Goal: Task Accomplishment & Management: Use online tool/utility

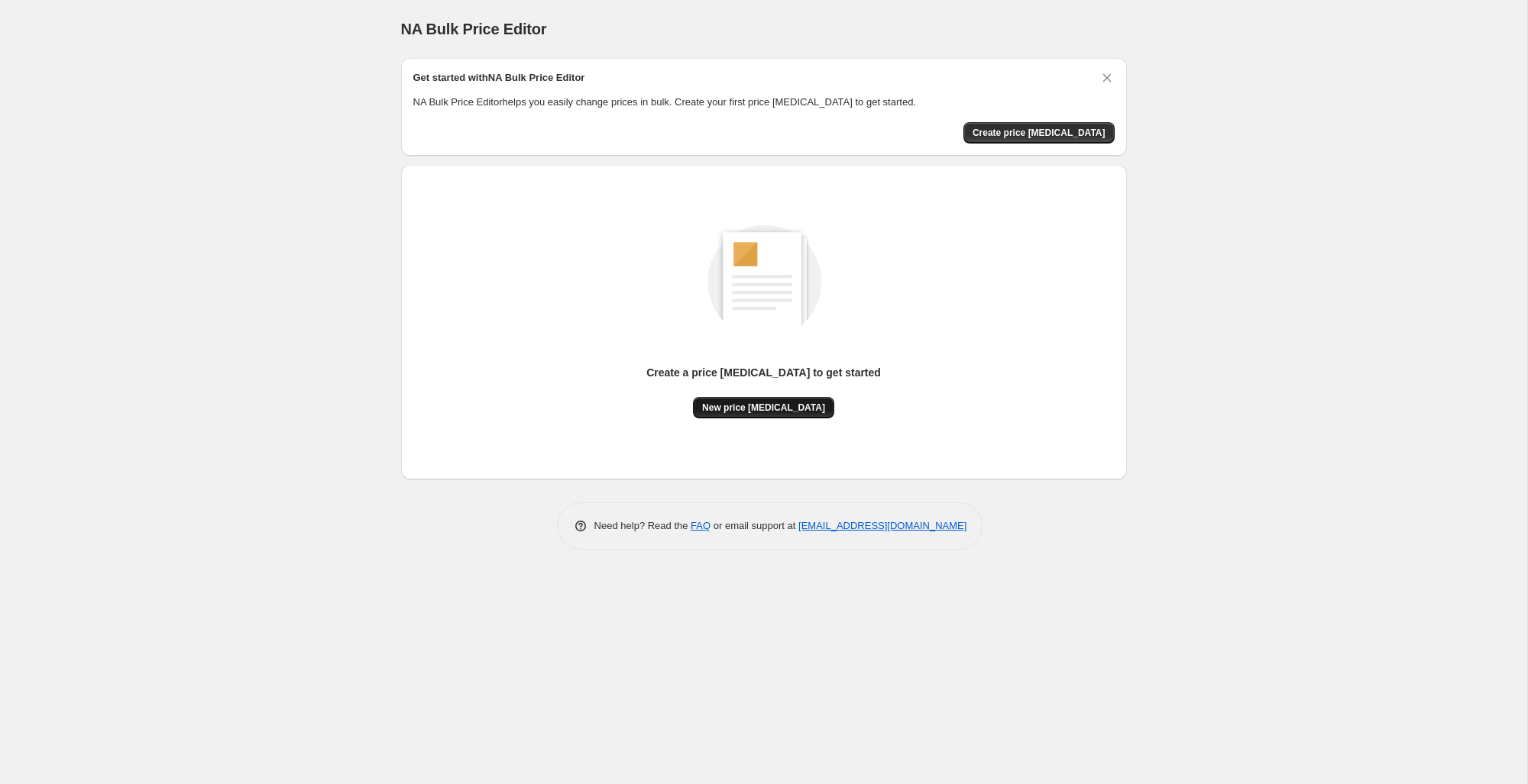
click at [776, 402] on span "New price change job" at bounding box center [764, 407] width 123 height 12
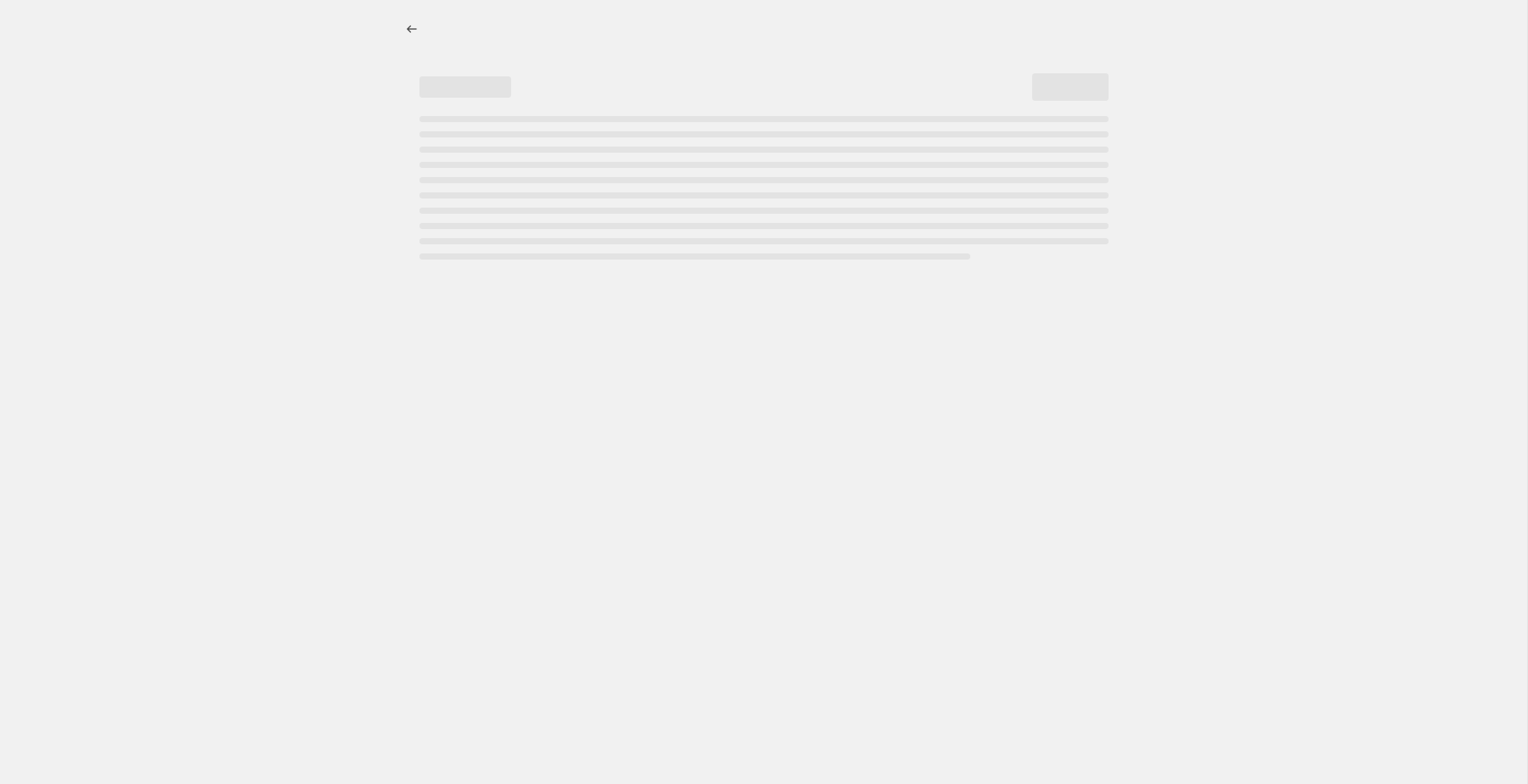
select select "percentage"
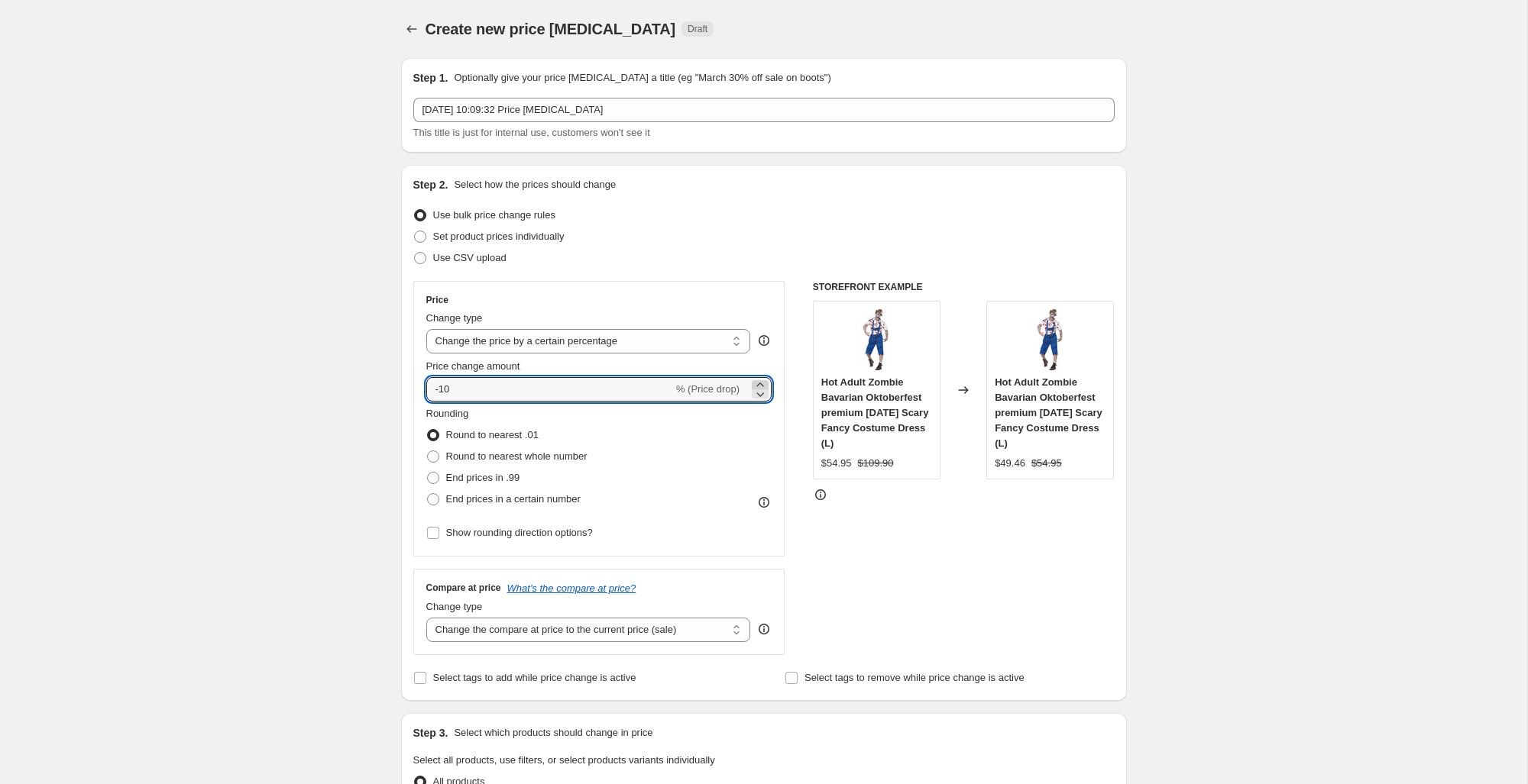
click at [762, 385] on icon at bounding box center [759, 384] width 7 height 4
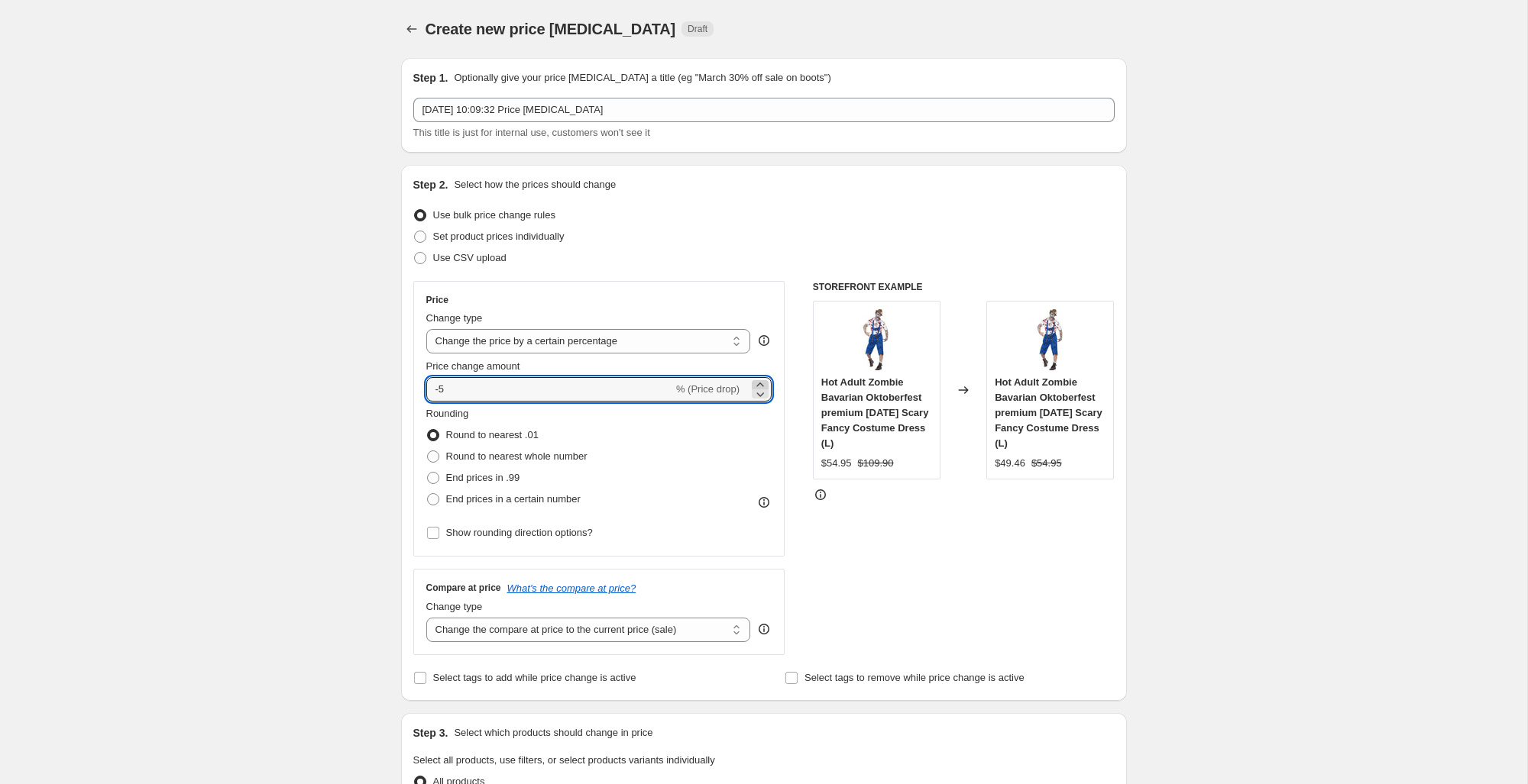
click at [762, 385] on icon at bounding box center [759, 384] width 7 height 4
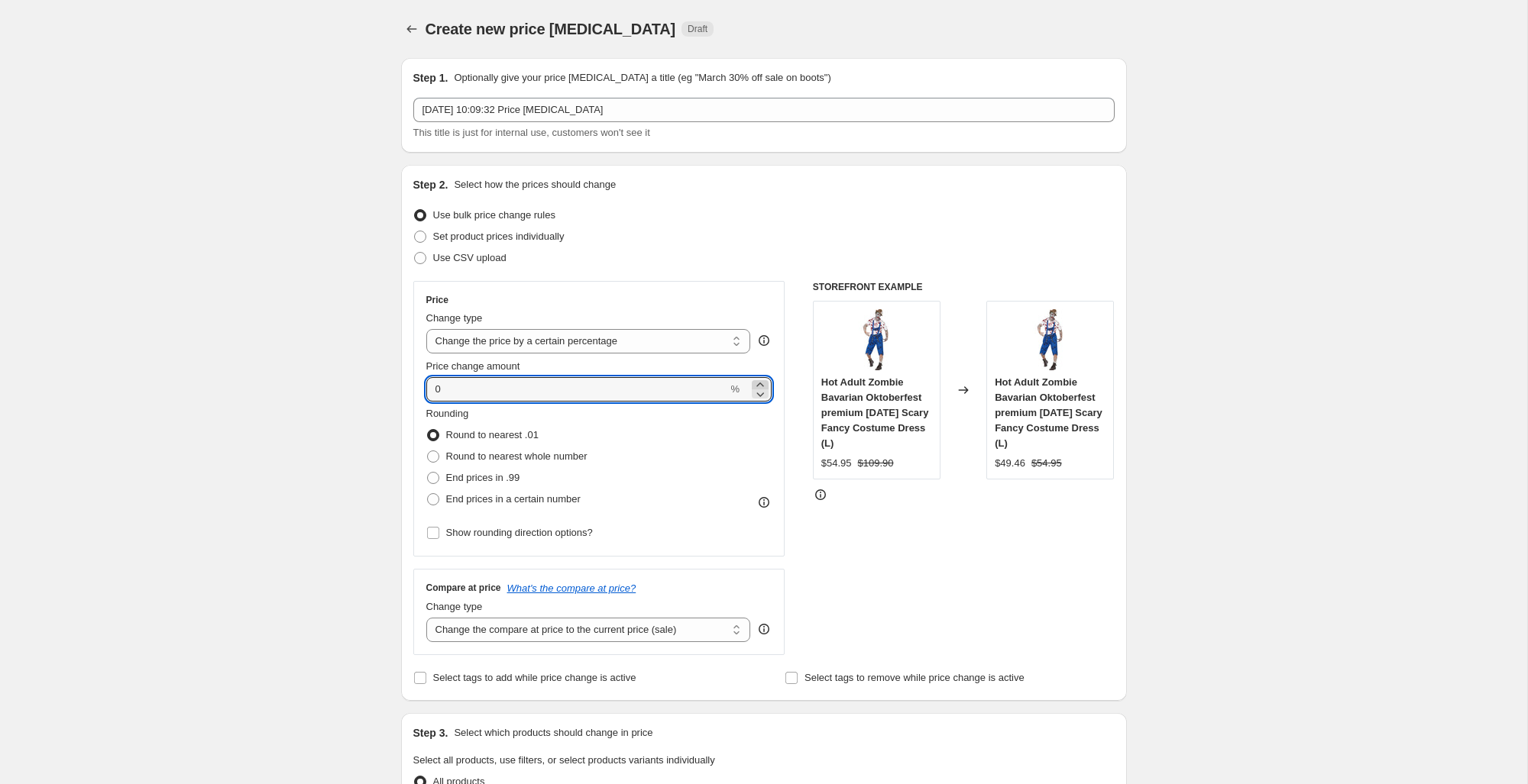
click at [762, 385] on icon at bounding box center [759, 384] width 7 height 4
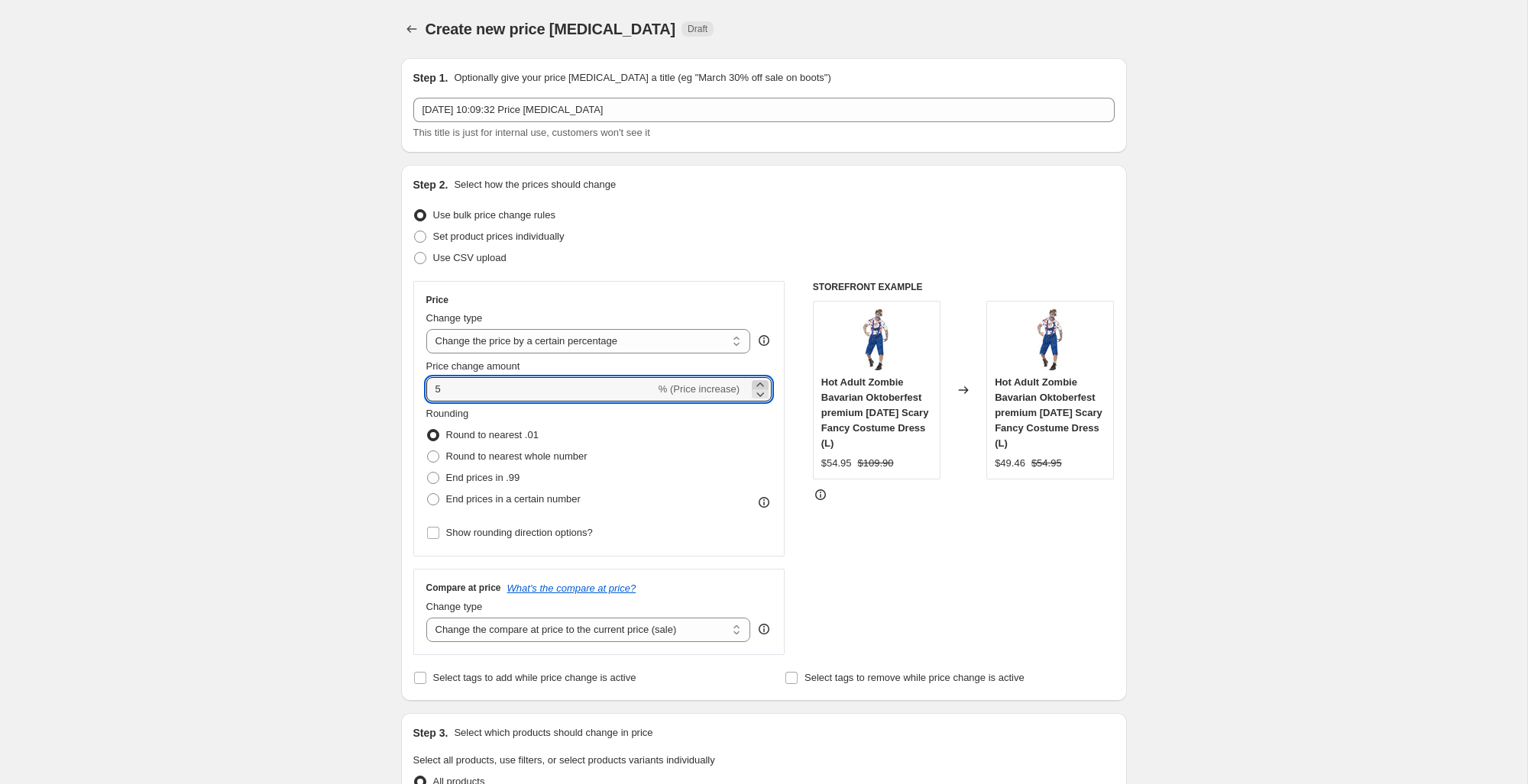
click at [762, 385] on icon at bounding box center [759, 384] width 7 height 4
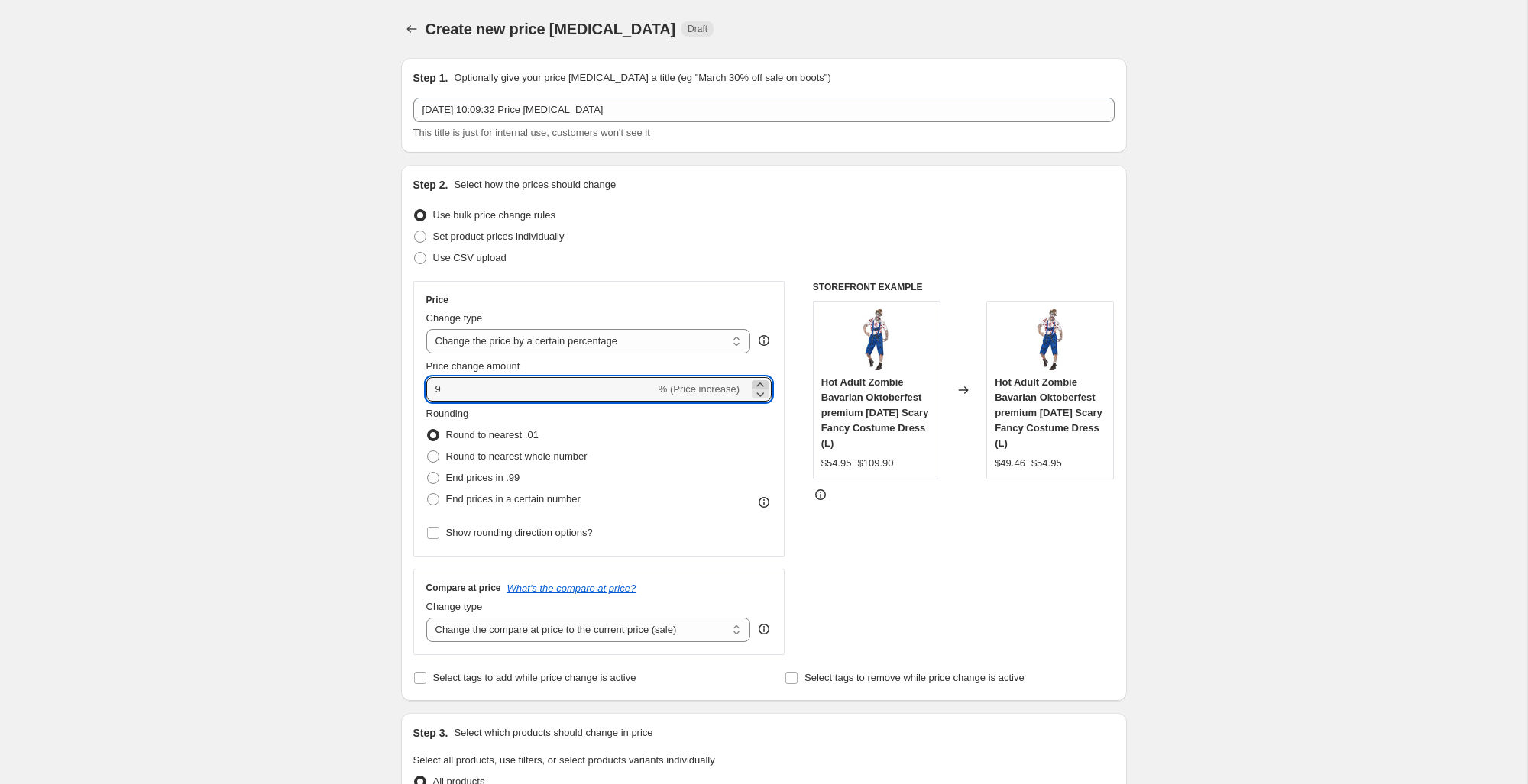
type input "10"
click at [434, 479] on span at bounding box center [433, 478] width 12 height 12
click at [428, 473] on input "End prices in .99" at bounding box center [427, 472] width 1 height 1
radio input "true"
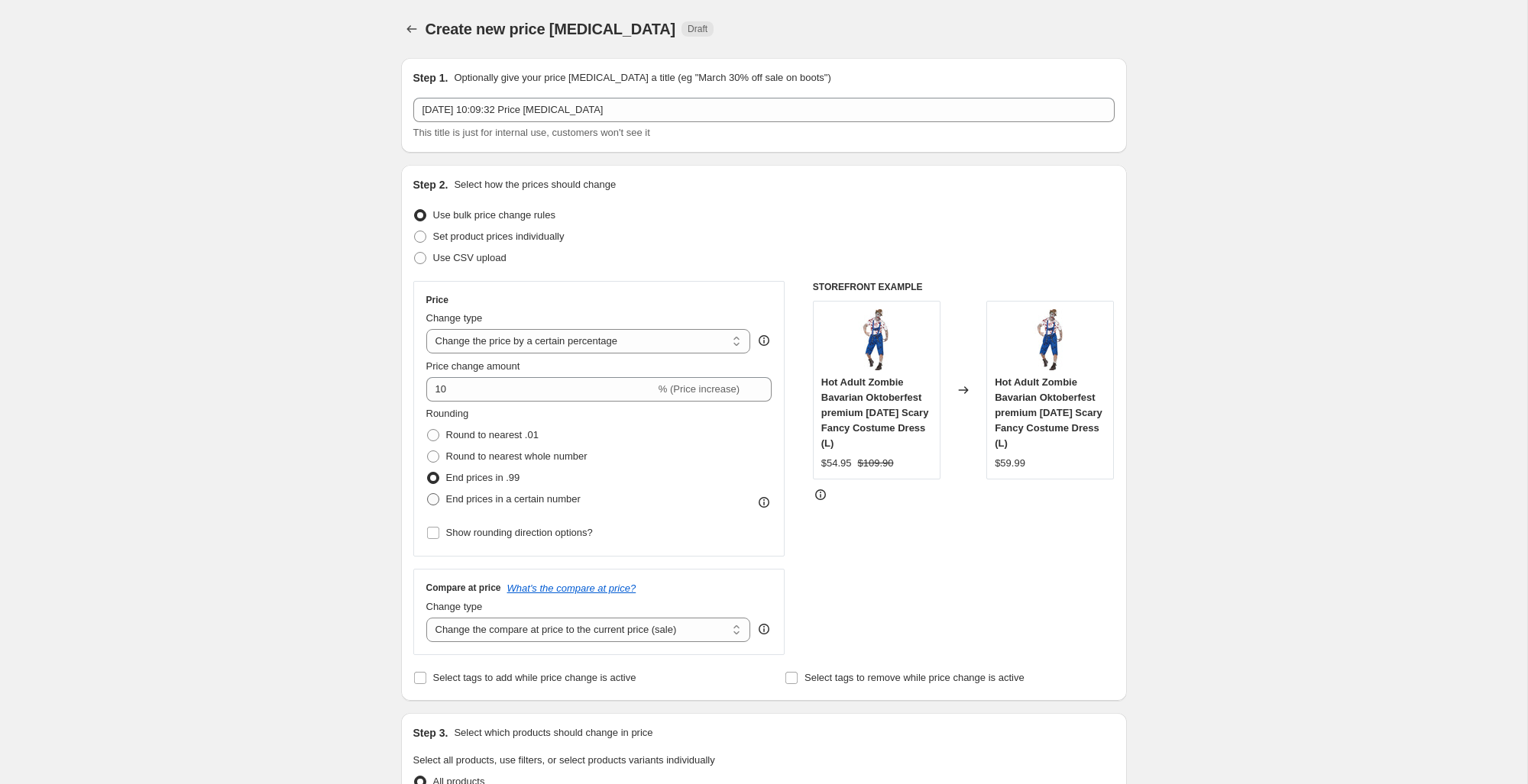
click at [430, 503] on span at bounding box center [433, 500] width 12 height 12
click at [428, 494] on input "End prices in a certain number" at bounding box center [427, 493] width 1 height 1
radio input "true"
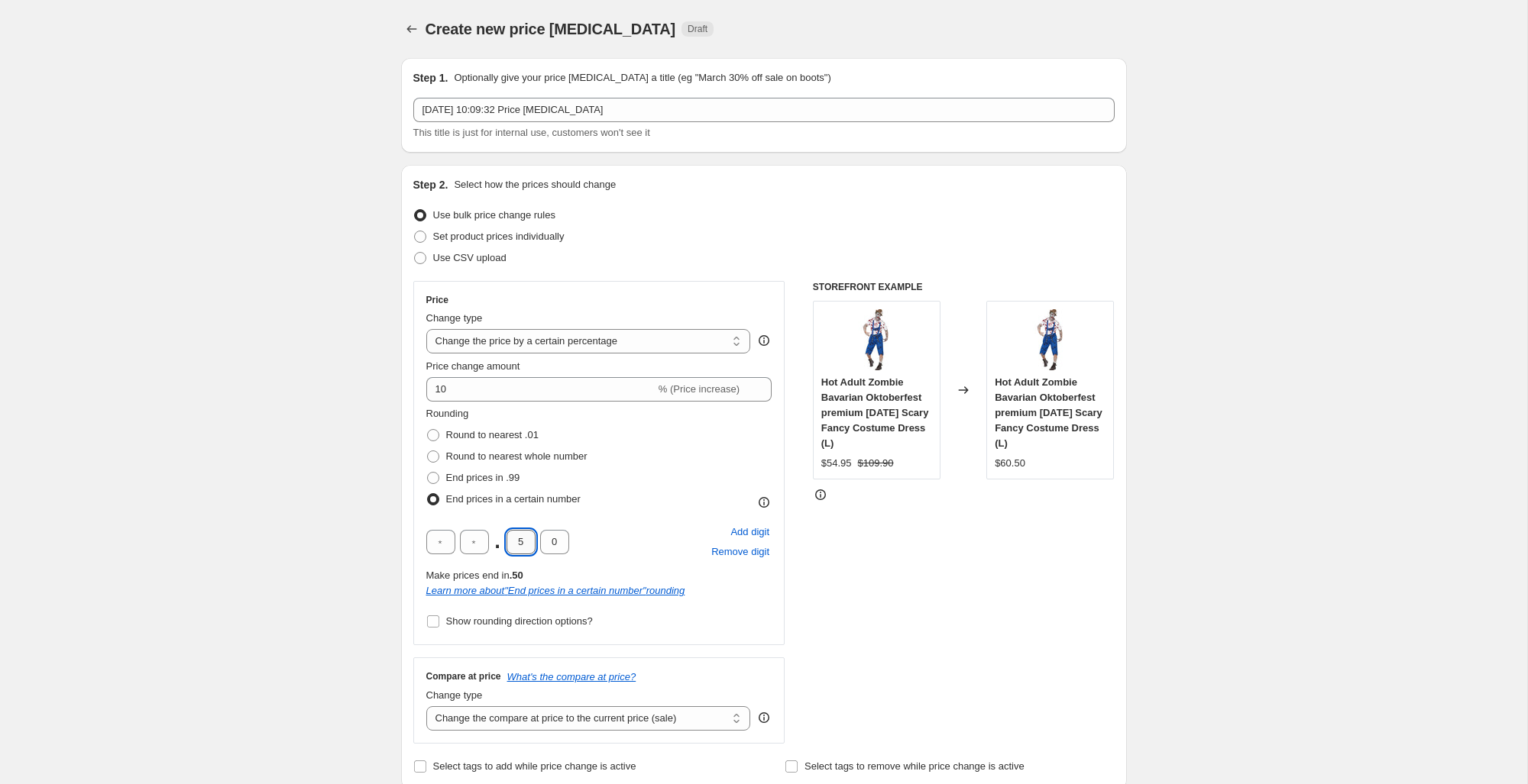
click at [529, 540] on input "5" at bounding box center [521, 542] width 29 height 25
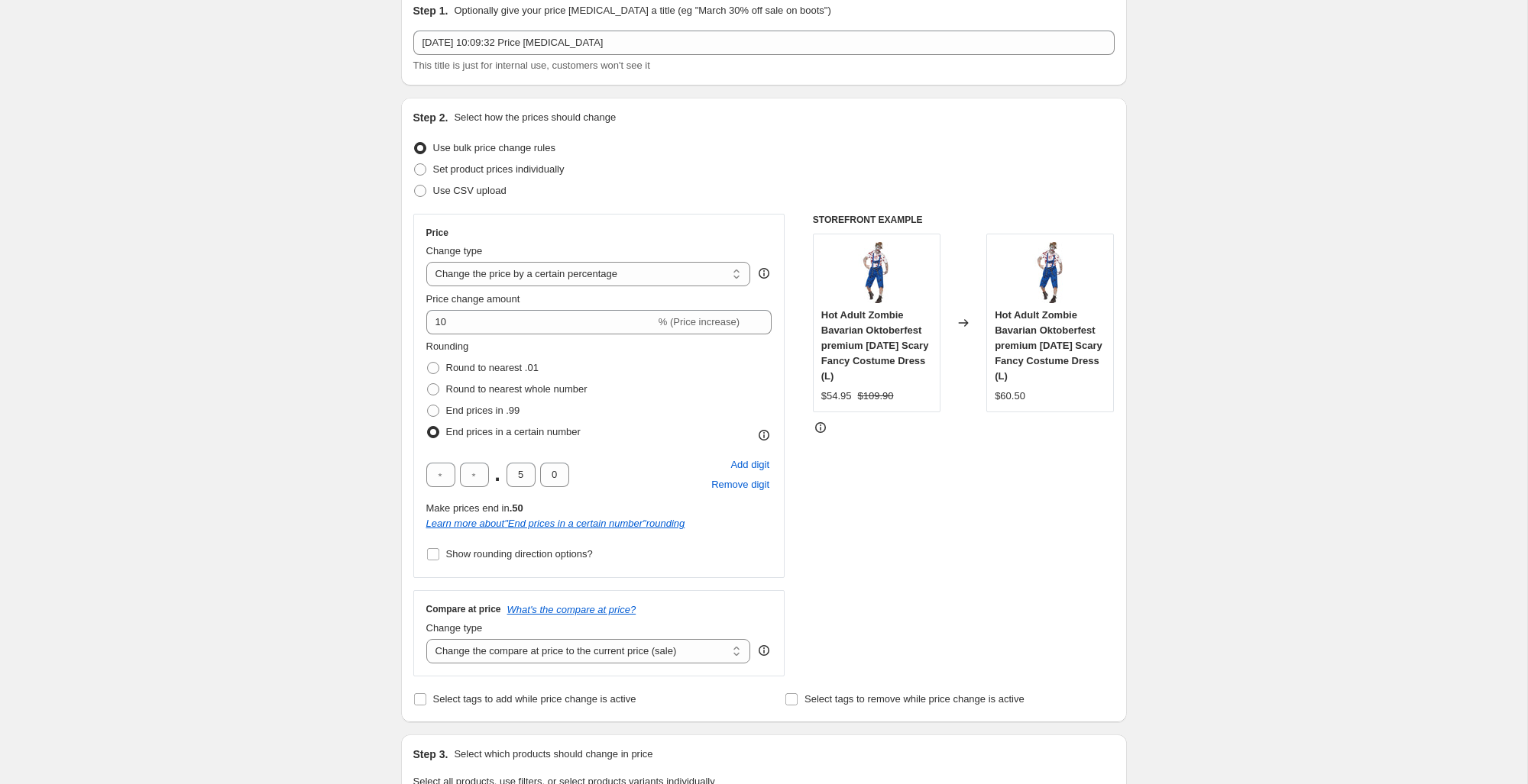
scroll to position [69, 0]
click at [431, 556] on input "Show rounding direction options?" at bounding box center [433, 552] width 12 height 12
checkbox input "true"
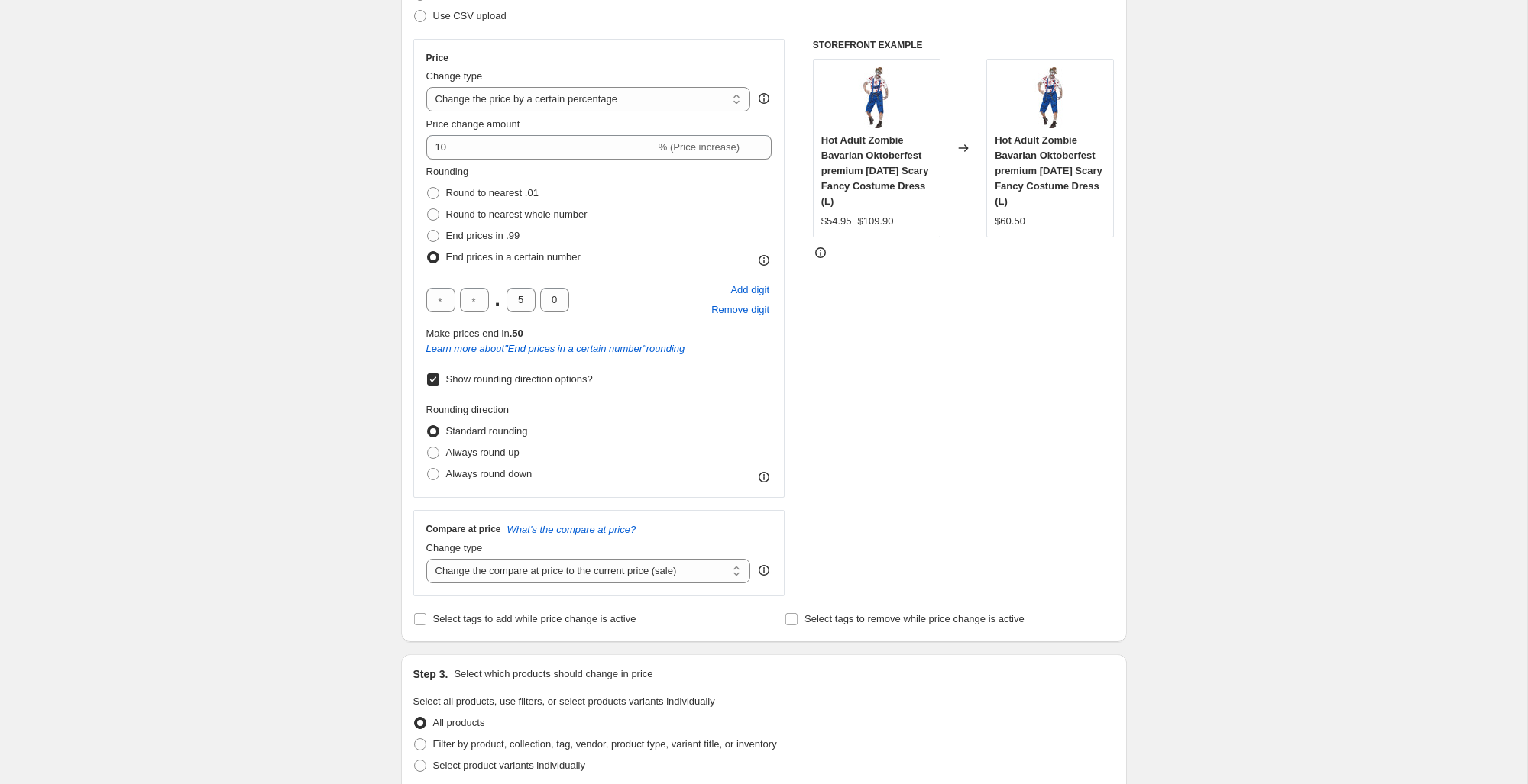
scroll to position [252, 0]
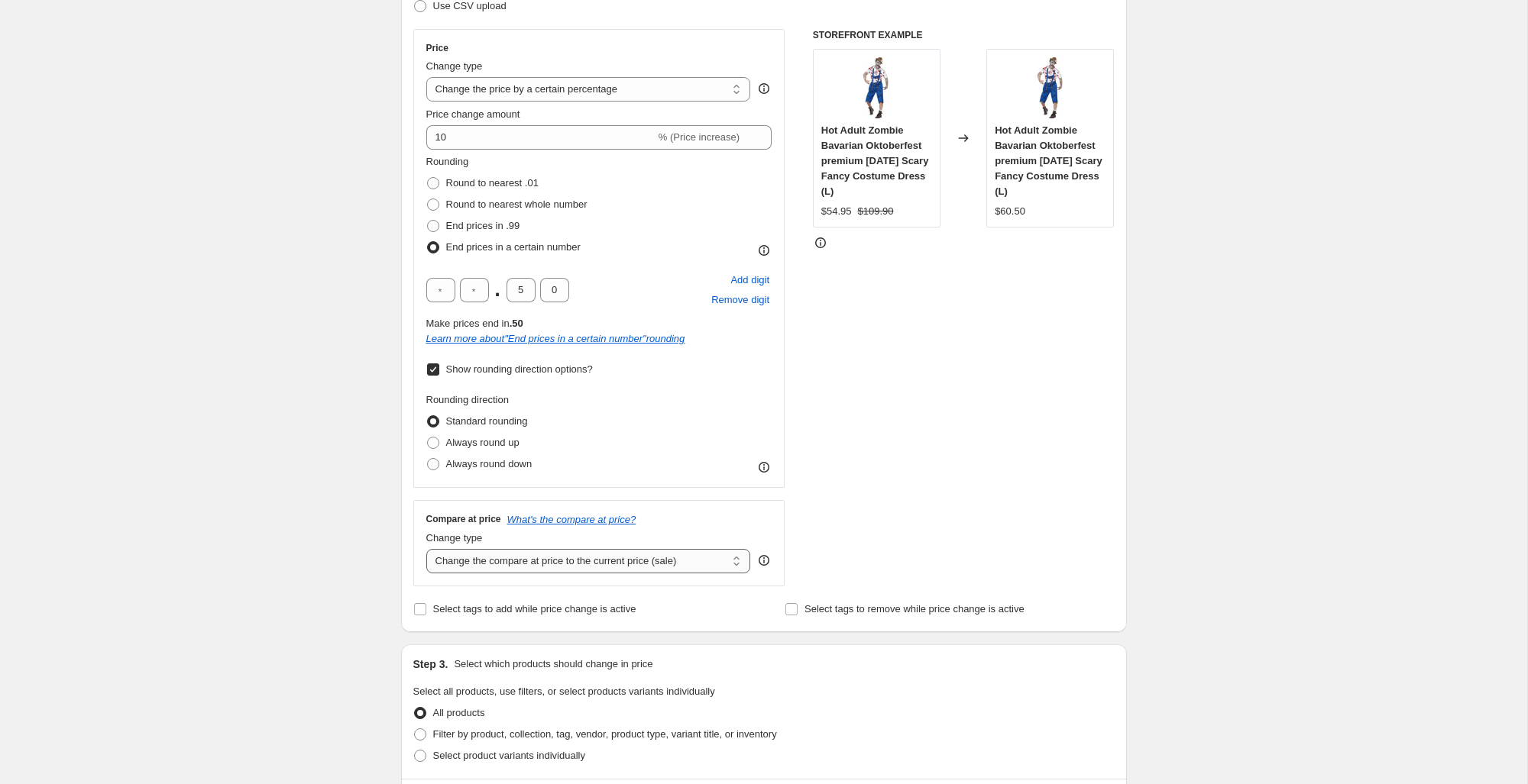
click at [615, 565] on select "Change the compare at price to the current price (sale) Change the compare at p…" at bounding box center [588, 561] width 325 height 25
click at [426, 549] on select "Change the compare at price to the current price (sale) Change the compare at p…" at bounding box center [588, 561] width 325 height 25
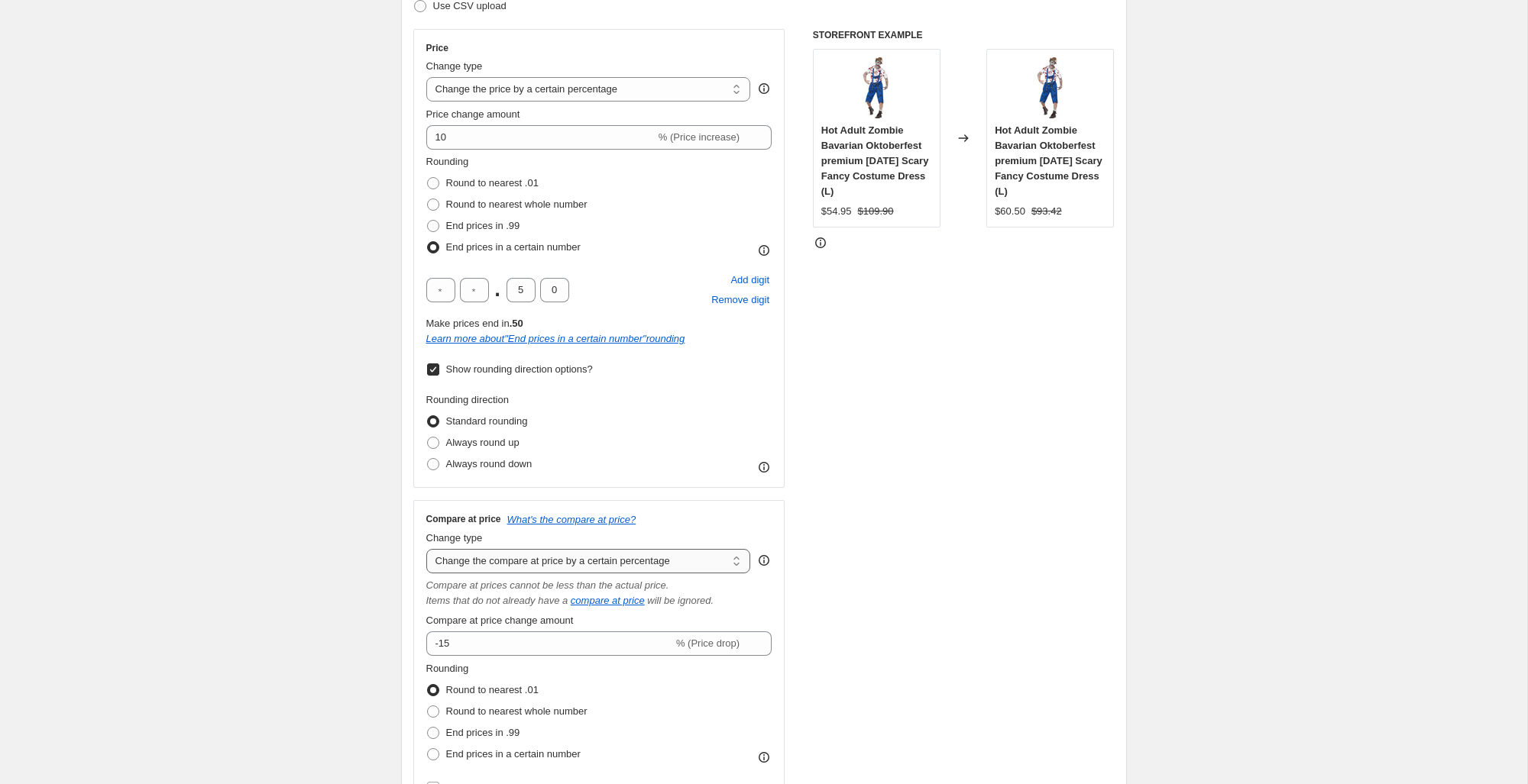
click at [677, 563] on select "Change the compare at price to the current price (sale) Change the compare at p…" at bounding box center [588, 561] width 325 height 25
select select "no_change"
click at [426, 549] on select "Change the compare at price to the current price (sale) Change the compare at p…" at bounding box center [588, 561] width 325 height 25
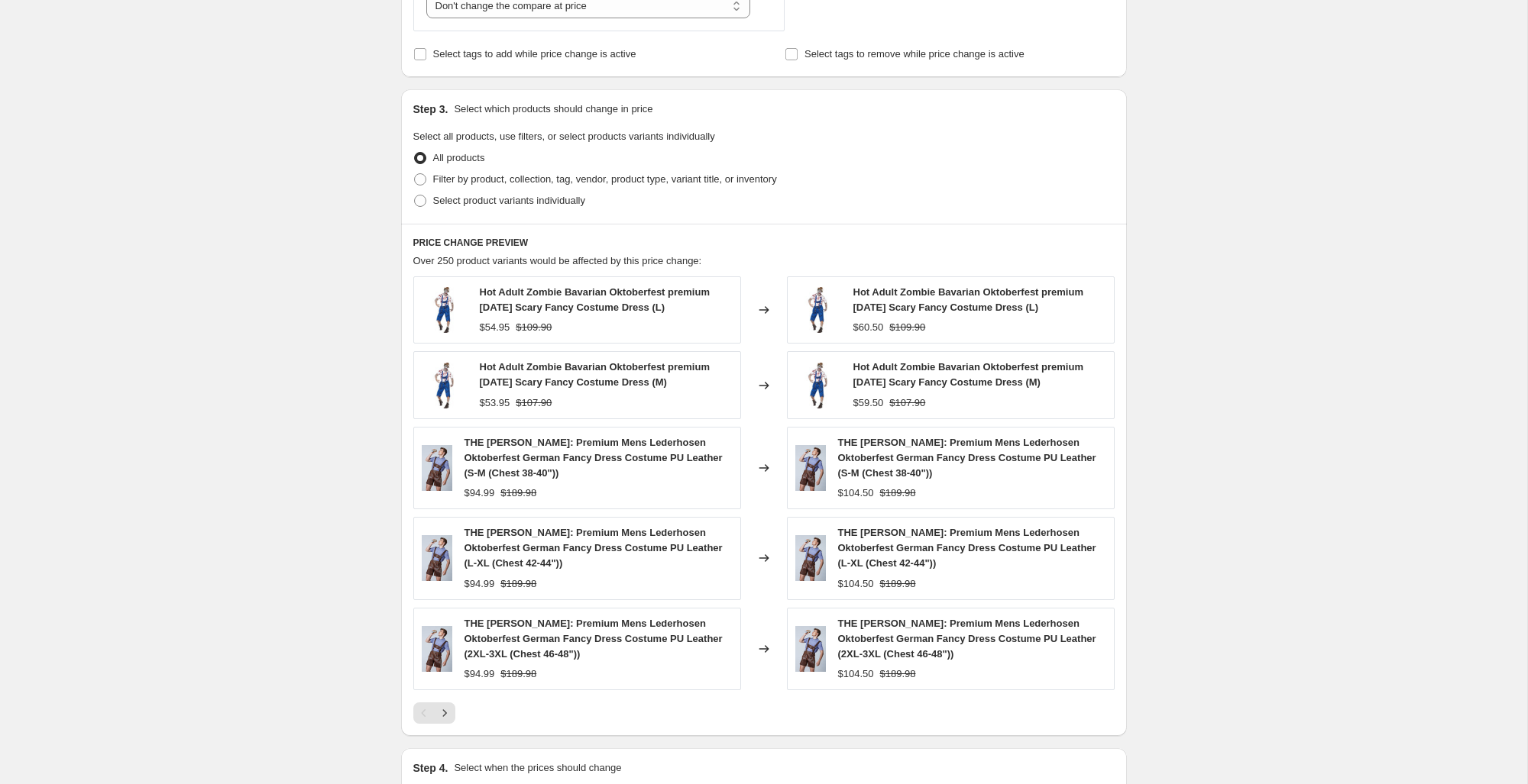
scroll to position [806, 0]
click at [420, 181] on span at bounding box center [420, 180] width 12 height 12
click at [414, 174] on input "Filter by product, collection, tag, vendor, product type, variant title, or inv…" at bounding box center [414, 174] width 1 height 1
radio input "true"
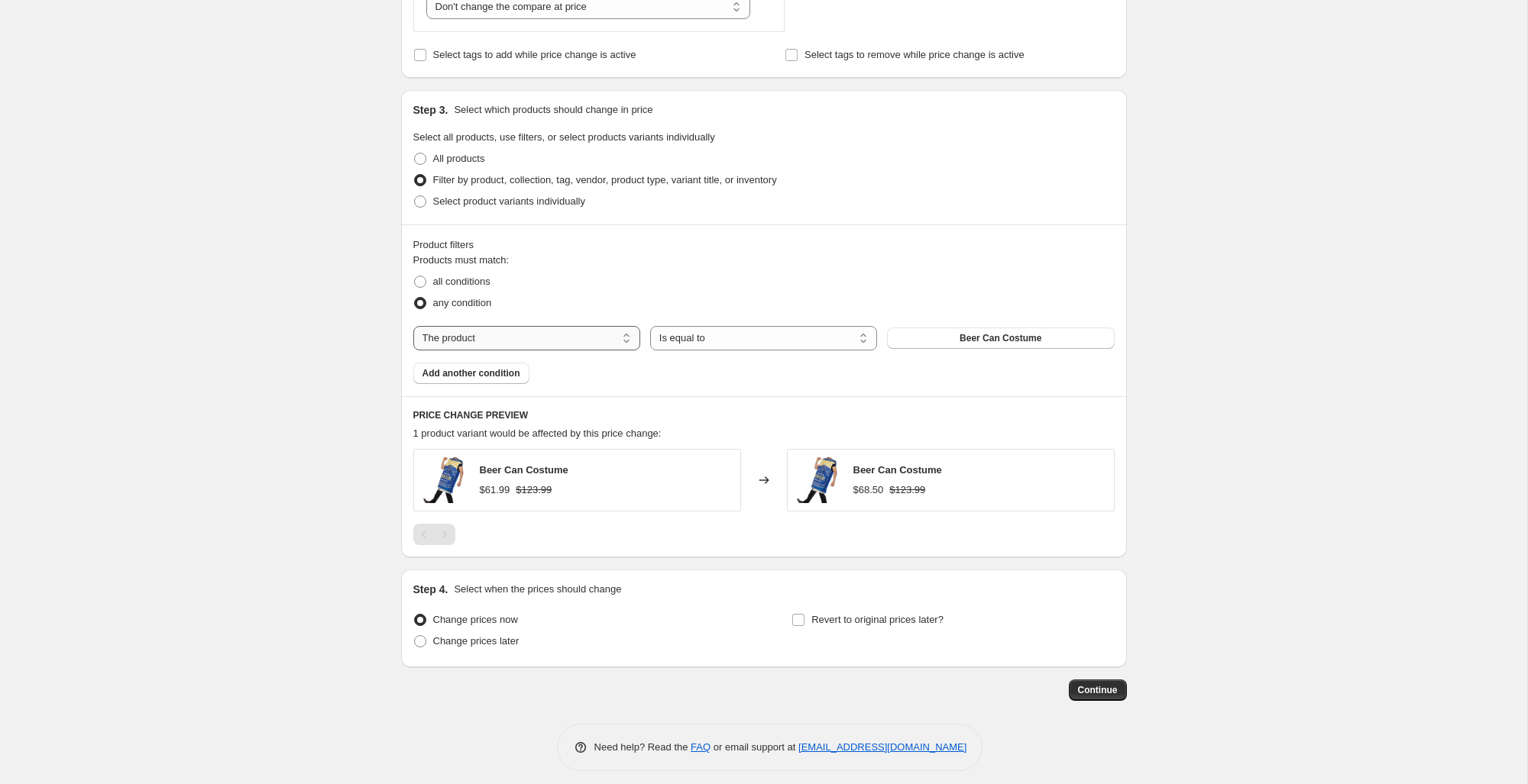
click at [577, 337] on select "The product The product's collection The product's tag The product's vendor The…" at bounding box center [526, 338] width 227 height 25
select select "collection"
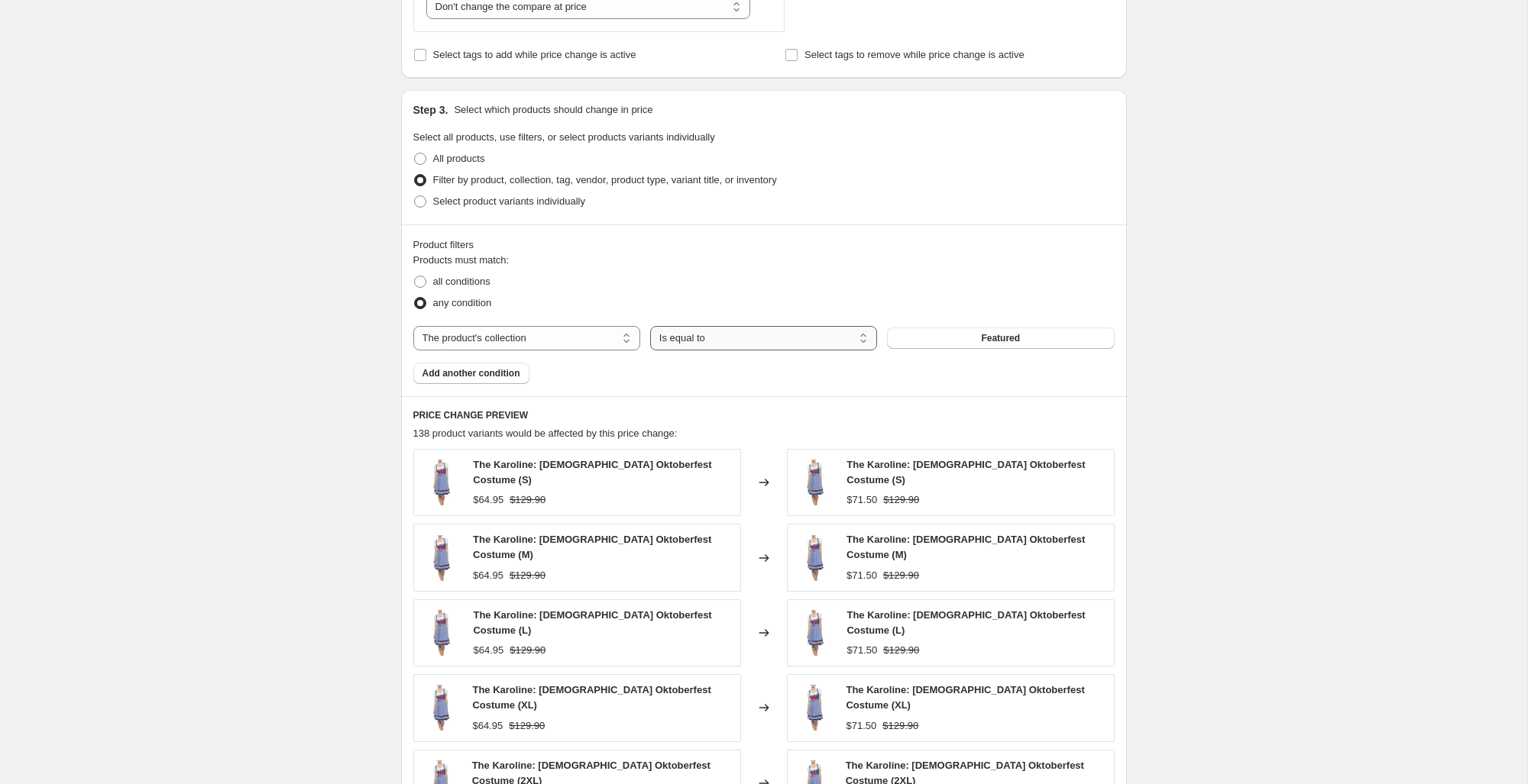
click at [747, 338] on select "Is equal to Is not equal to" at bounding box center [763, 338] width 227 height 25
click at [650, 326] on select "Is equal to Is not equal to" at bounding box center [763, 338] width 227 height 25
click at [460, 278] on span "all conditions" at bounding box center [461, 281] width 57 height 12
click at [414, 277] on input "all conditions" at bounding box center [414, 276] width 1 height 1
radio input "true"
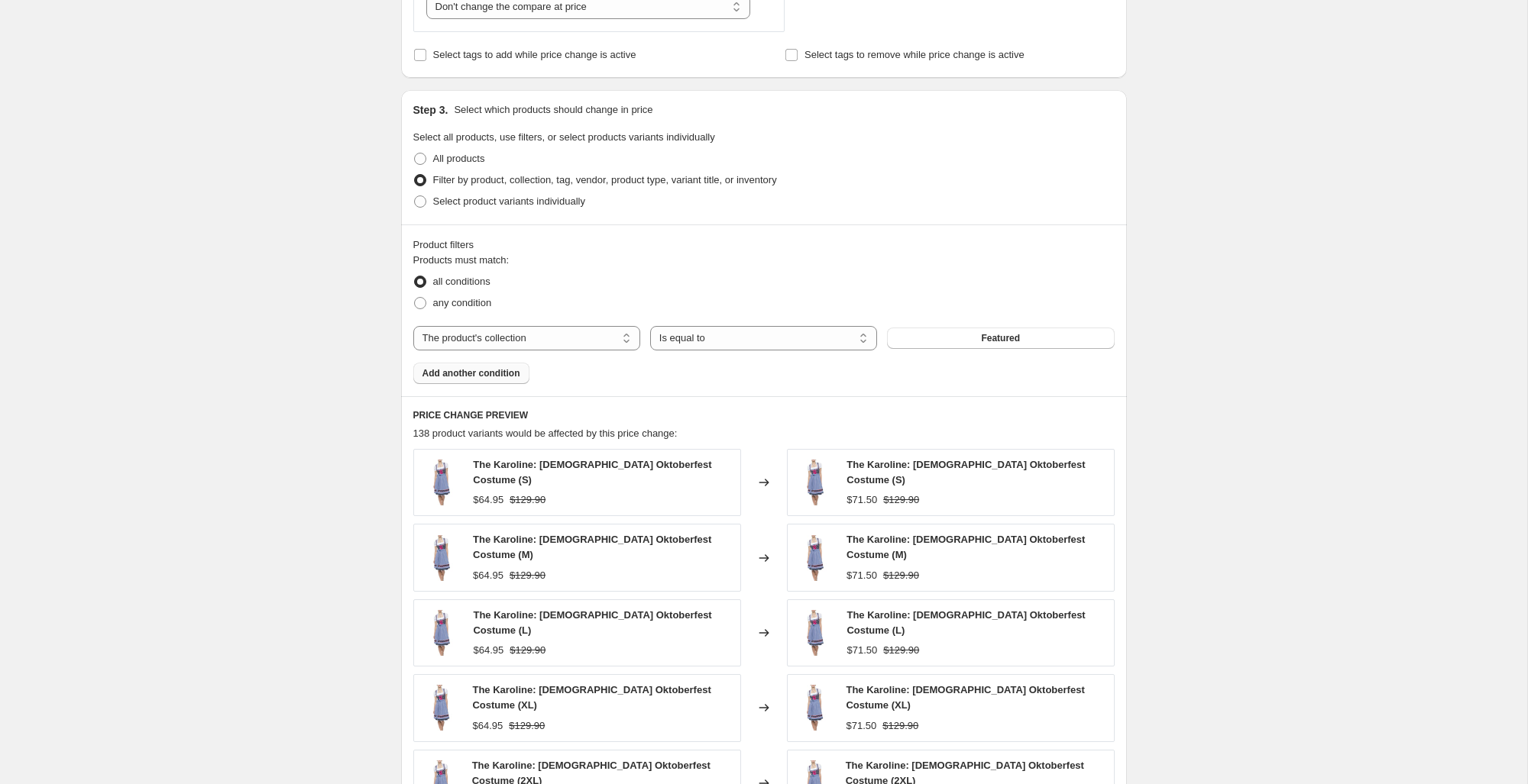
click at [513, 370] on span "Add another condition" at bounding box center [471, 374] width 98 height 12
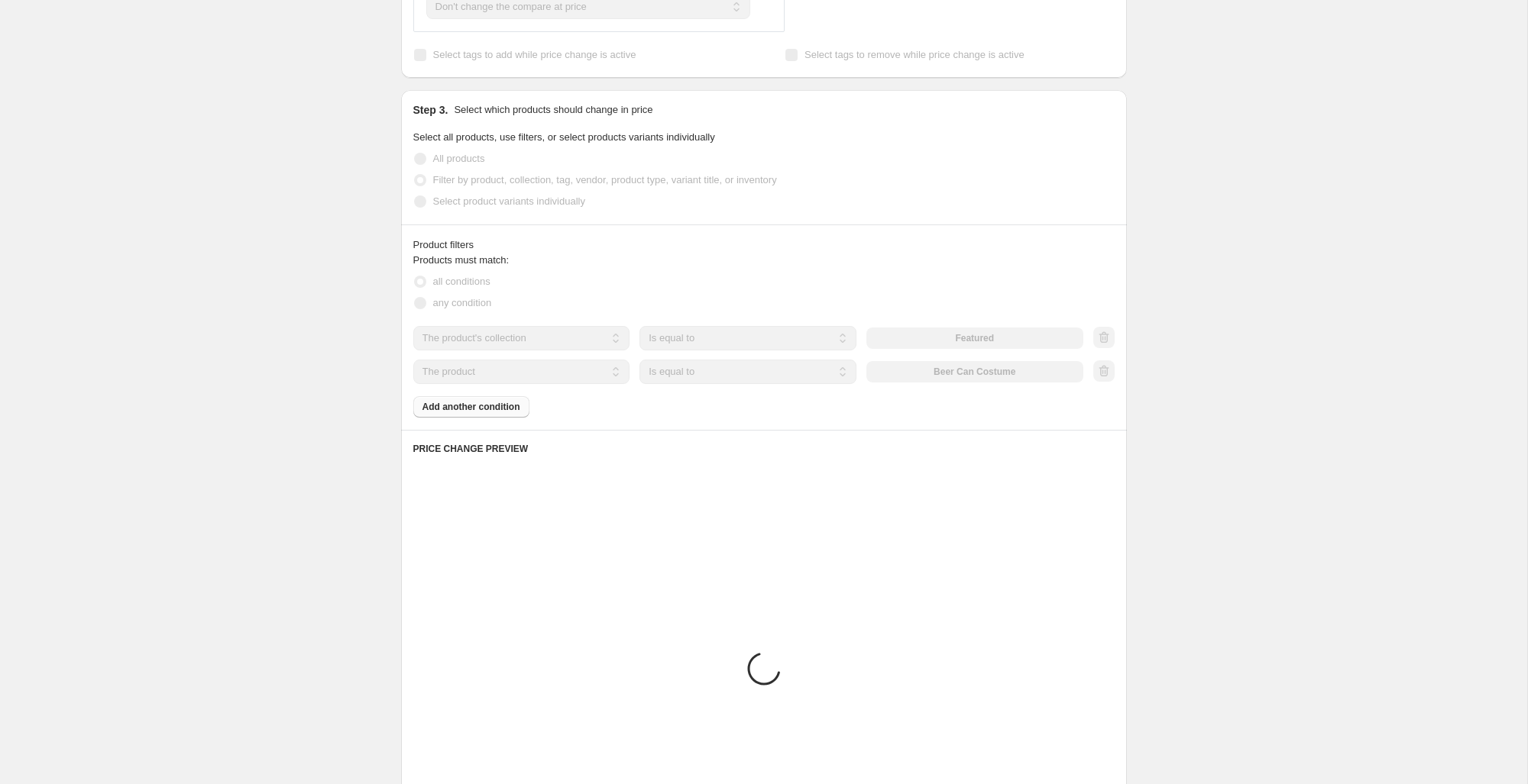
scroll to position [742, 0]
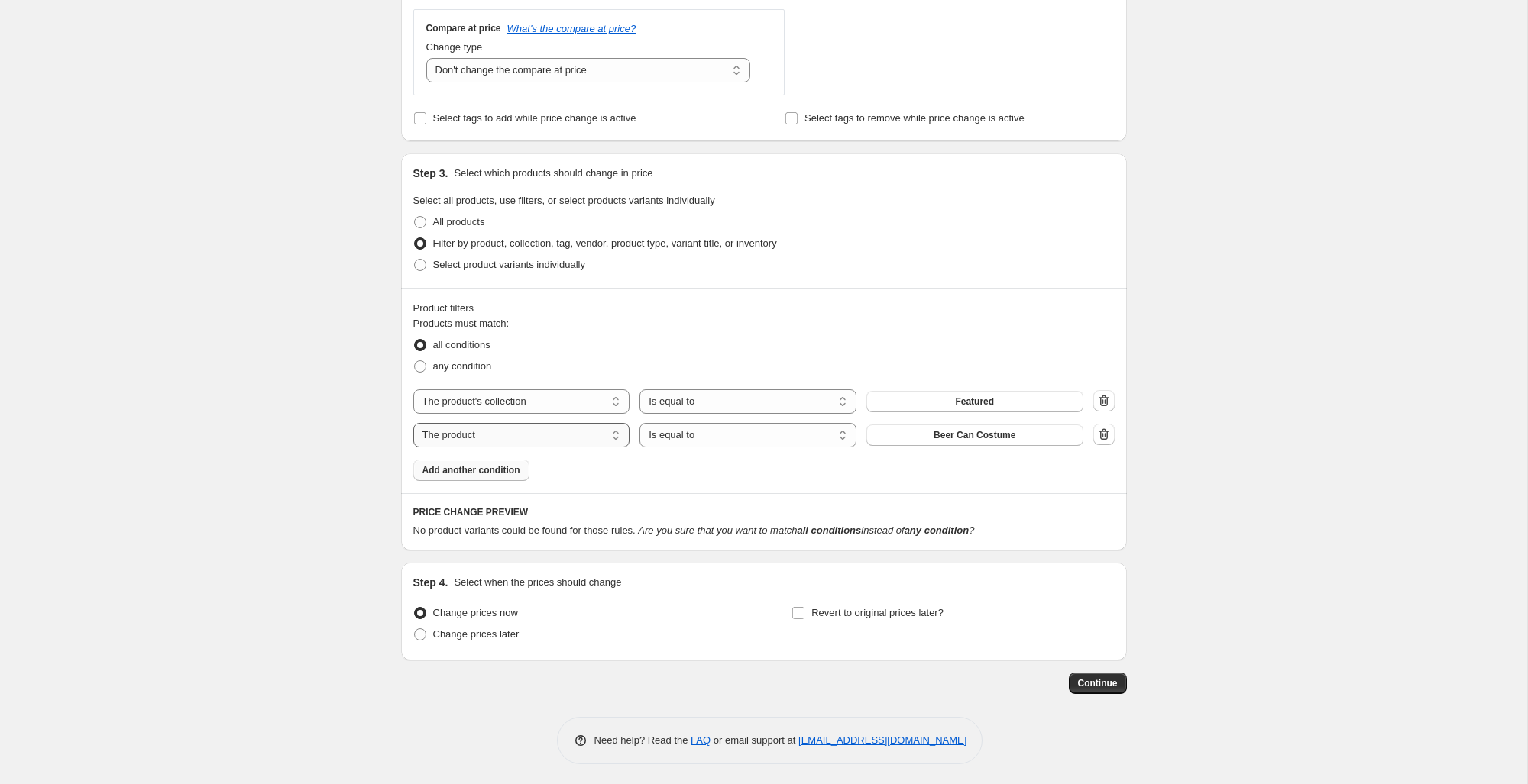
click at [581, 430] on select "The product The product's collection The product's tag The product's vendor The…" at bounding box center [521, 435] width 217 height 25
select select "collection"
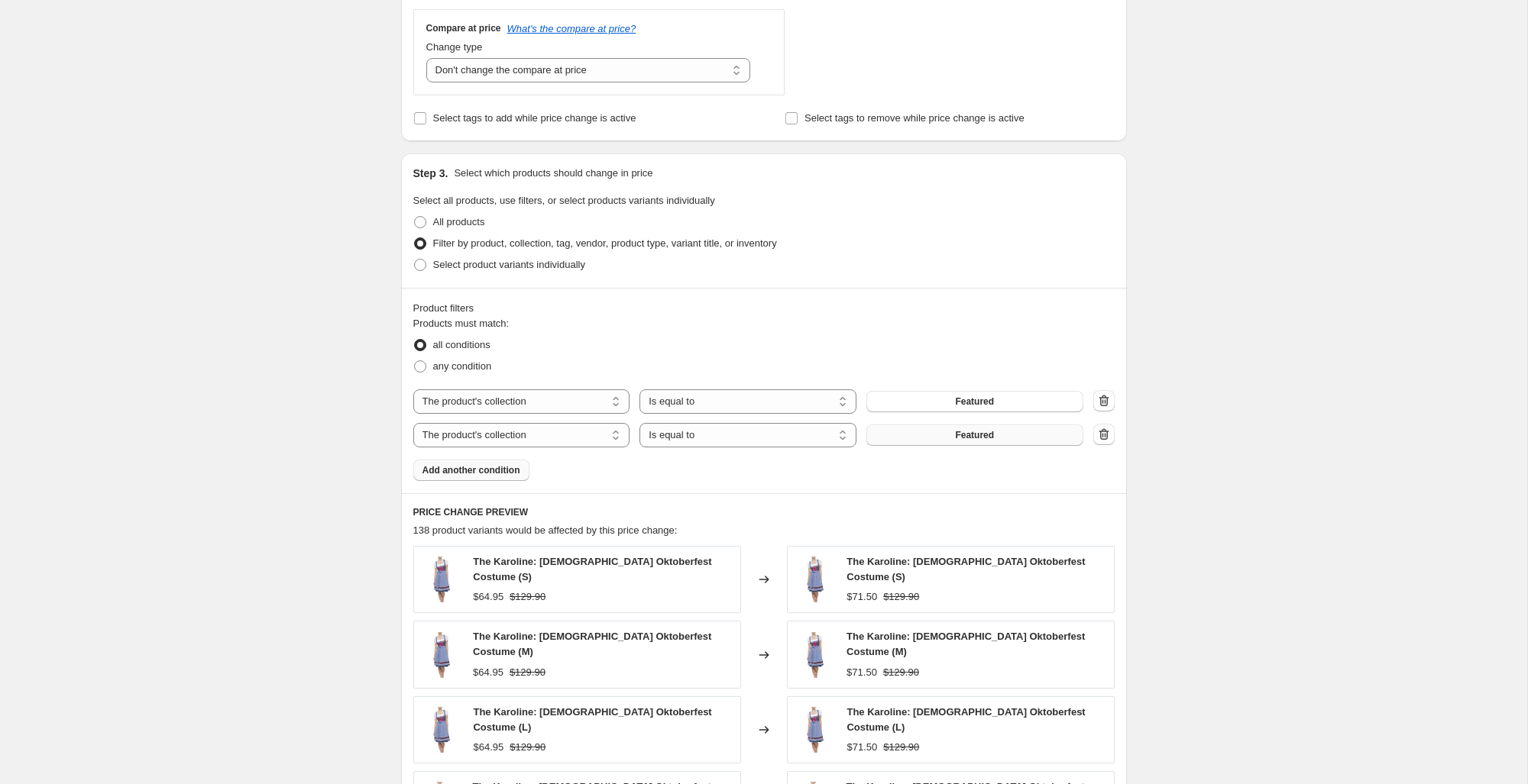
click at [997, 432] on button "Featured" at bounding box center [974, 435] width 217 height 22
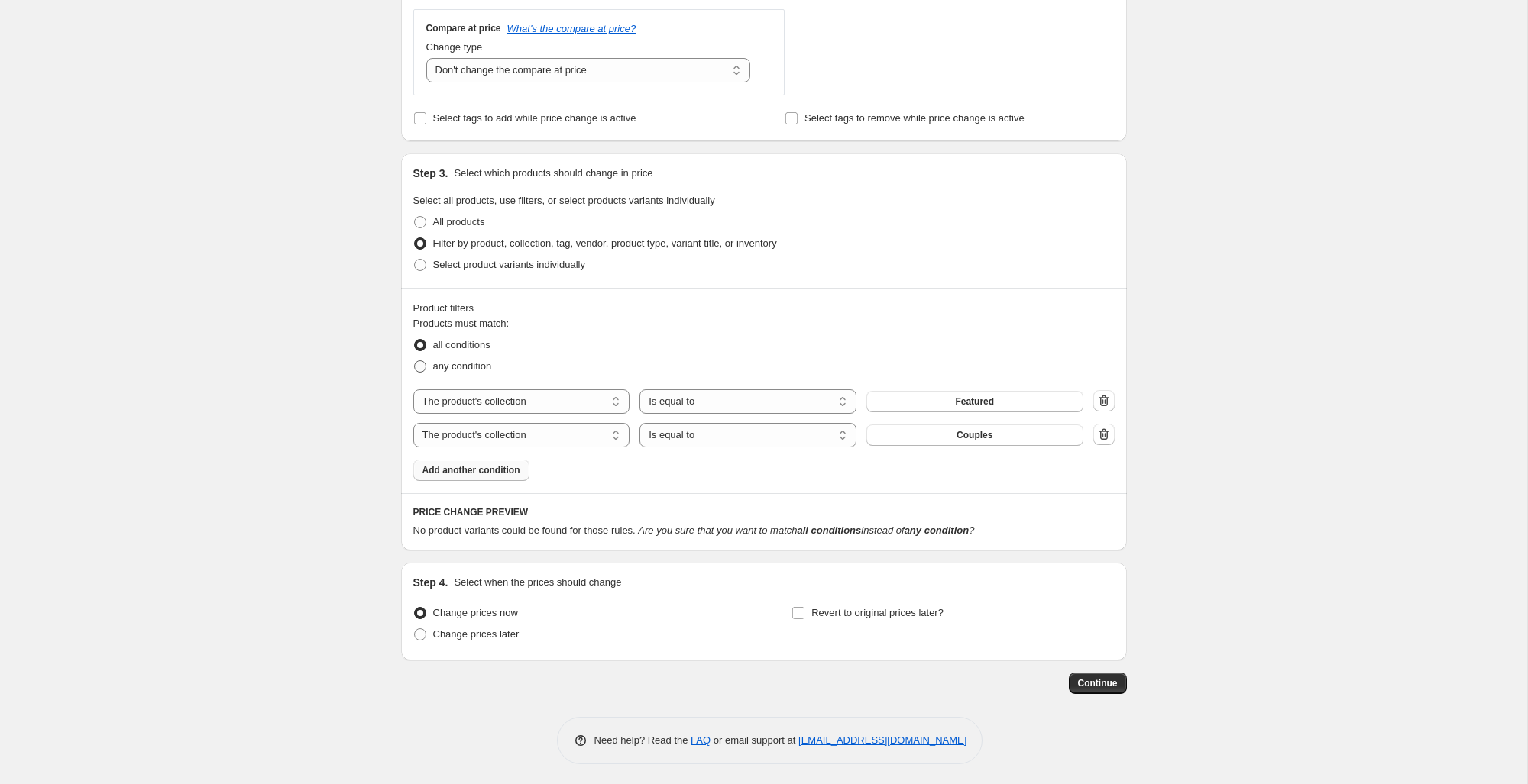
click at [423, 367] on span at bounding box center [420, 367] width 12 height 12
click at [414, 361] on input "any condition" at bounding box center [414, 360] width 1 height 1
radio input "true"
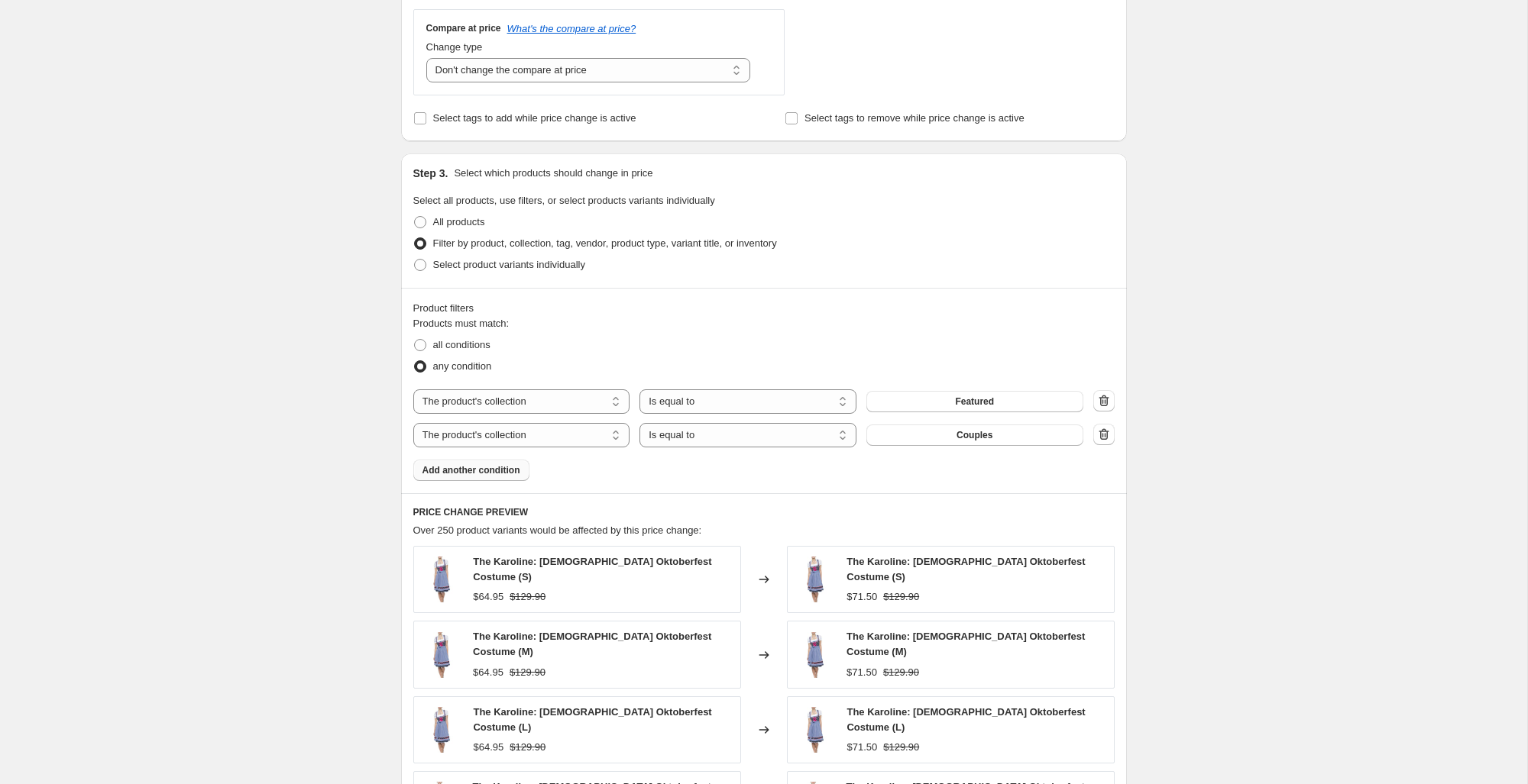
click at [514, 470] on span "Add another condition" at bounding box center [471, 470] width 98 height 12
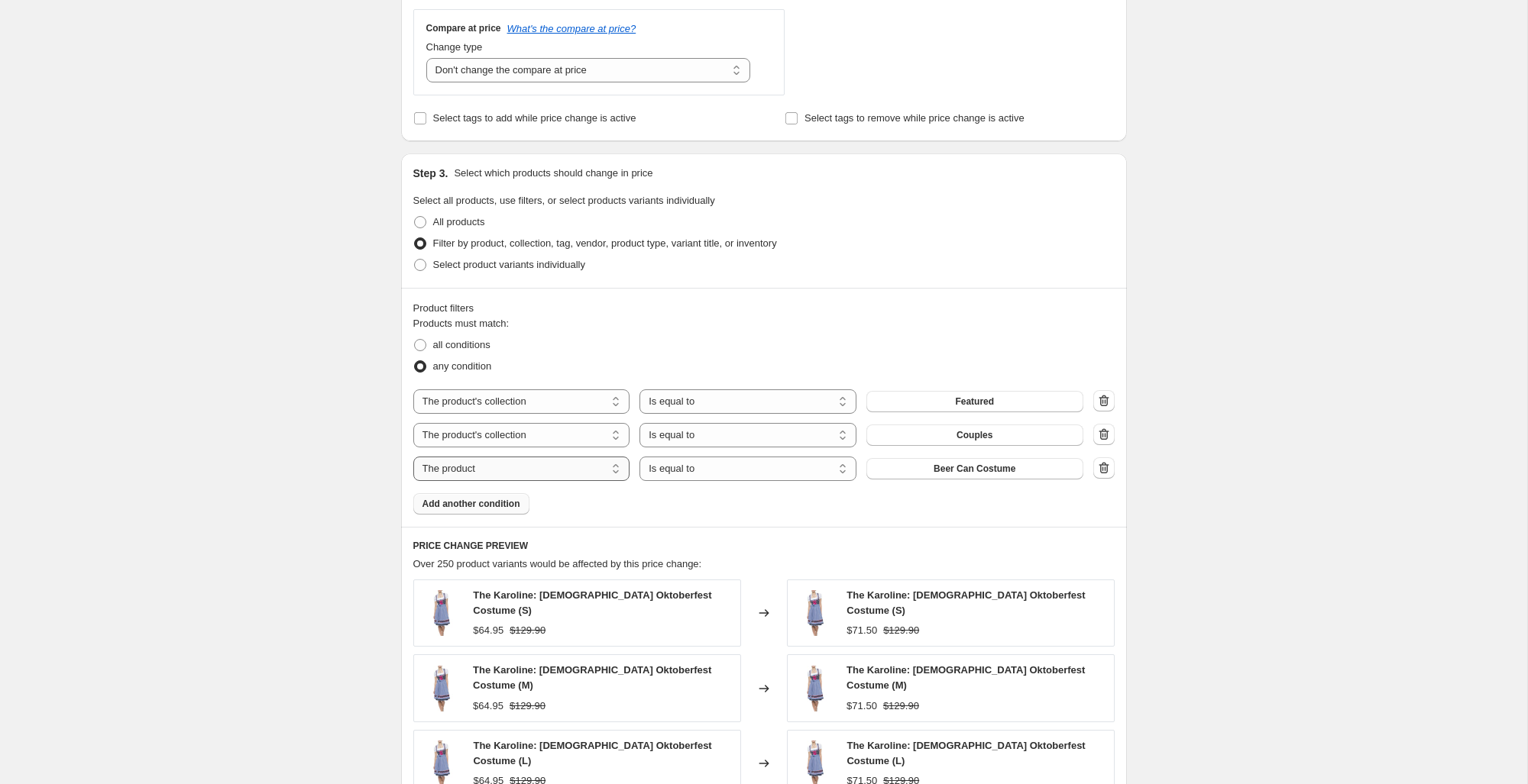
click at [601, 470] on select "The product The product's collection The product's tag The product's vendor The…" at bounding box center [521, 469] width 217 height 25
select select "collection"
click at [979, 468] on span "Couples" at bounding box center [974, 469] width 36 height 12
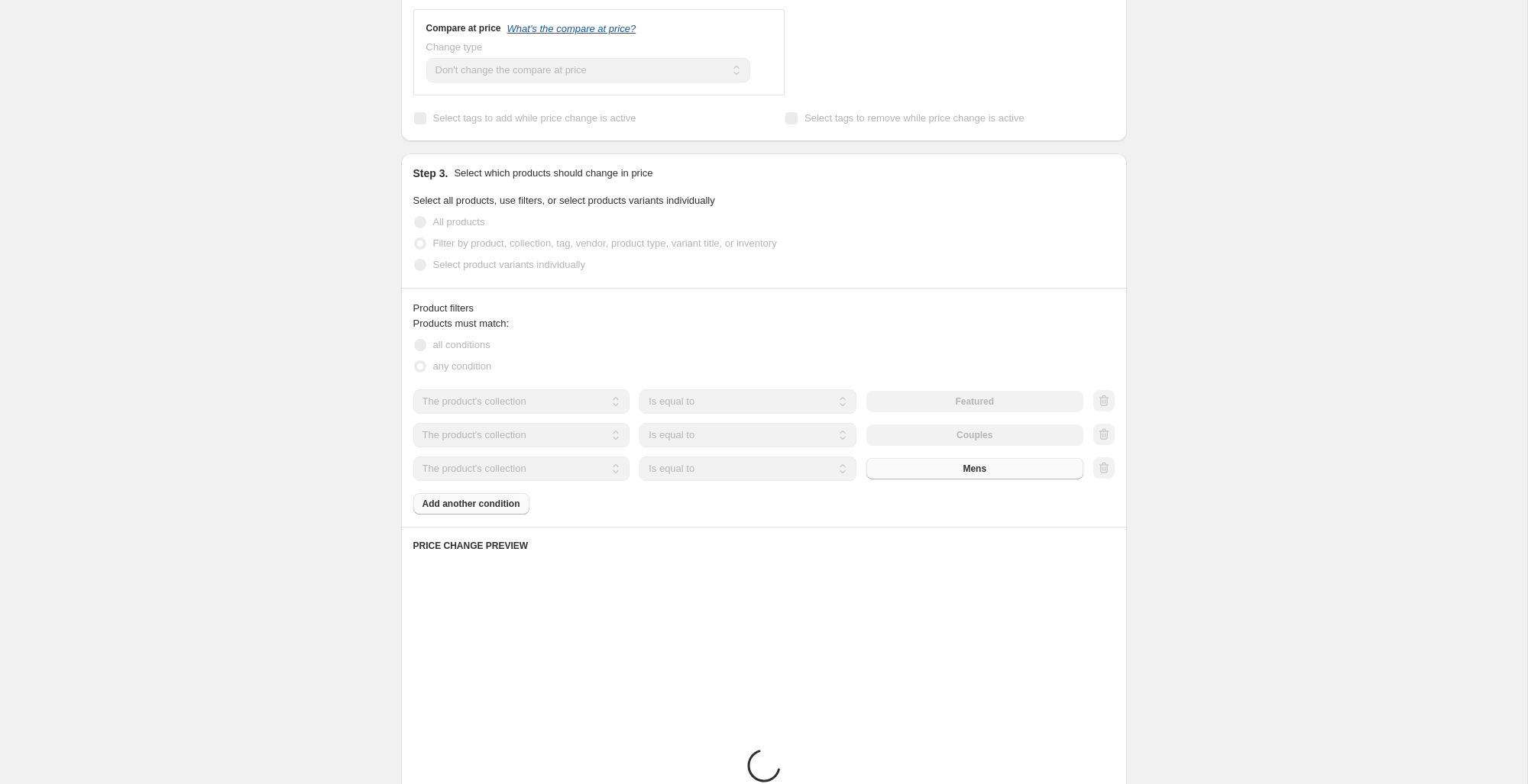
click at [457, 503] on div "Products must match: all conditions any condition The product The product's col…" at bounding box center [764, 415] width 701 height 198
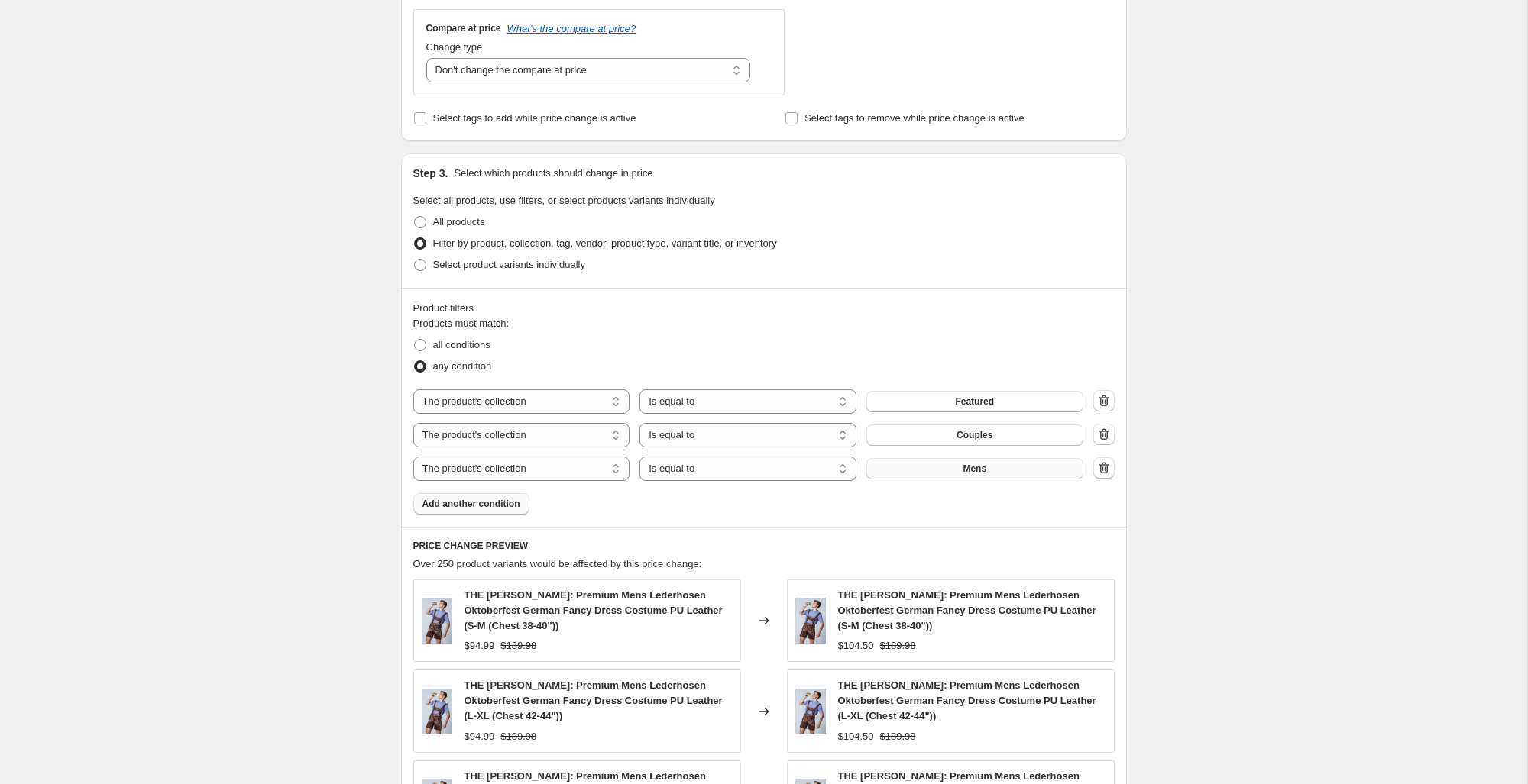
click at [508, 500] on span "Add another condition" at bounding box center [471, 504] width 98 height 12
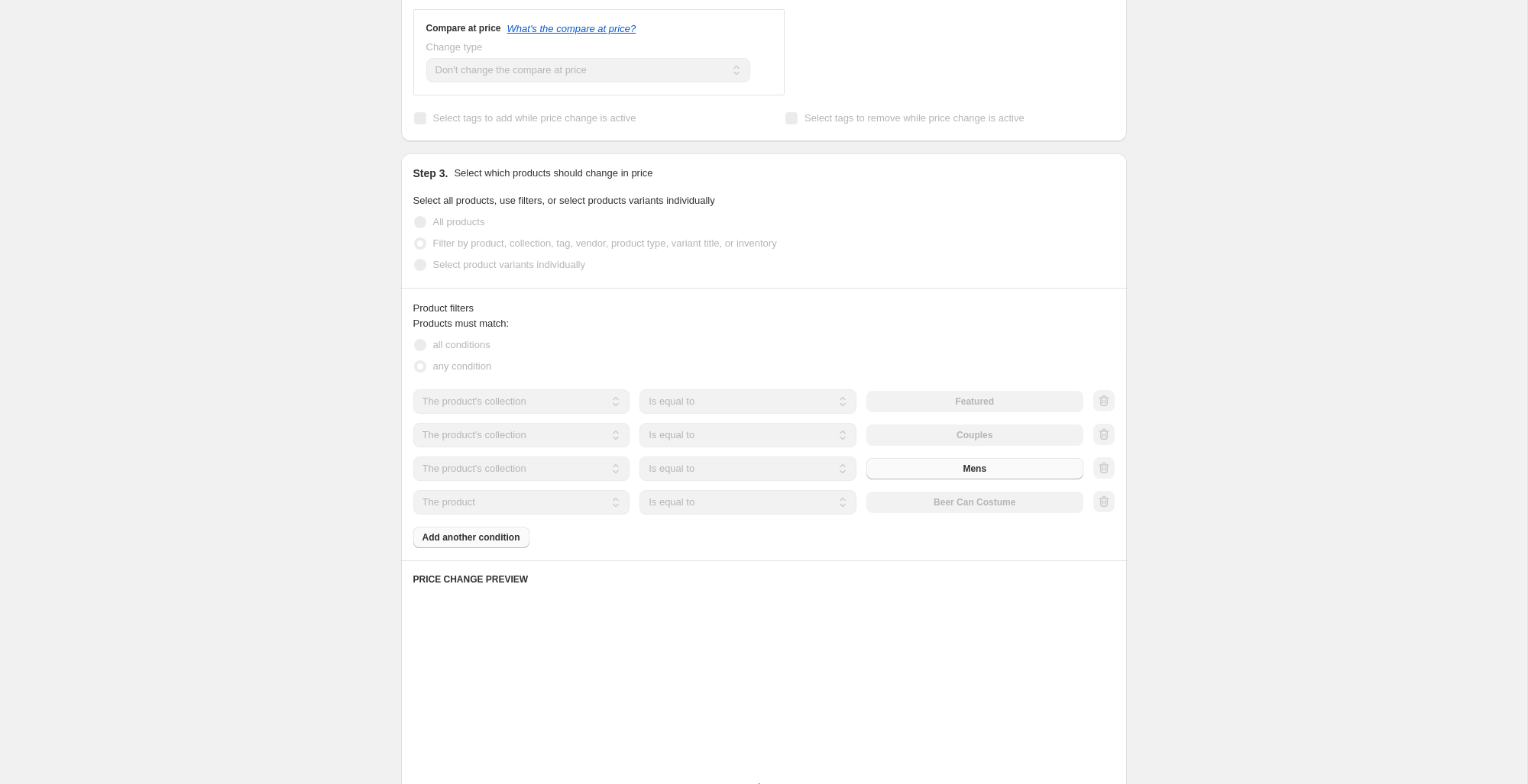
click at [602, 523] on div "Products must match: all conditions any condition The product The product's col…" at bounding box center [764, 432] width 701 height 232
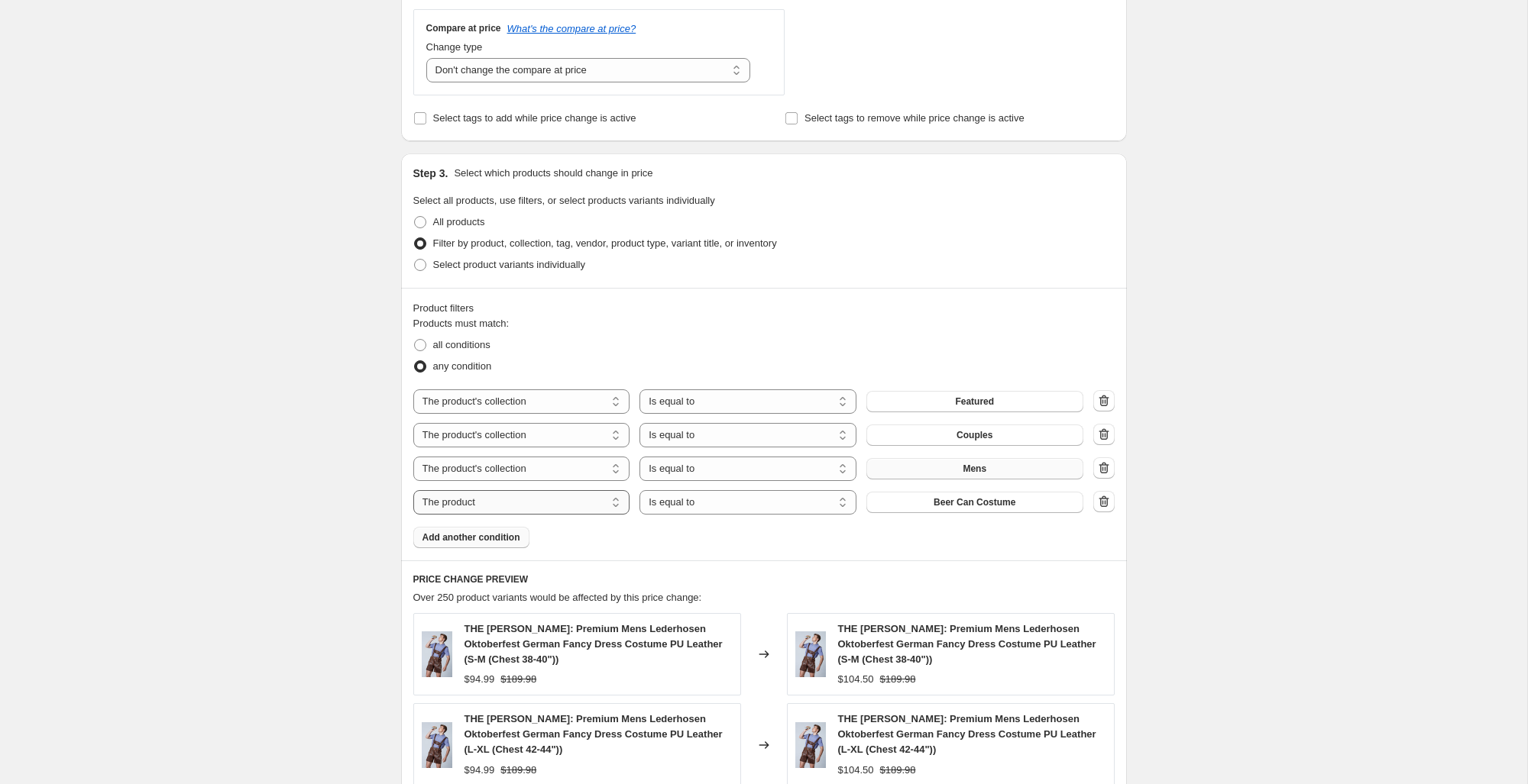
click at [612, 493] on select "The product The product's collection The product's tag The product's vendor The…" at bounding box center [521, 503] width 217 height 25
select select "collection"
click at [990, 501] on span "Couples" at bounding box center [974, 503] width 36 height 12
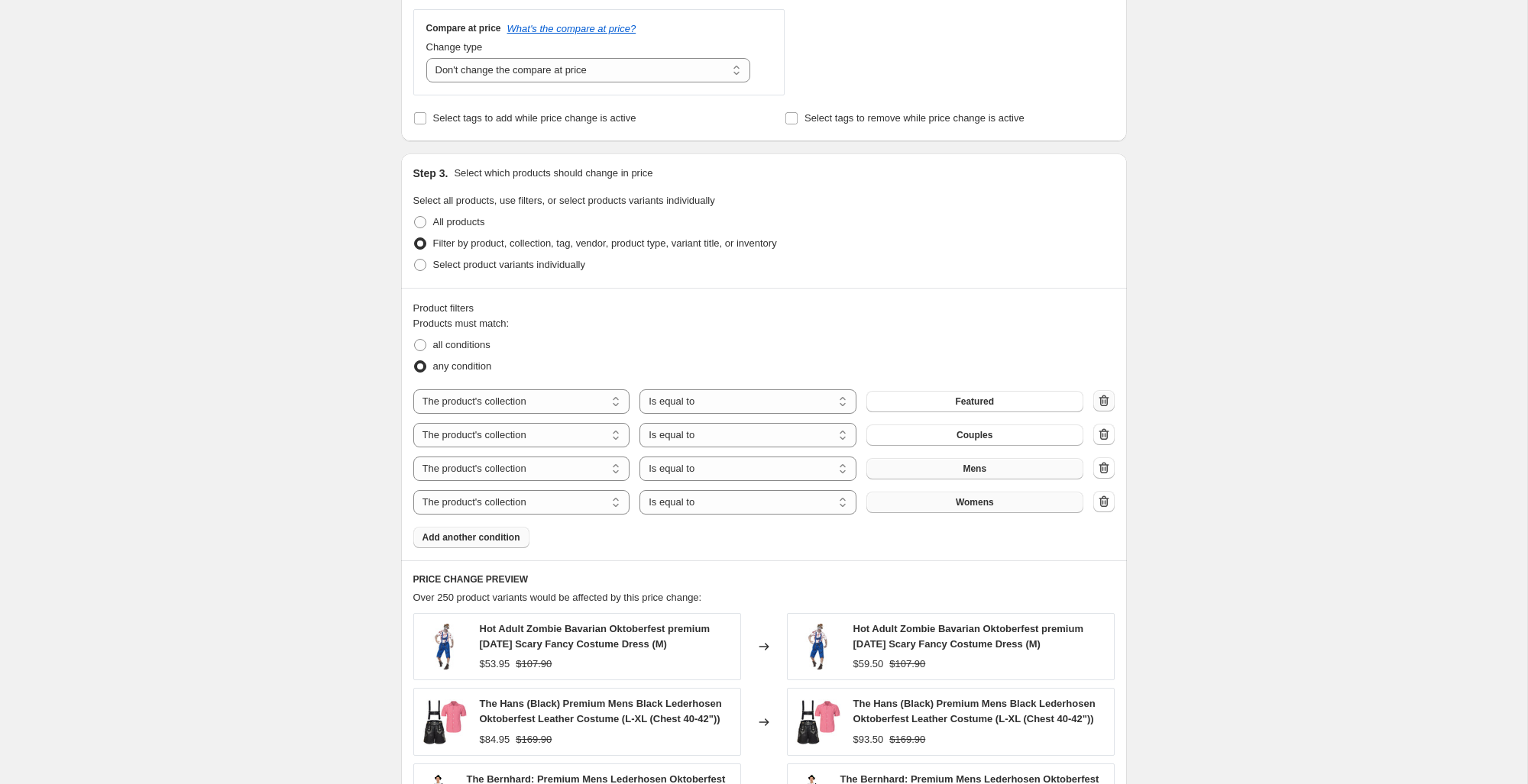
click at [1102, 397] on icon "button" at bounding box center [1104, 401] width 15 height 15
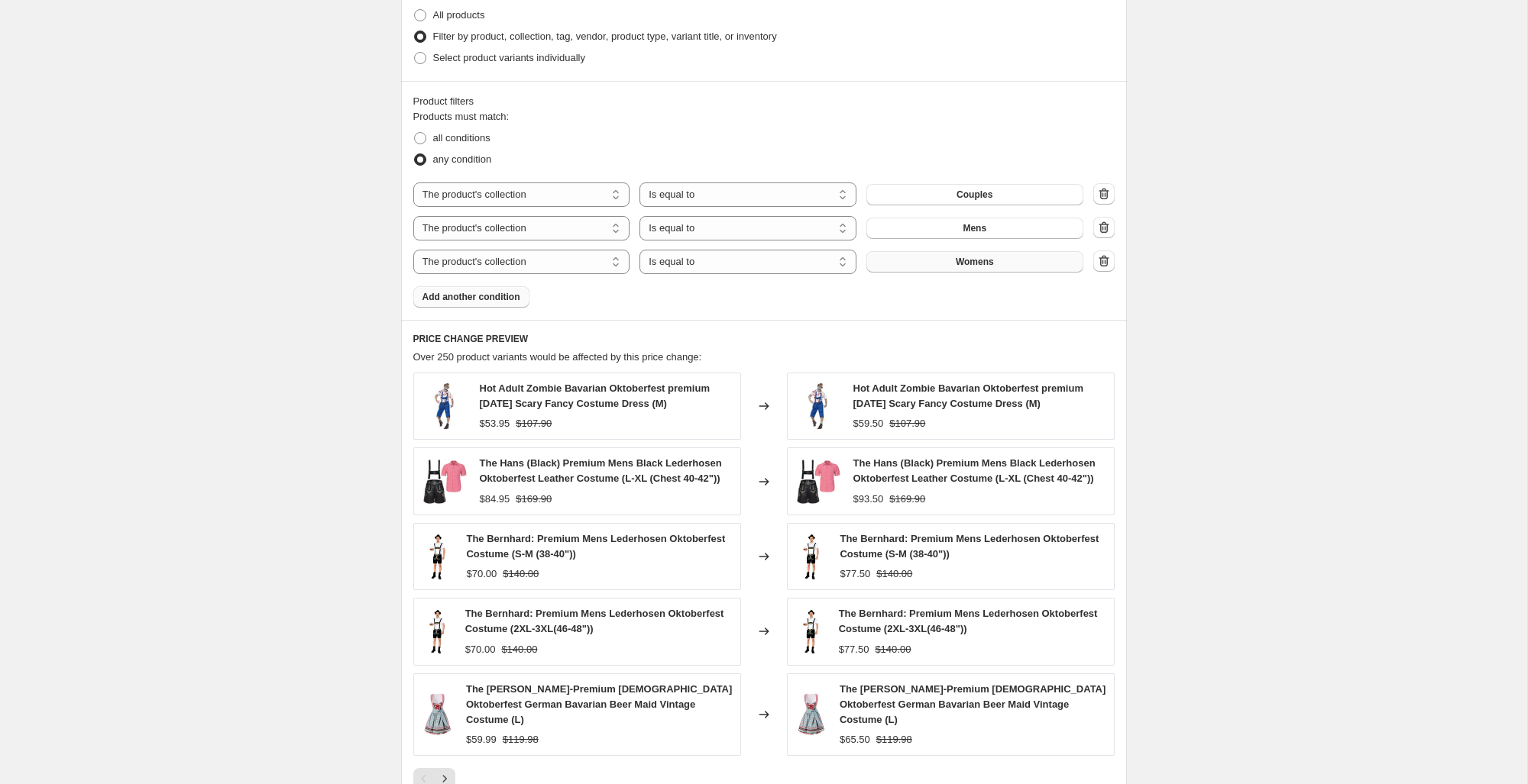
scroll to position [954, 0]
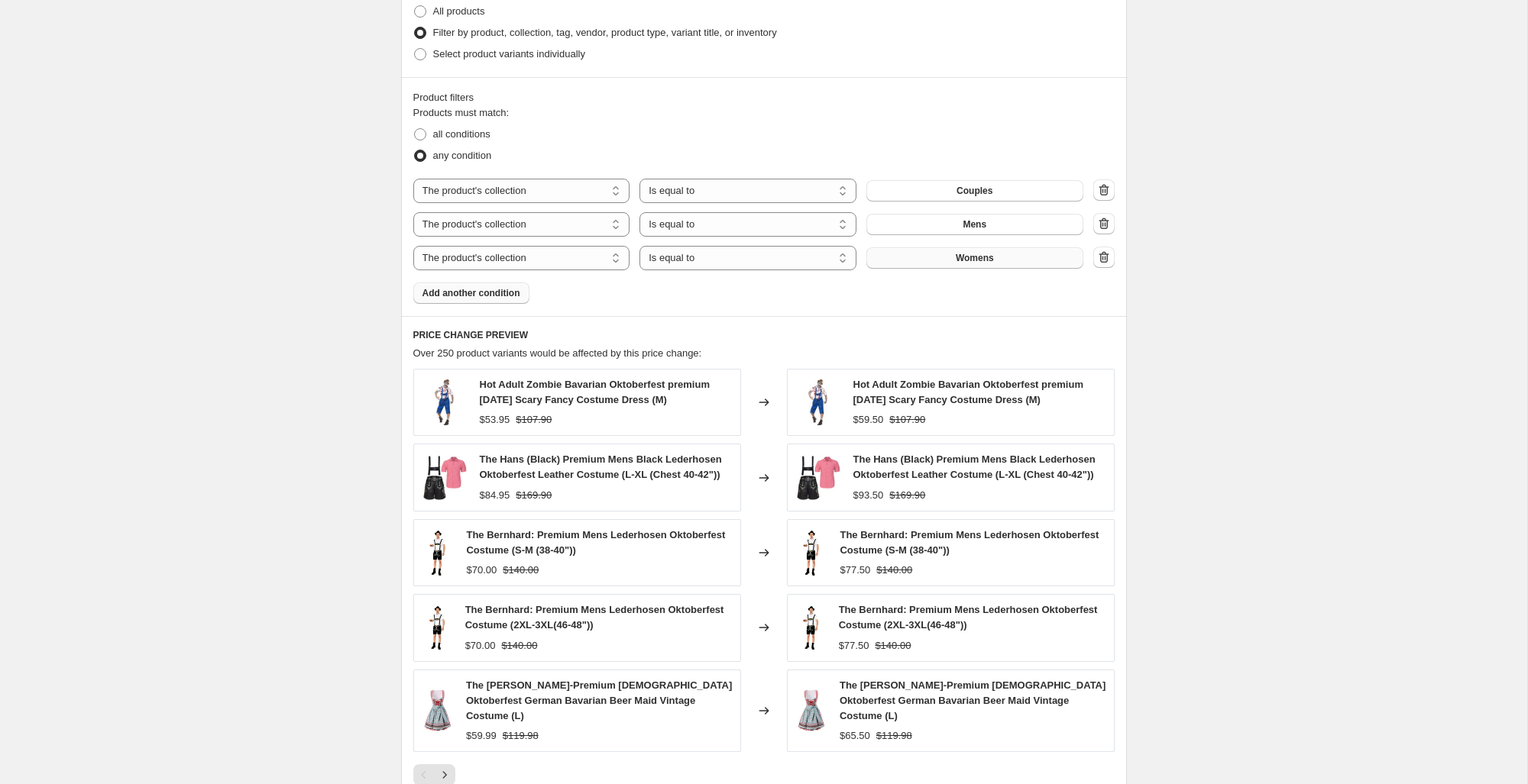
click at [506, 294] on span "Add another condition" at bounding box center [471, 293] width 98 height 12
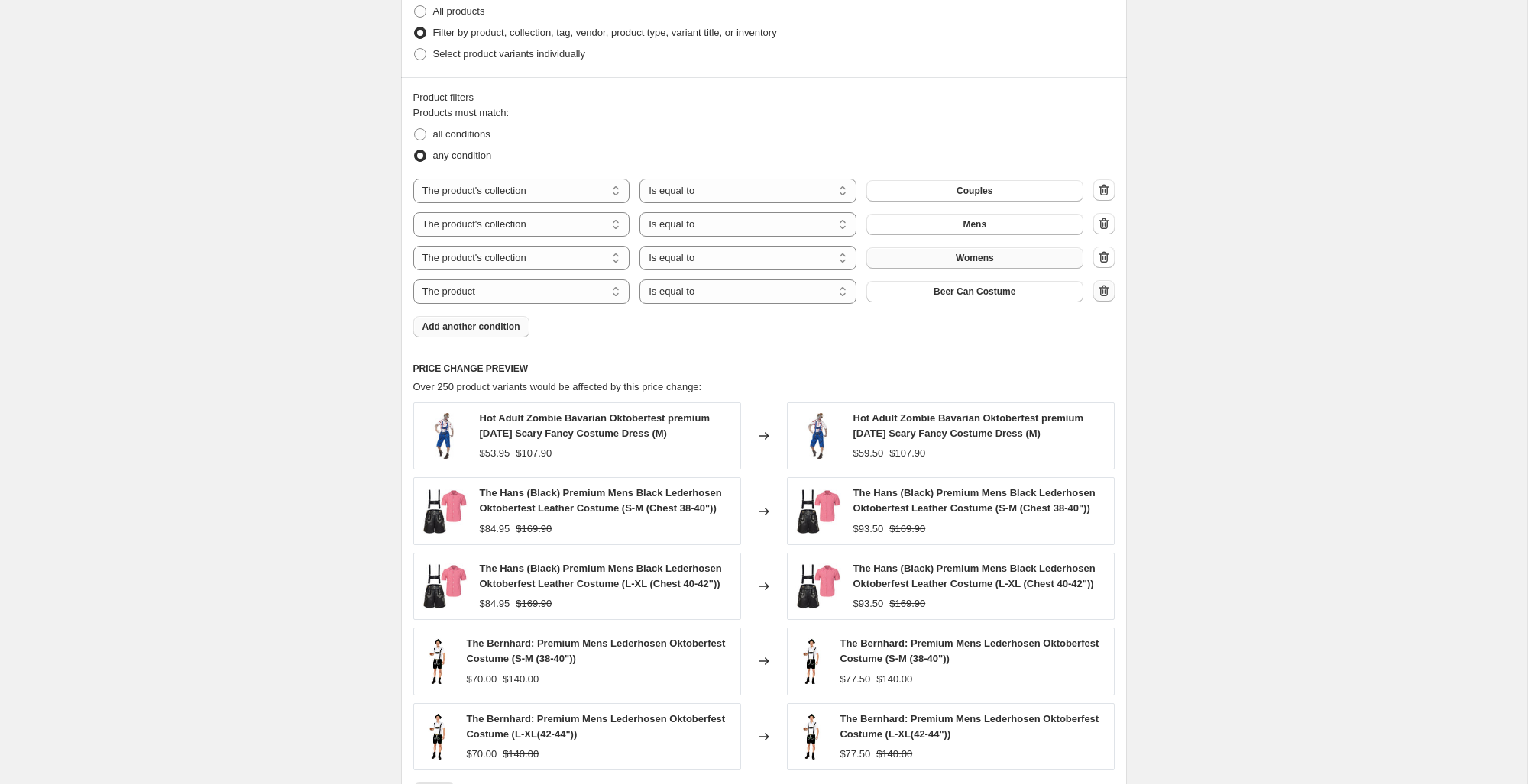
click at [1106, 293] on icon "button" at bounding box center [1103, 290] width 10 height 12
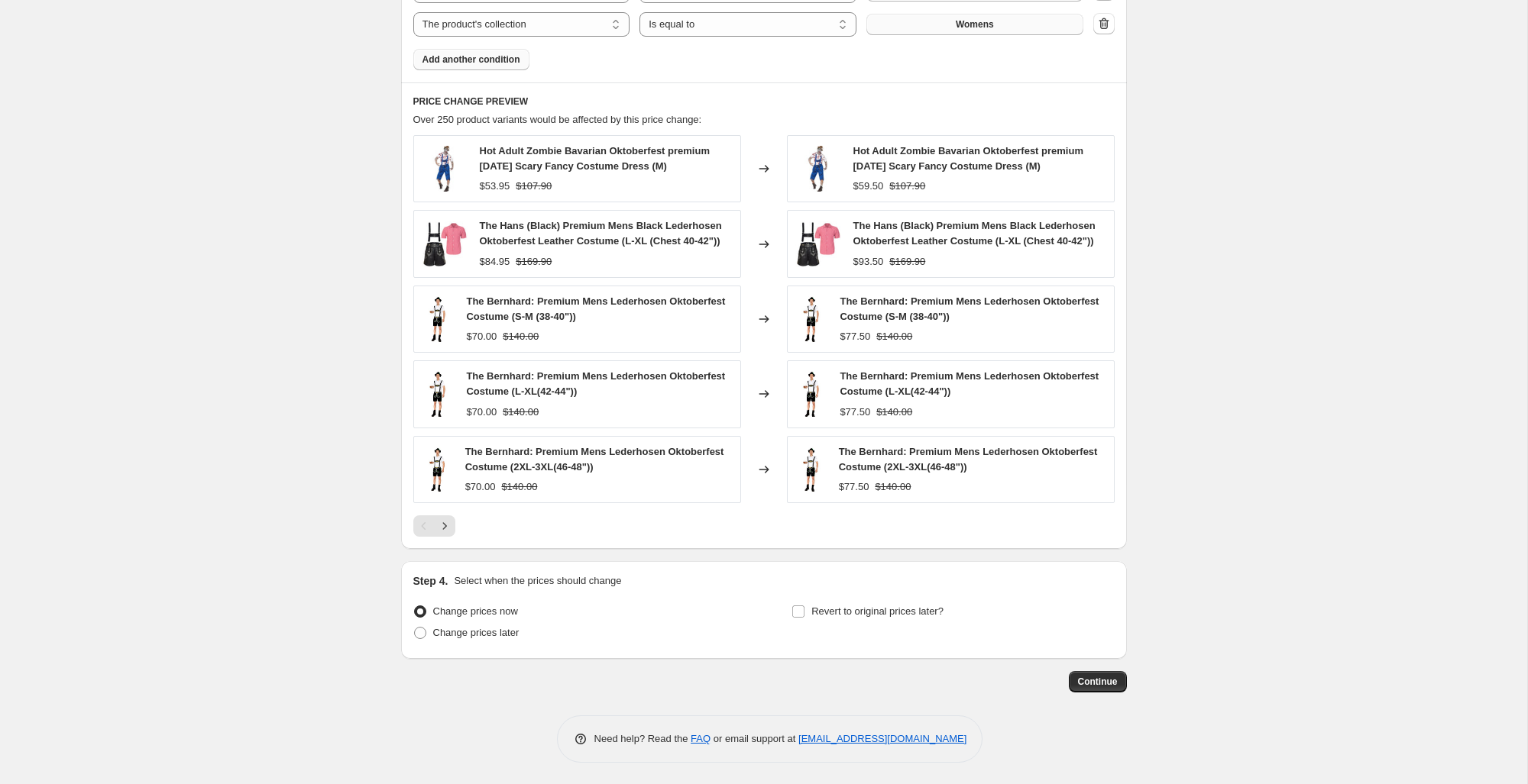
scroll to position [1184, 0]
click at [1088, 691] on span "Continue" at bounding box center [1097, 685] width 40 height 12
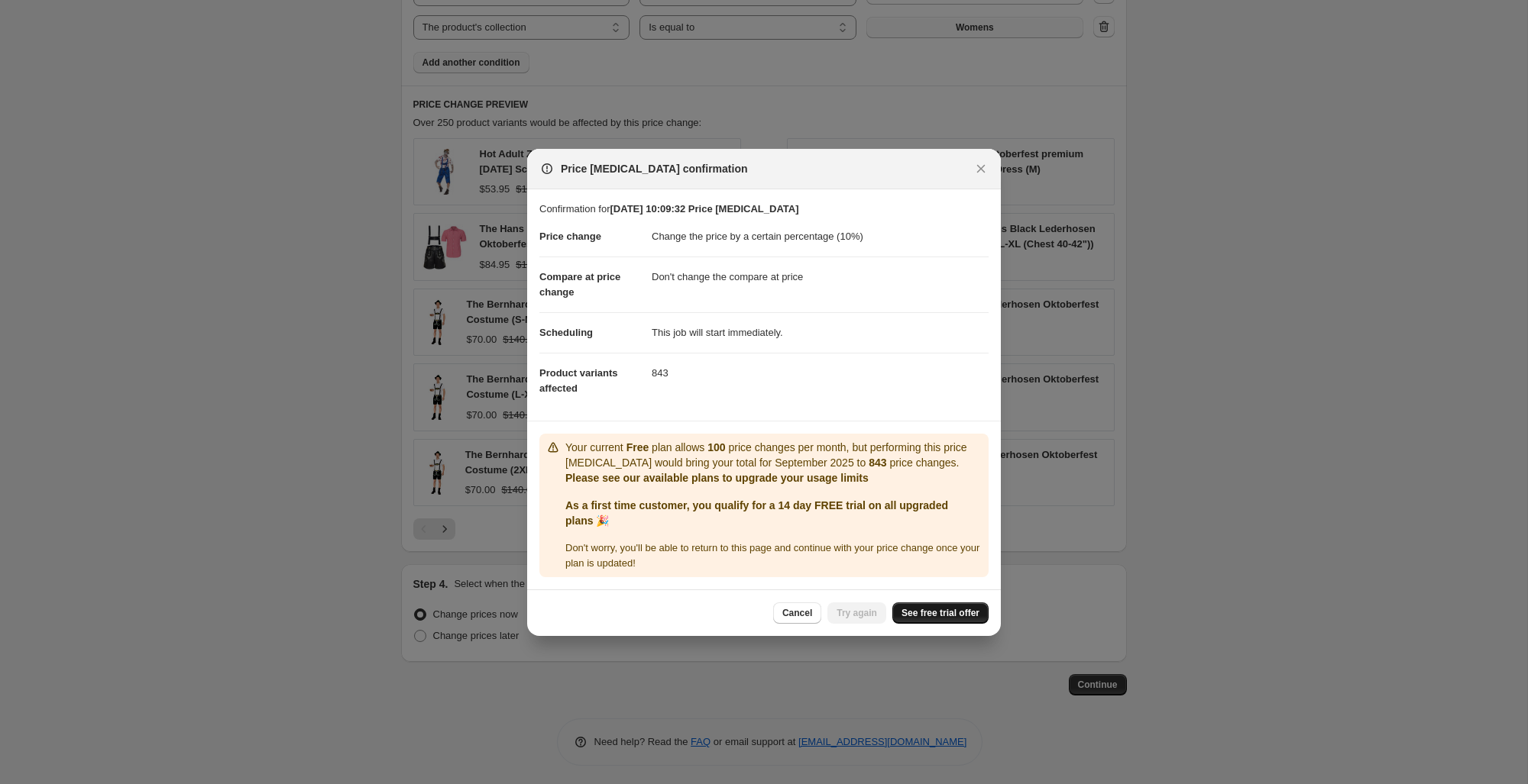
click at [945, 616] on span "See free trial offer" at bounding box center [940, 613] width 78 height 12
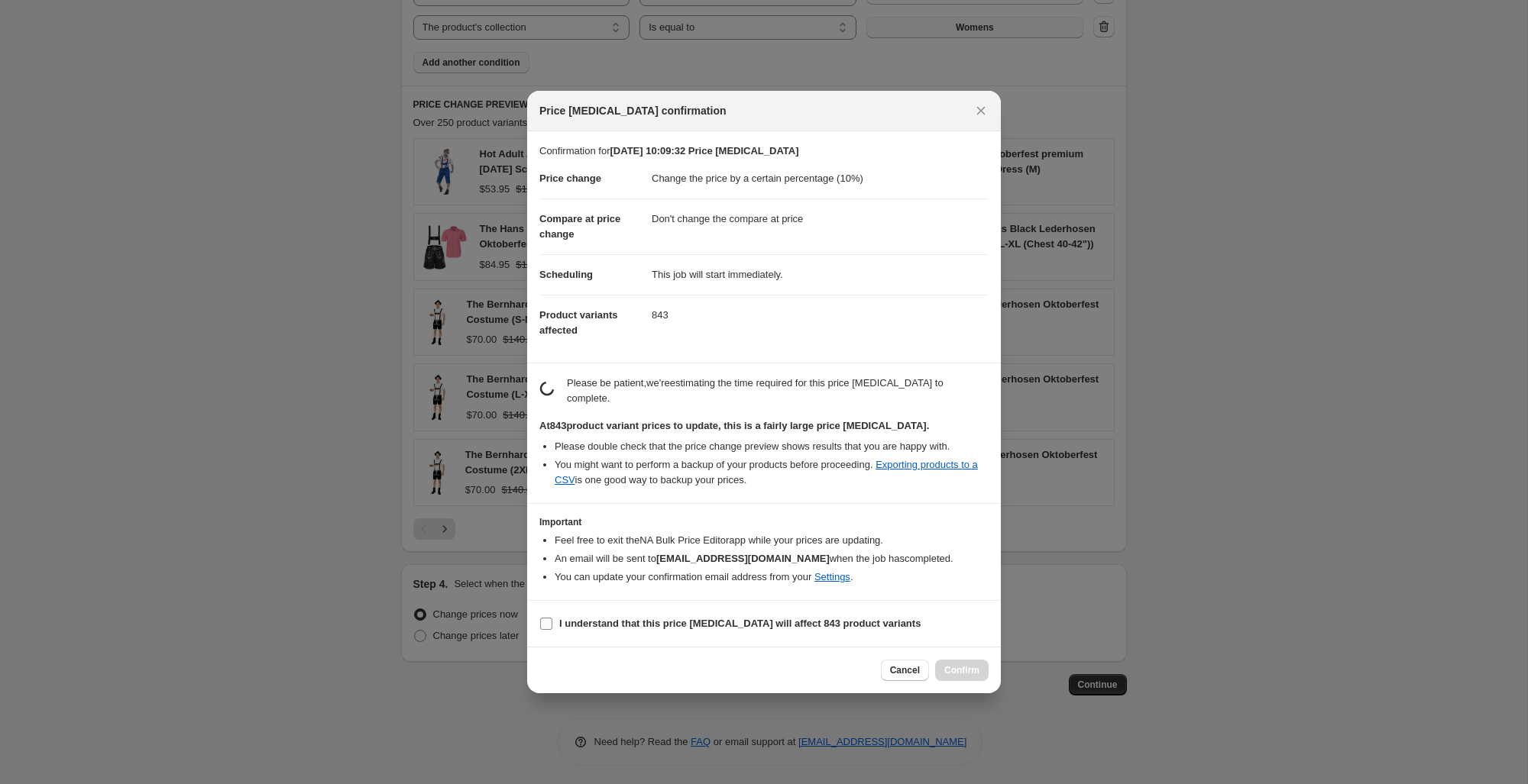
click at [547, 625] on input "I understand that this price change job will affect 843 product variants" at bounding box center [546, 624] width 12 height 12
checkbox input "true"
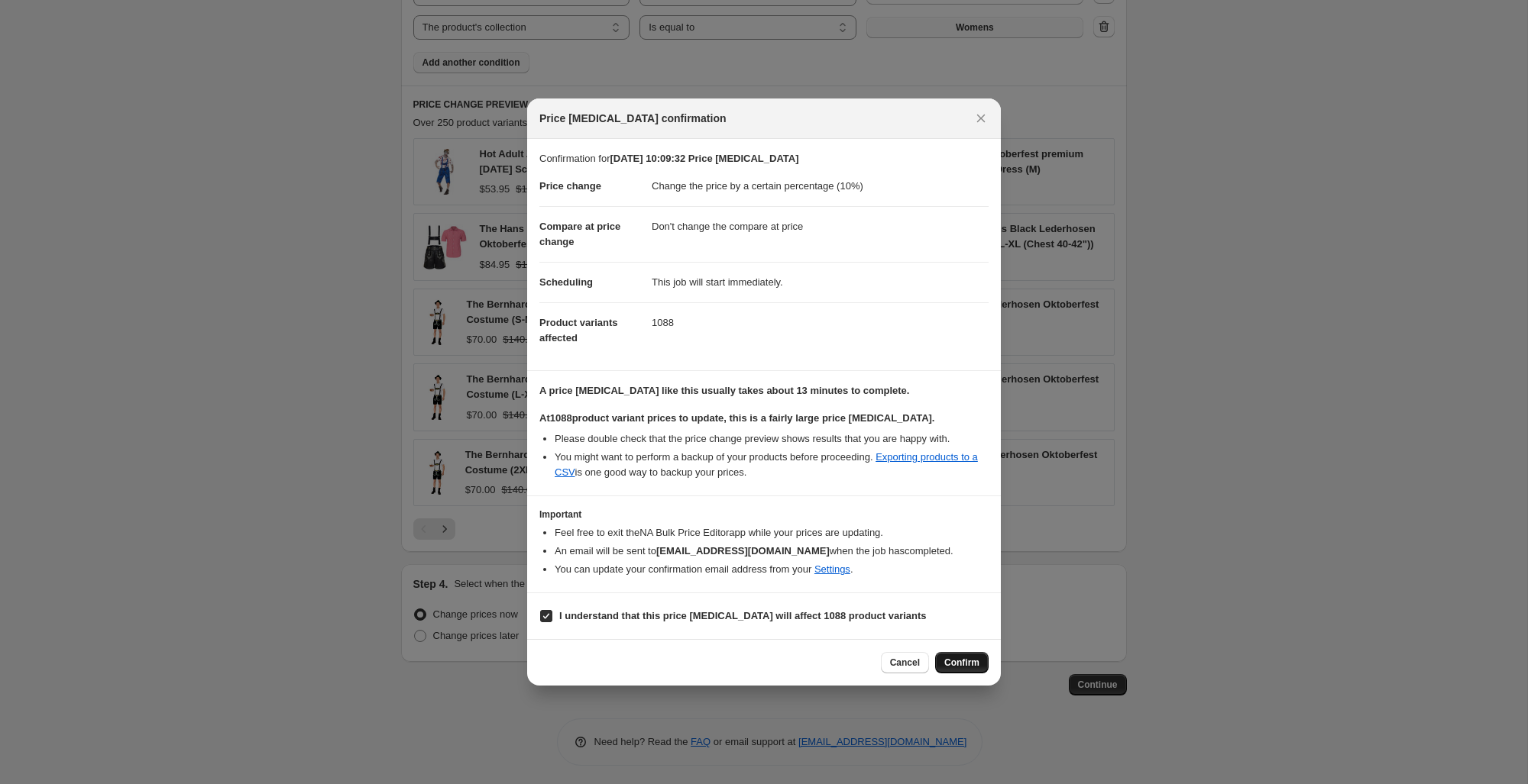
click at [967, 663] on span "Confirm" at bounding box center [962, 663] width 35 height 12
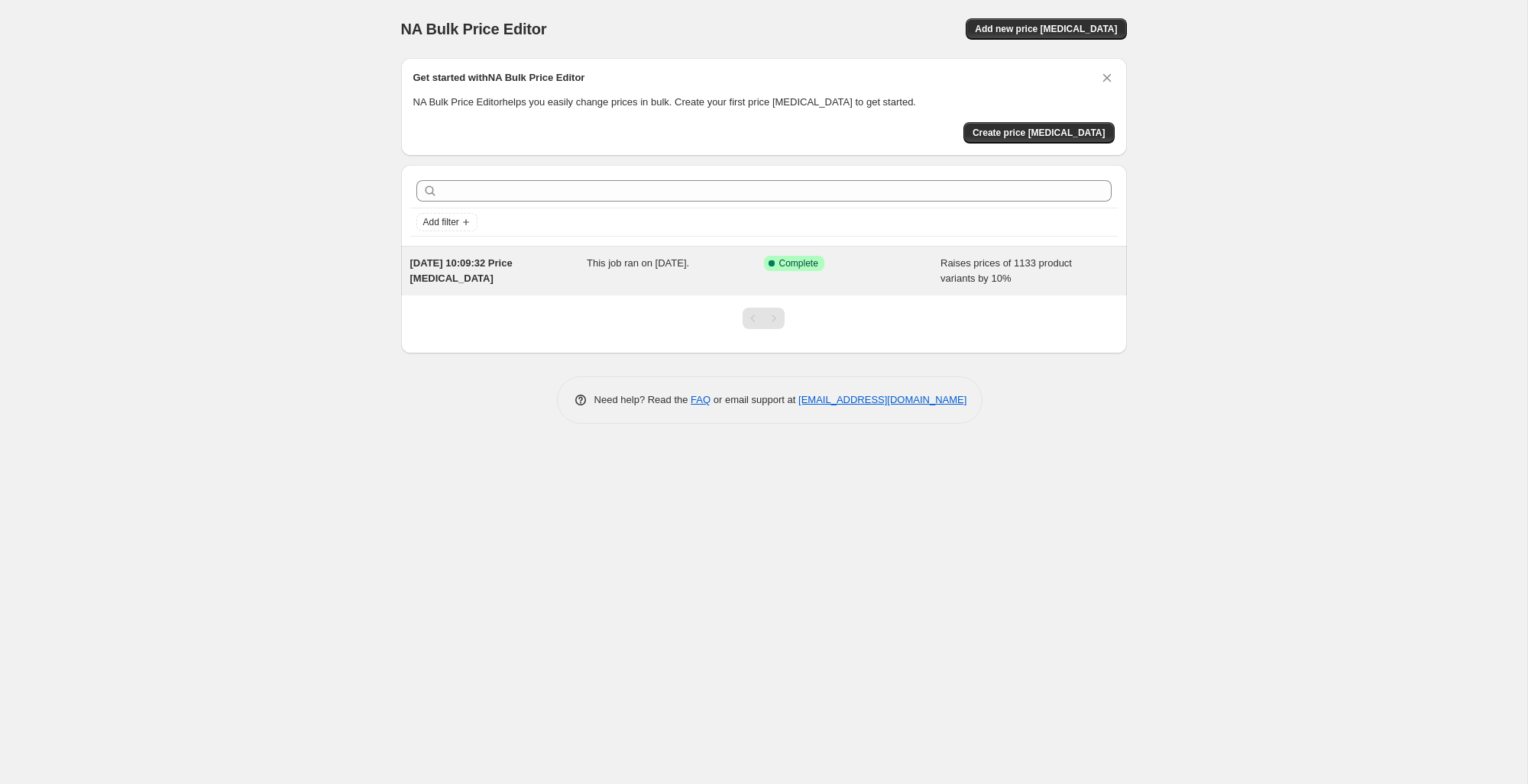
click at [469, 270] on div "9 Sept 2025, 10:09:32 Price change job" at bounding box center [498, 271] width 177 height 31
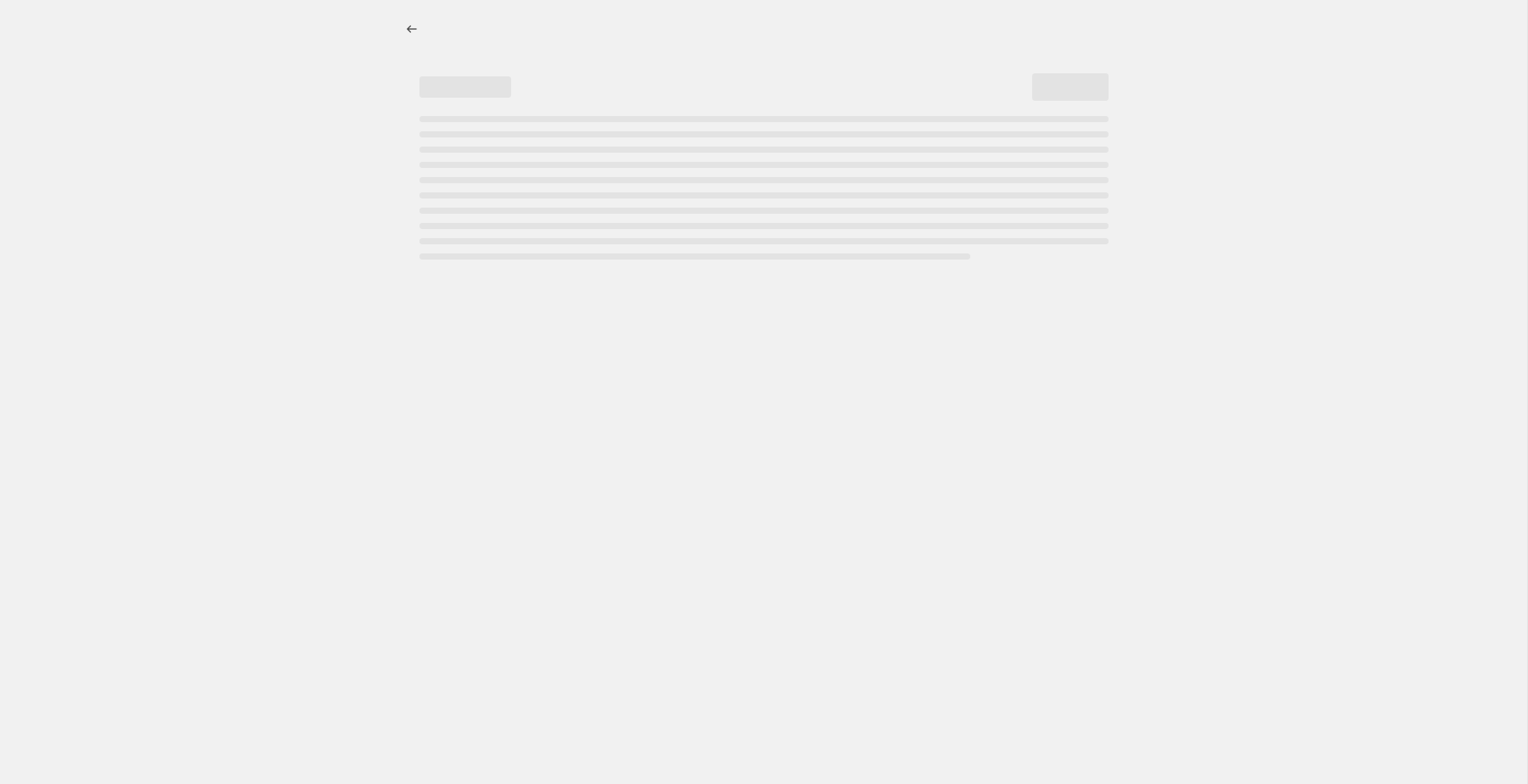
select select "percentage"
select select "no_change"
select select "collection"
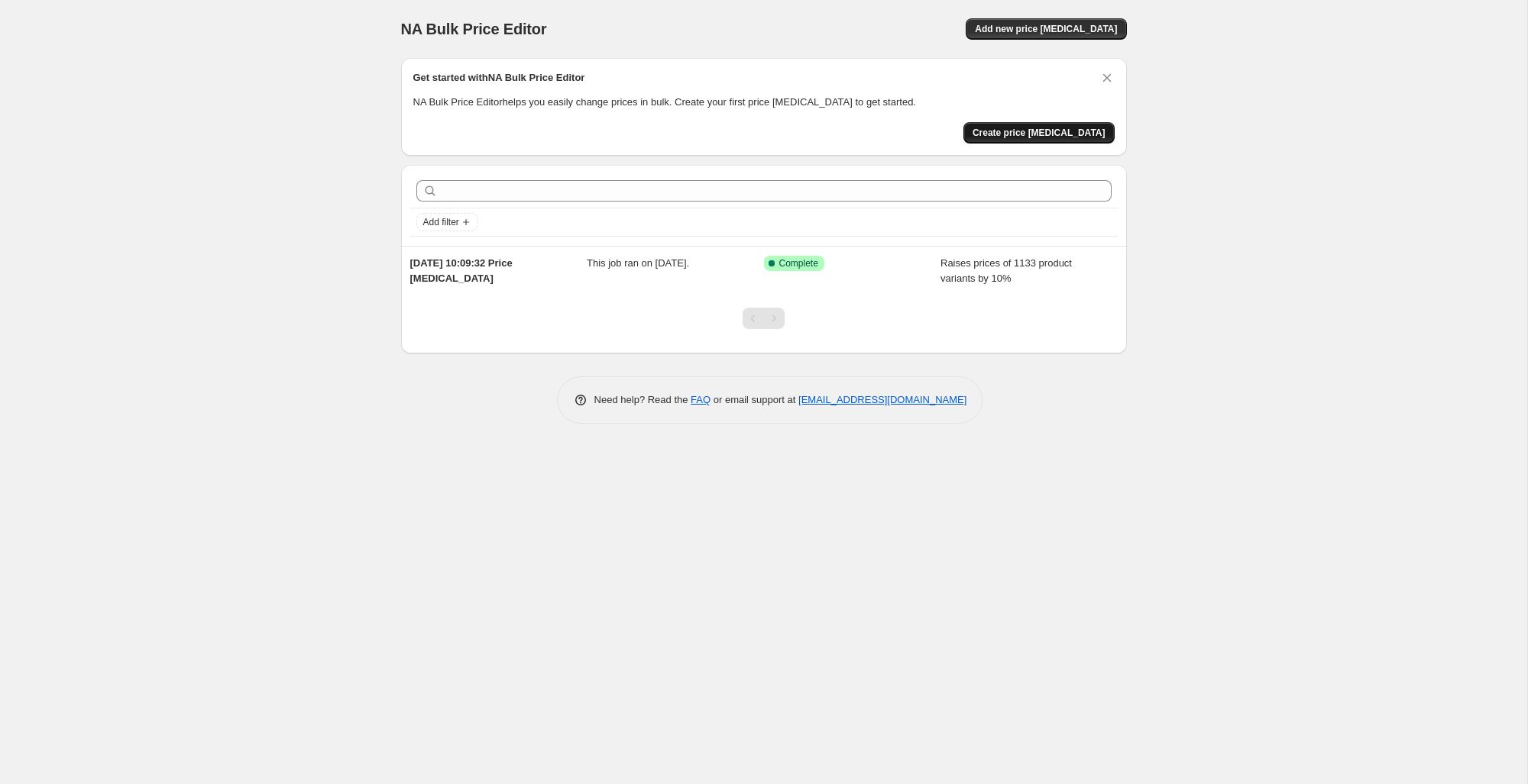
click at [1040, 136] on span "Create price [MEDICAL_DATA]" at bounding box center [1038, 133] width 133 height 12
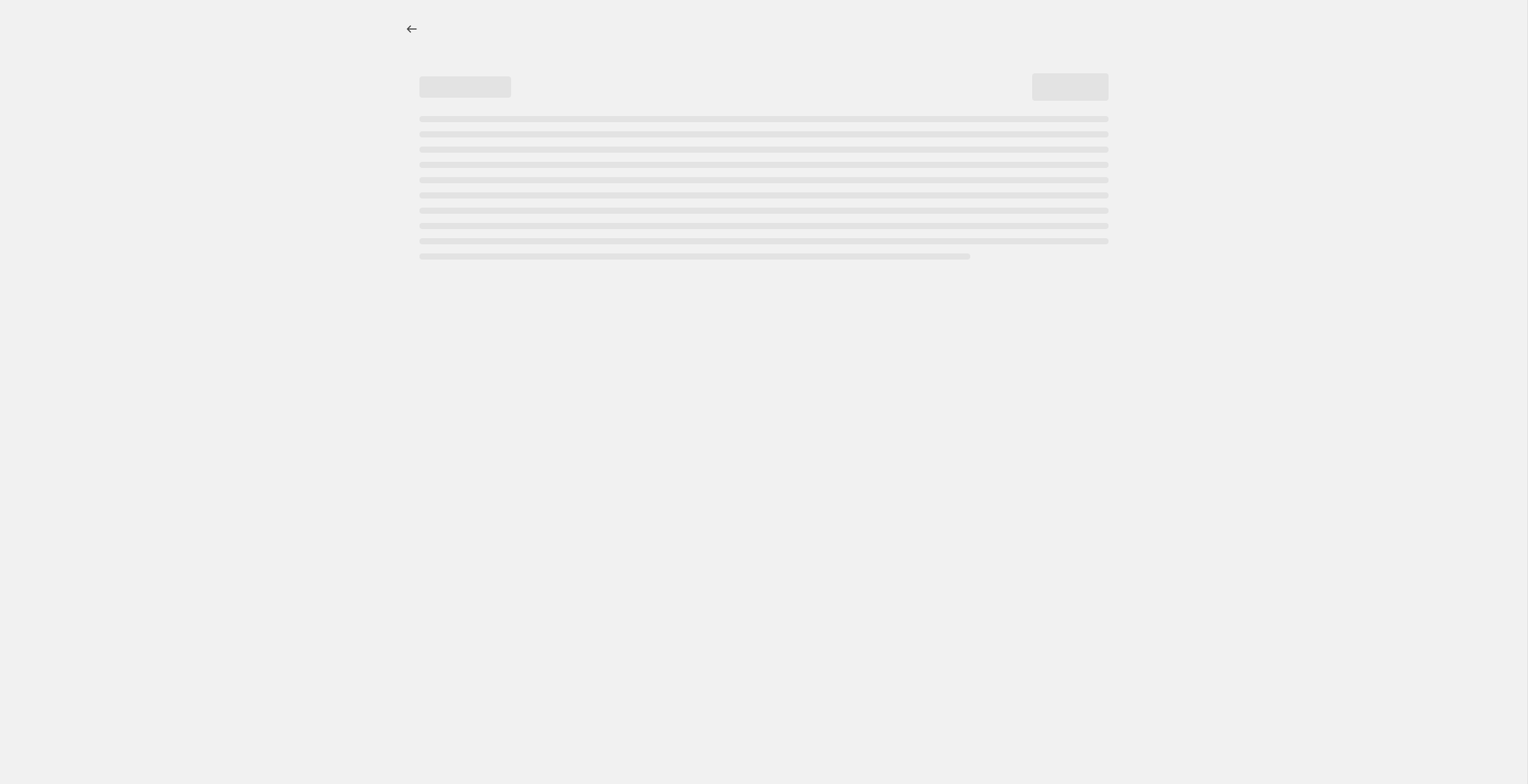
select select "percentage"
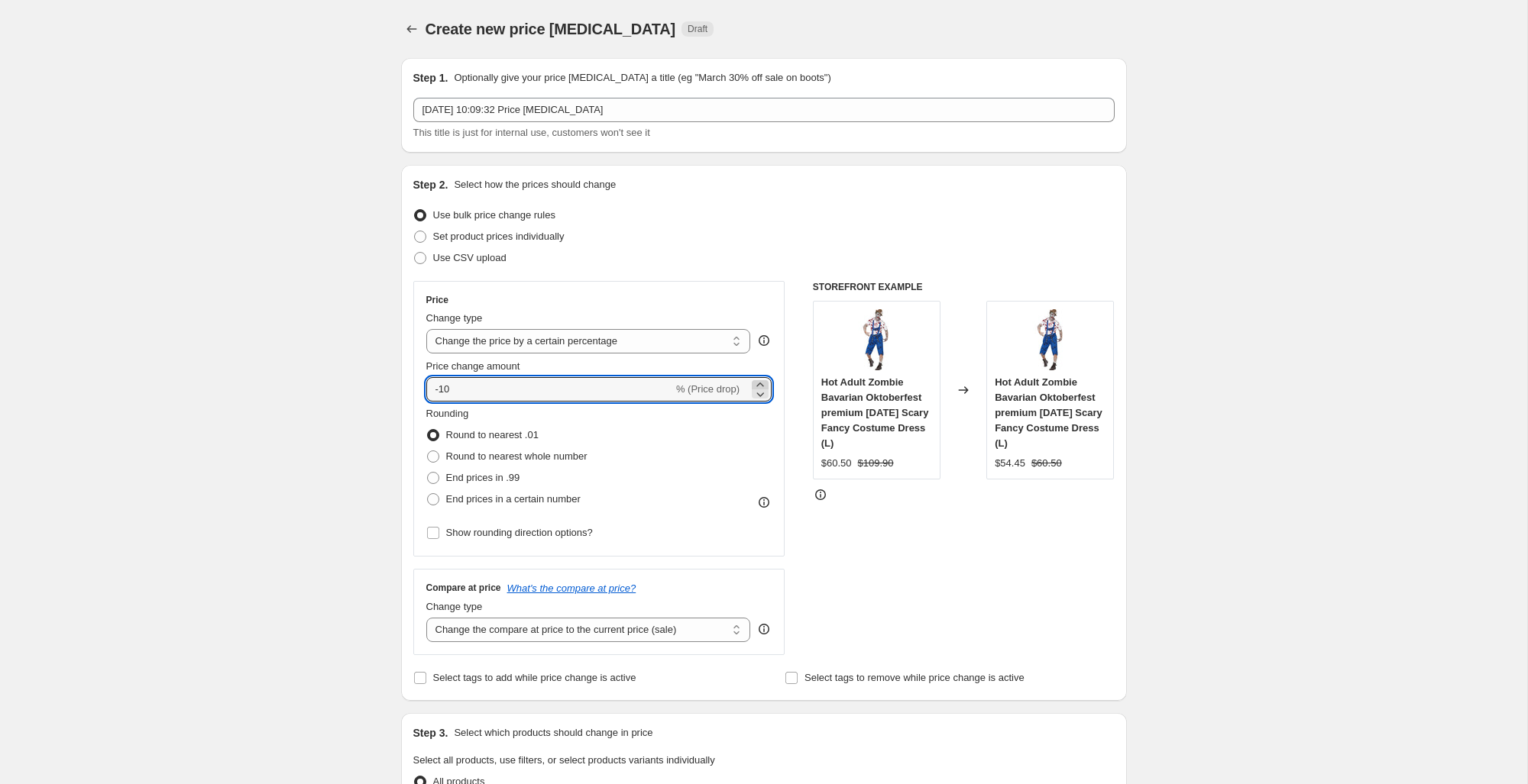
click at [761, 381] on icon at bounding box center [760, 385] width 15 height 15
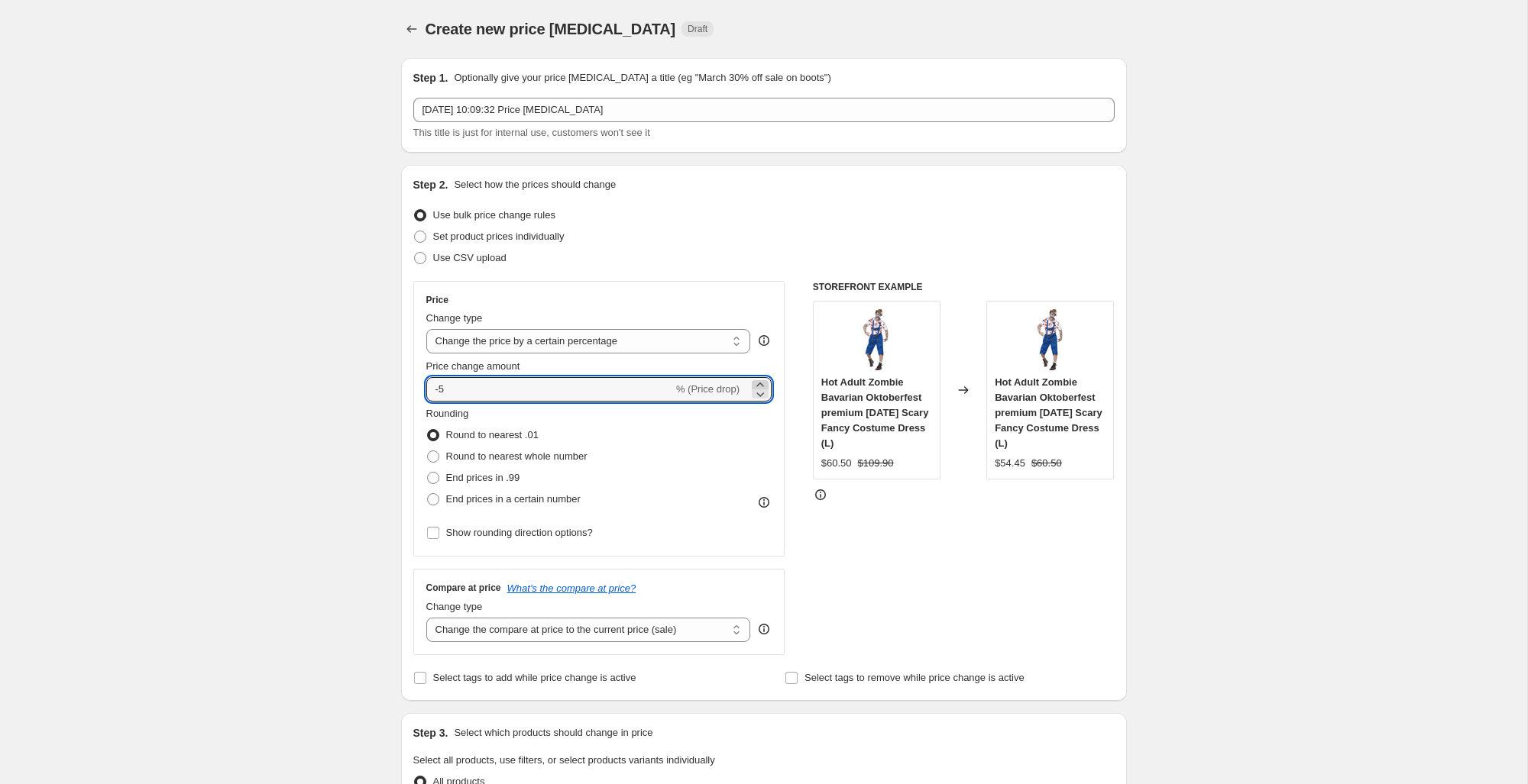
click at [761, 381] on icon at bounding box center [760, 385] width 15 height 15
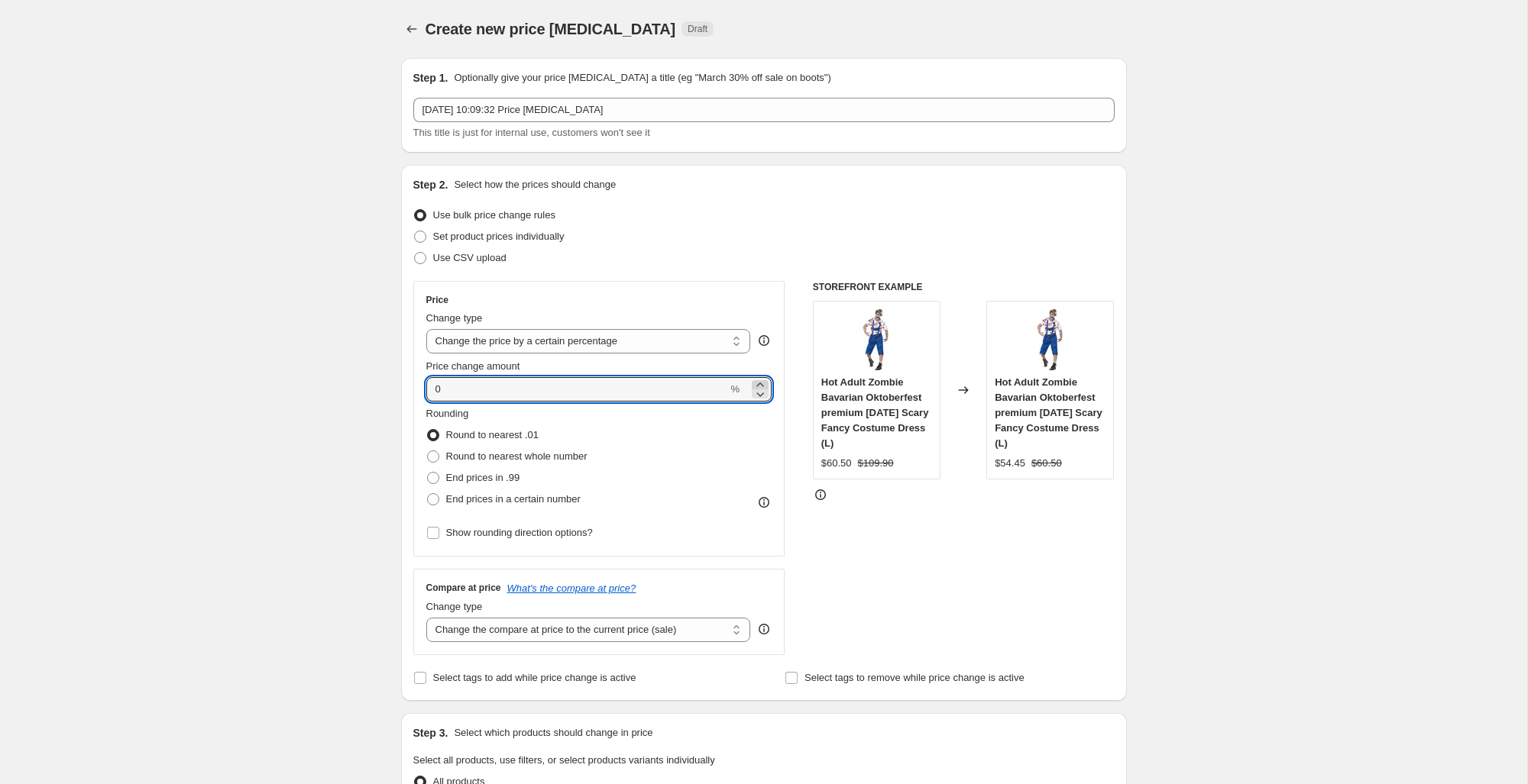
click at [761, 381] on icon at bounding box center [760, 385] width 15 height 15
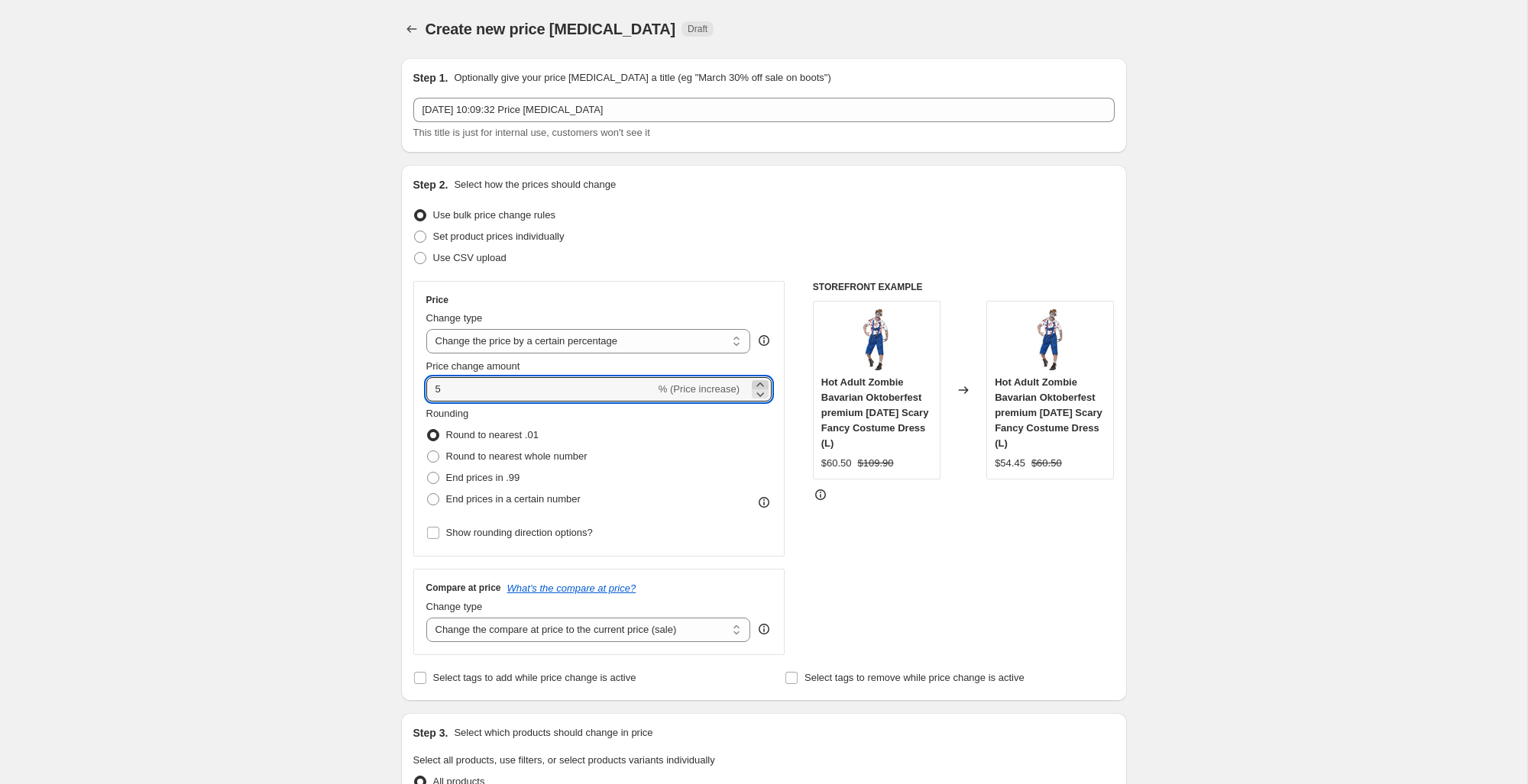
click at [761, 381] on icon at bounding box center [760, 385] width 15 height 15
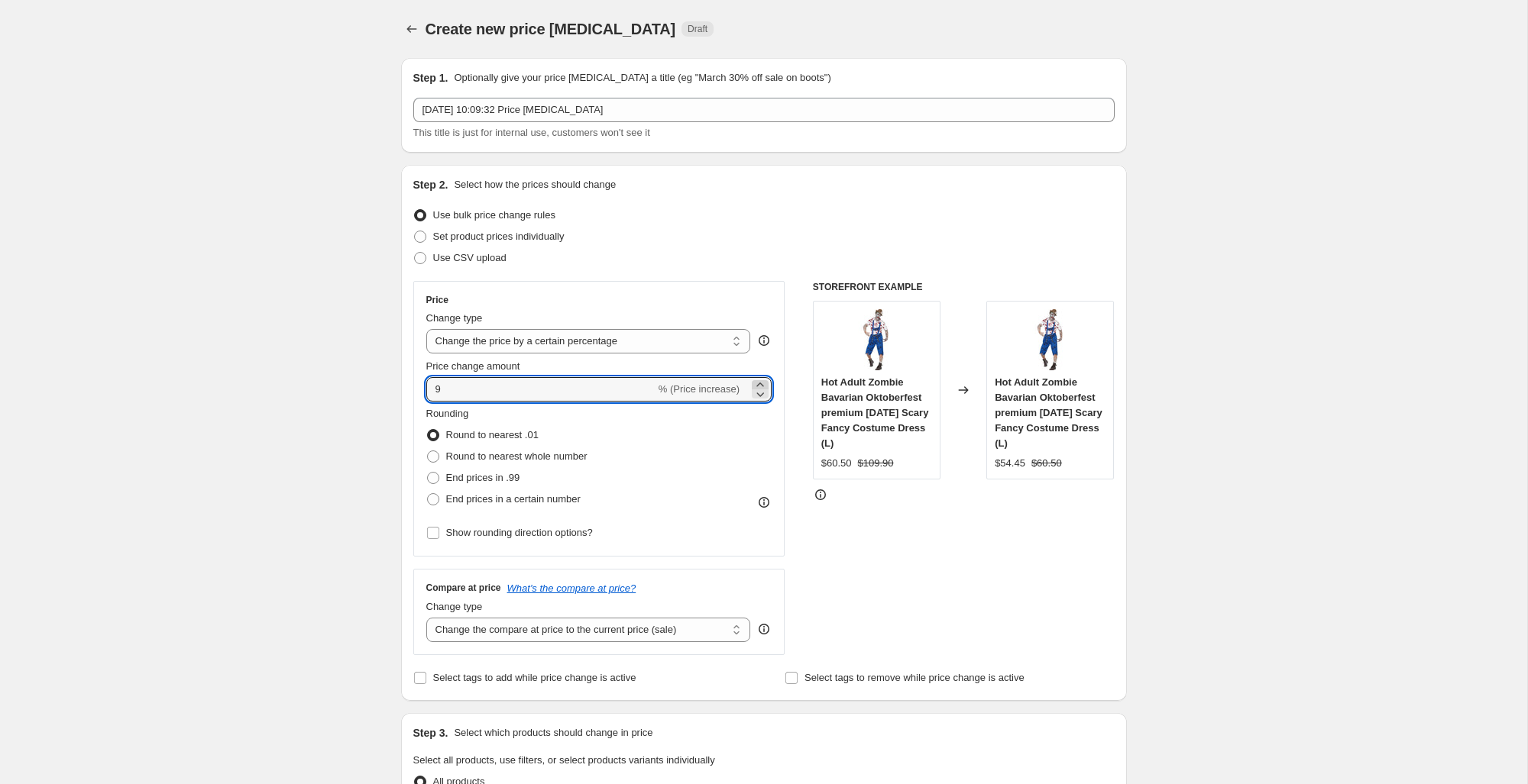
type input "10"
click at [270, 296] on div "Create new price change job. This page is ready Create new price change job Dra…" at bounding box center [764, 798] width 1527 height 1596
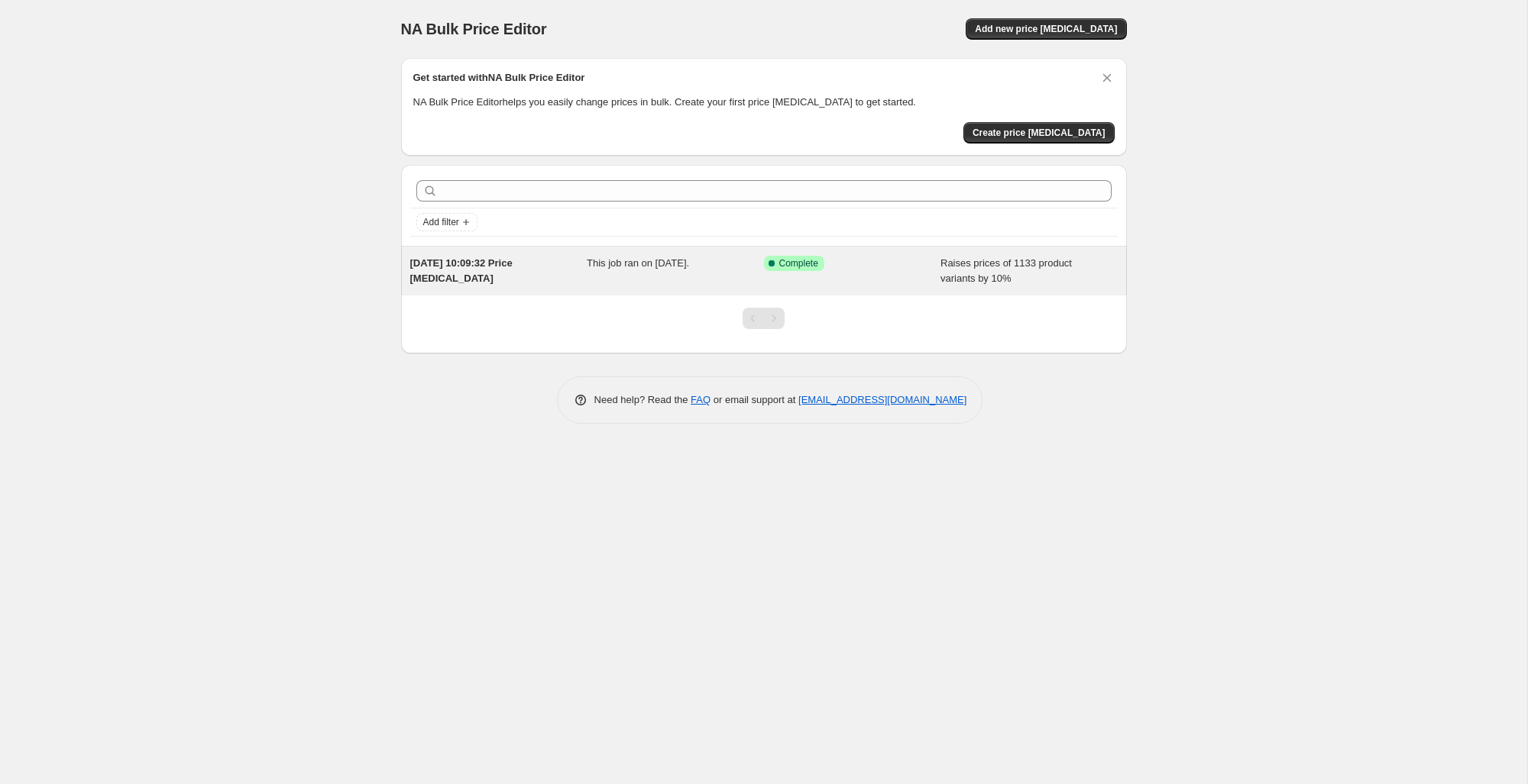
click at [581, 265] on div "9 Sept 2025, 10:09:32 Price change job" at bounding box center [498, 271] width 177 height 31
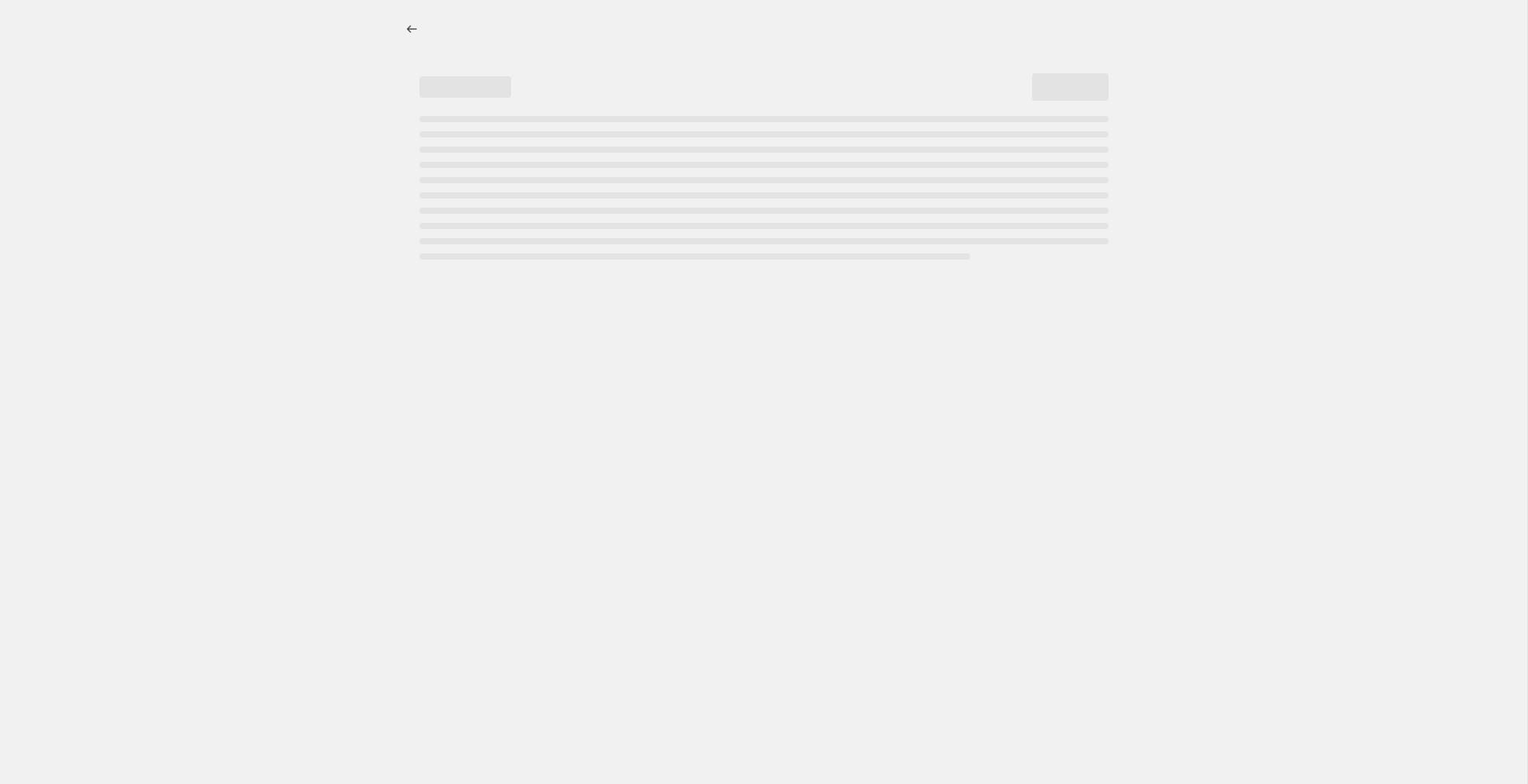
select select "percentage"
select select "no_change"
select select "collection"
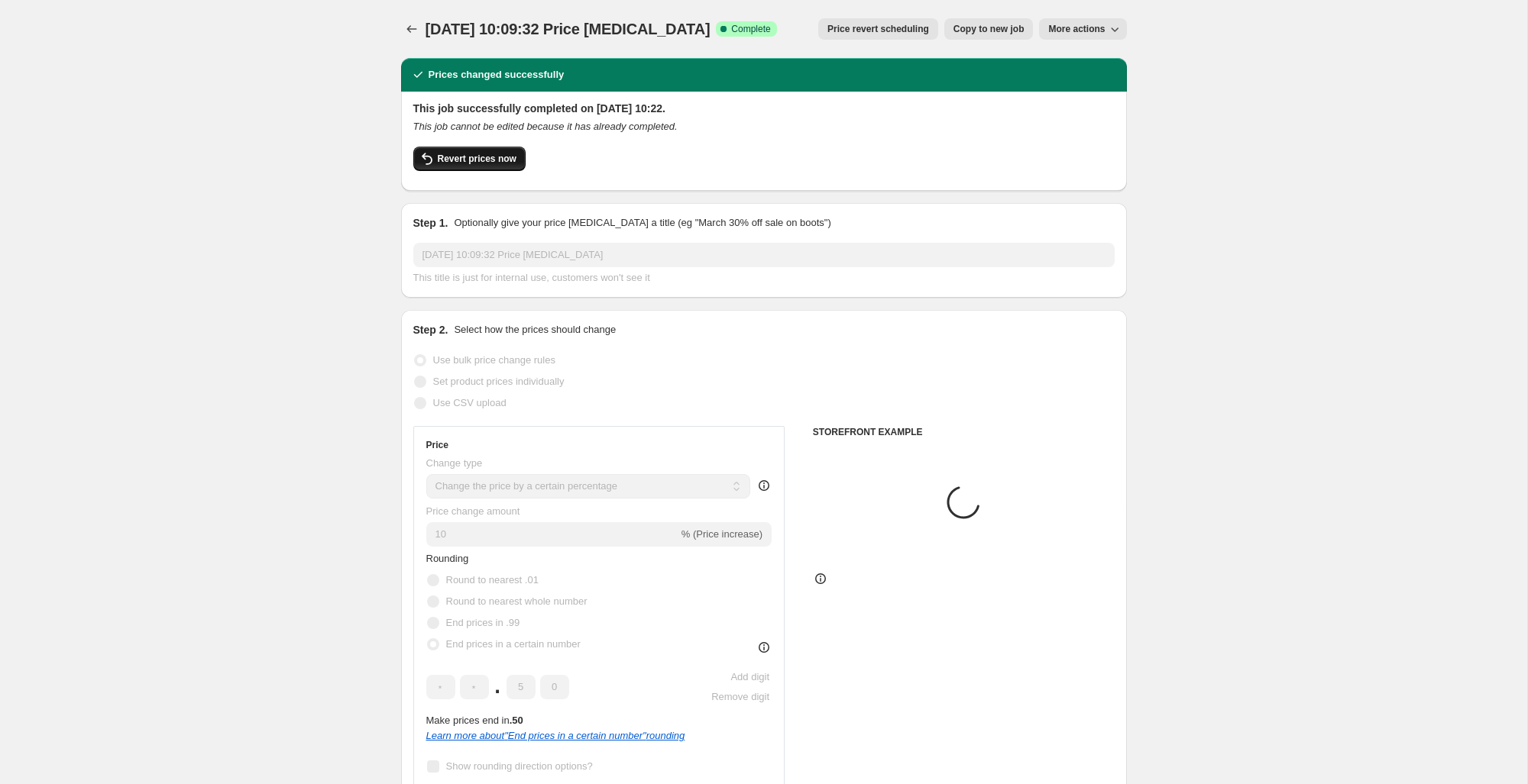
click at [508, 162] on span "Revert prices now" at bounding box center [477, 159] width 78 height 12
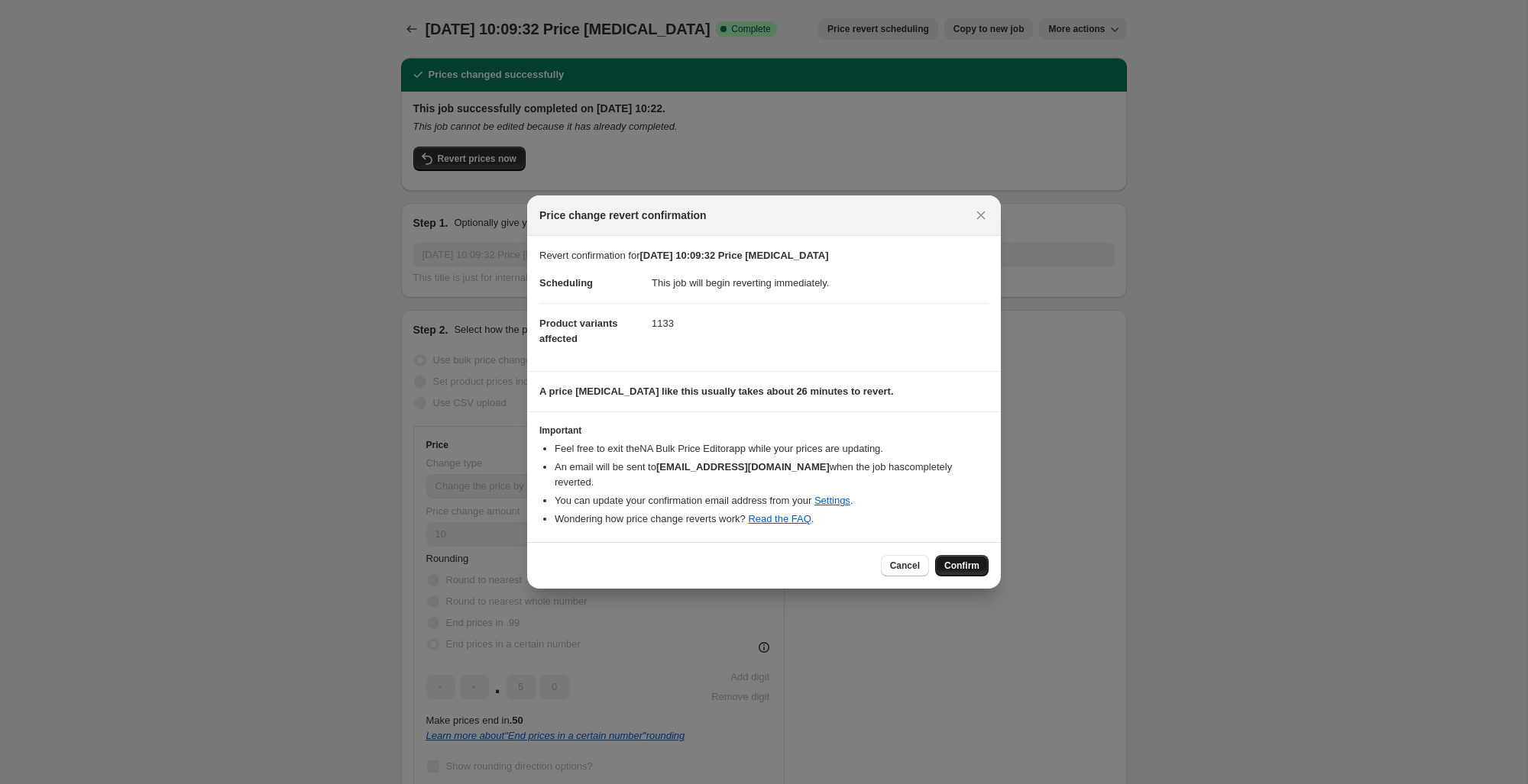
click at [964, 563] on span "Confirm" at bounding box center [962, 566] width 35 height 12
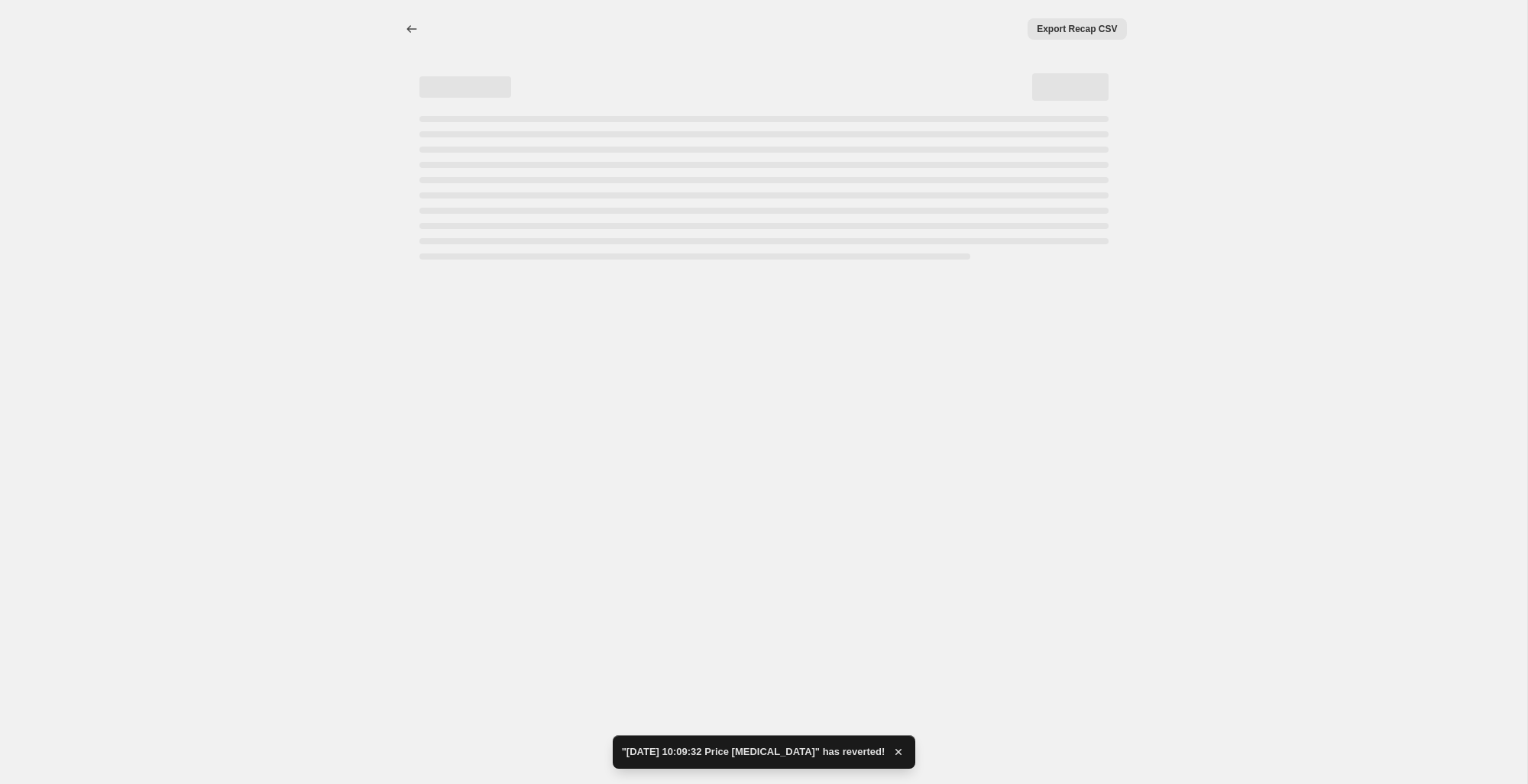
select select "percentage"
select select "no_change"
select select "collection"
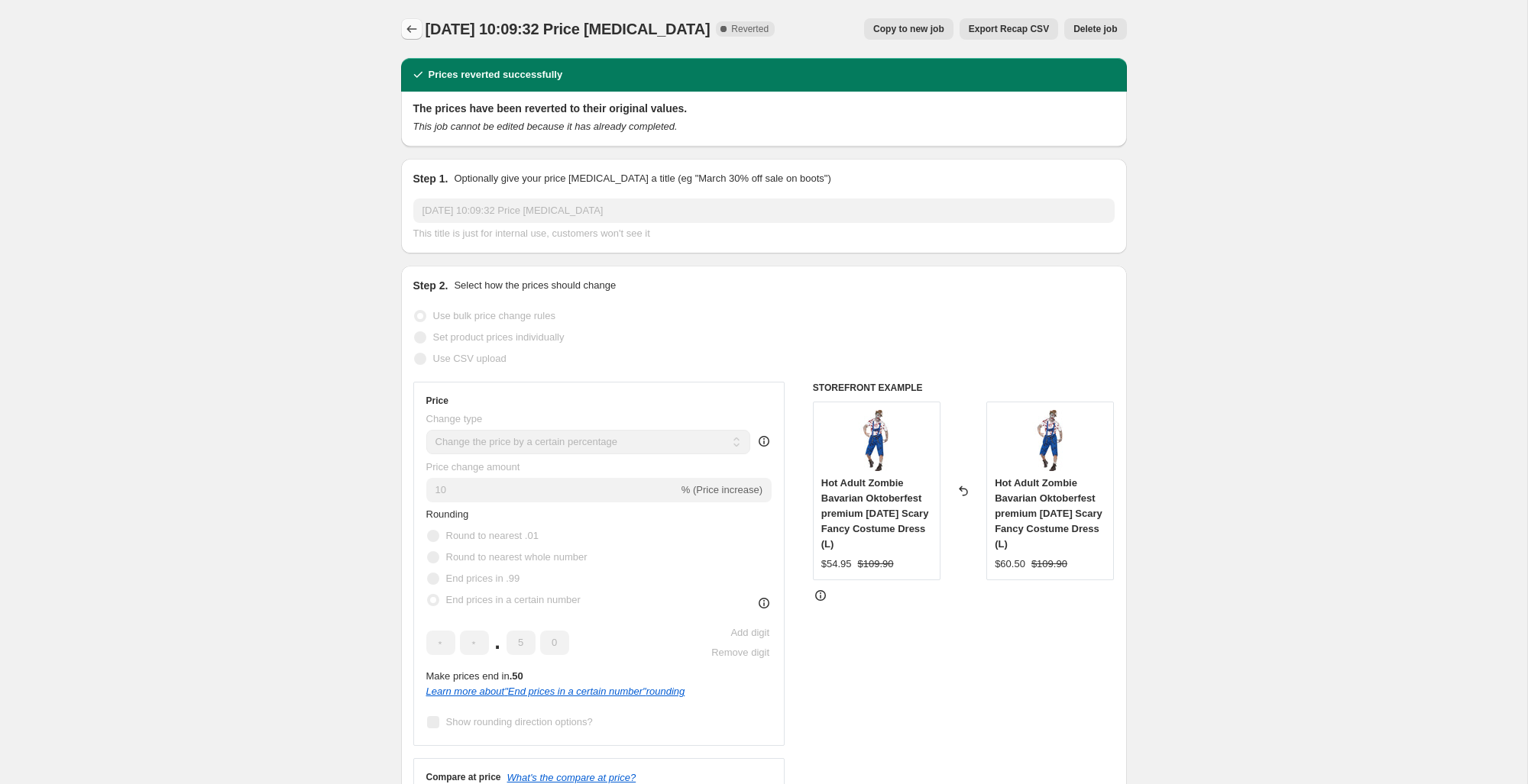
click at [412, 25] on icon "Price change jobs" at bounding box center [411, 29] width 15 height 15
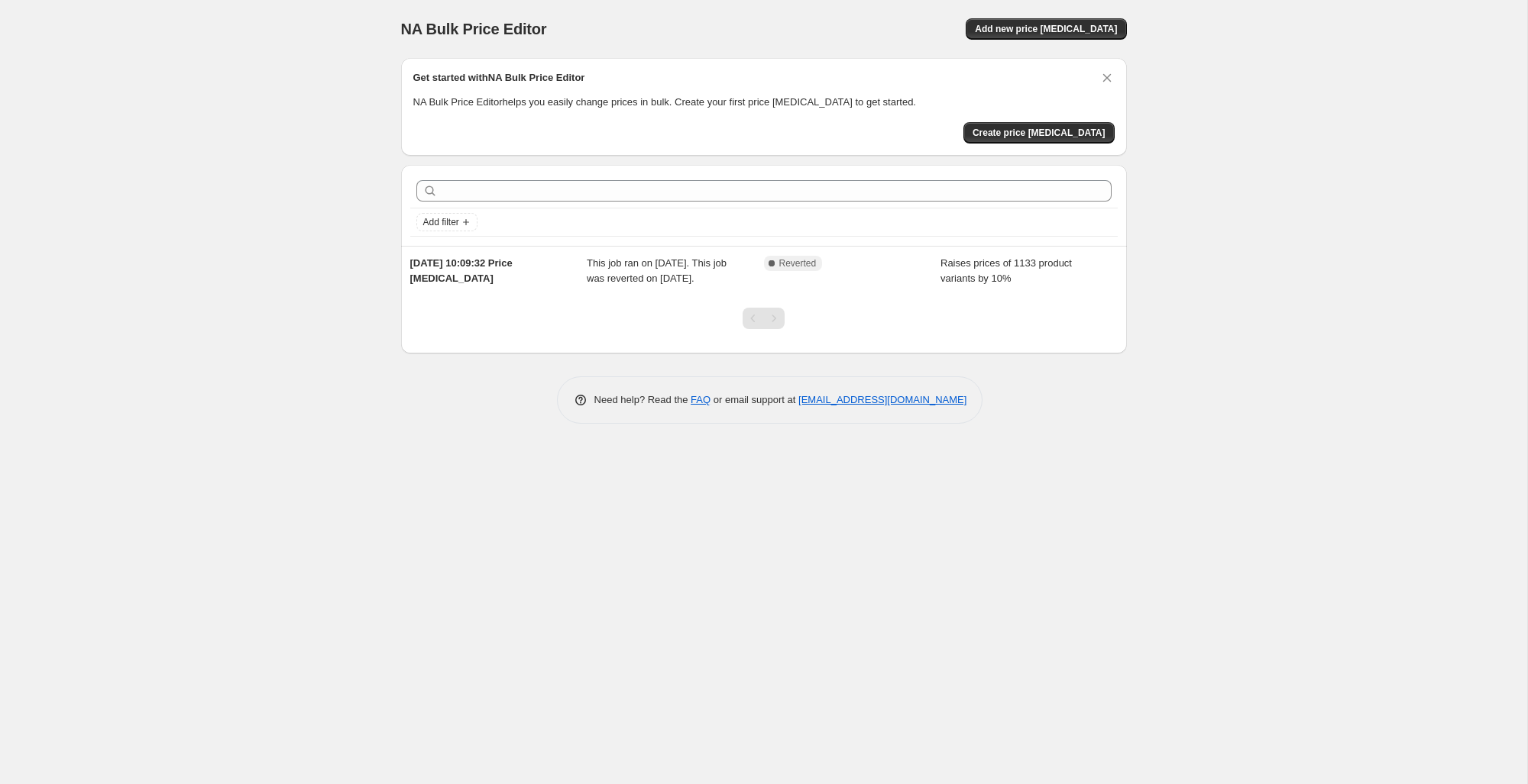
click at [248, 331] on div "NA Bulk Price Editor. This page is ready NA Bulk Price Editor Add new price cha…" at bounding box center [764, 392] width 1527 height 784
click at [259, 292] on div "NA Bulk Price Editor. This page is ready NA Bulk Price Editor Add new price cha…" at bounding box center [764, 392] width 1527 height 784
click at [1112, 32] on span "Add new price change job" at bounding box center [1045, 29] width 142 height 12
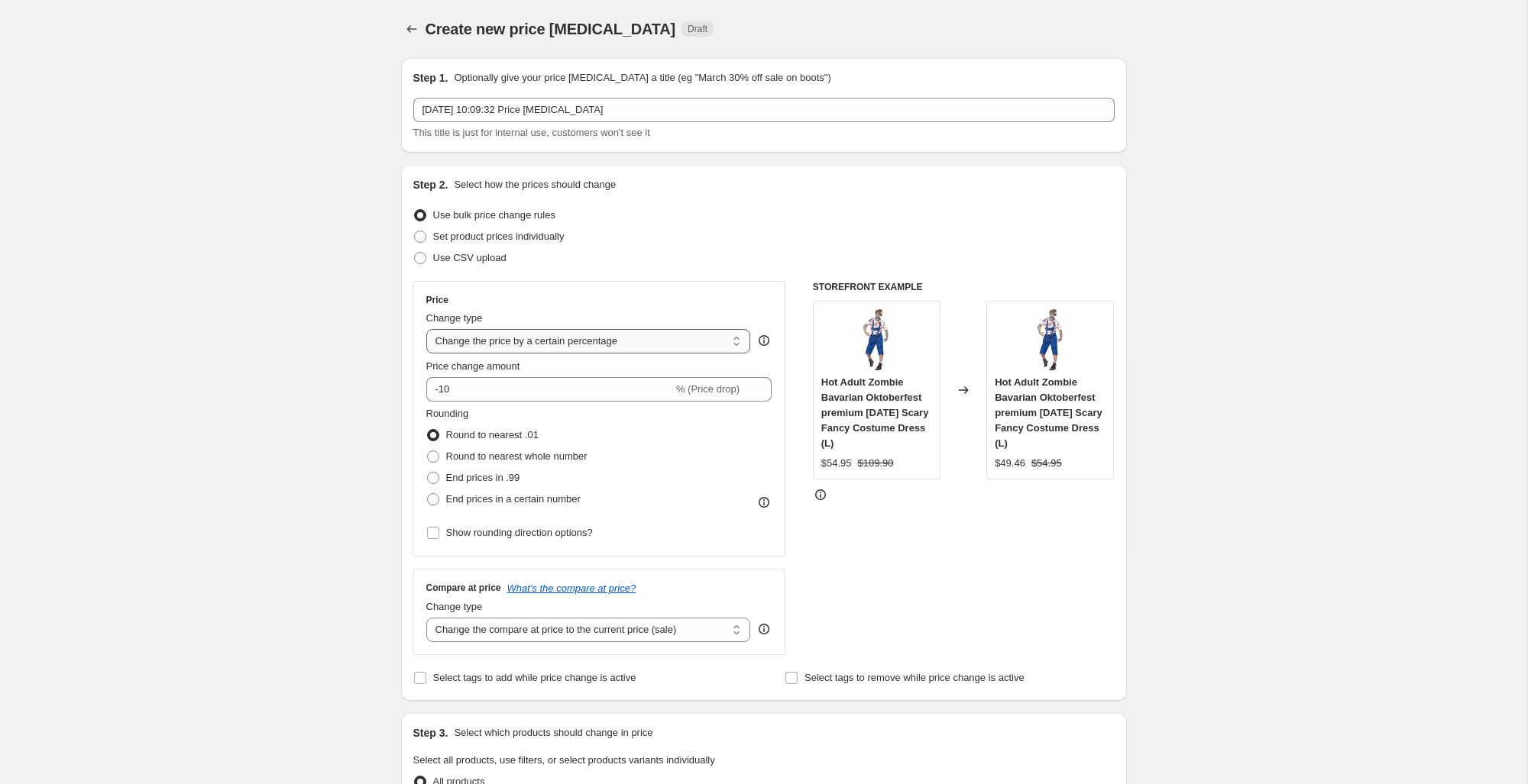
click at [716, 341] on select "Change the price to a certain amount Change the price by a certain amount Chang…" at bounding box center [588, 341] width 325 height 25
select select "no_change"
click at [426, 329] on select "Change the price to a certain amount Change the price by a certain amount Chang…" at bounding box center [588, 341] width 325 height 25
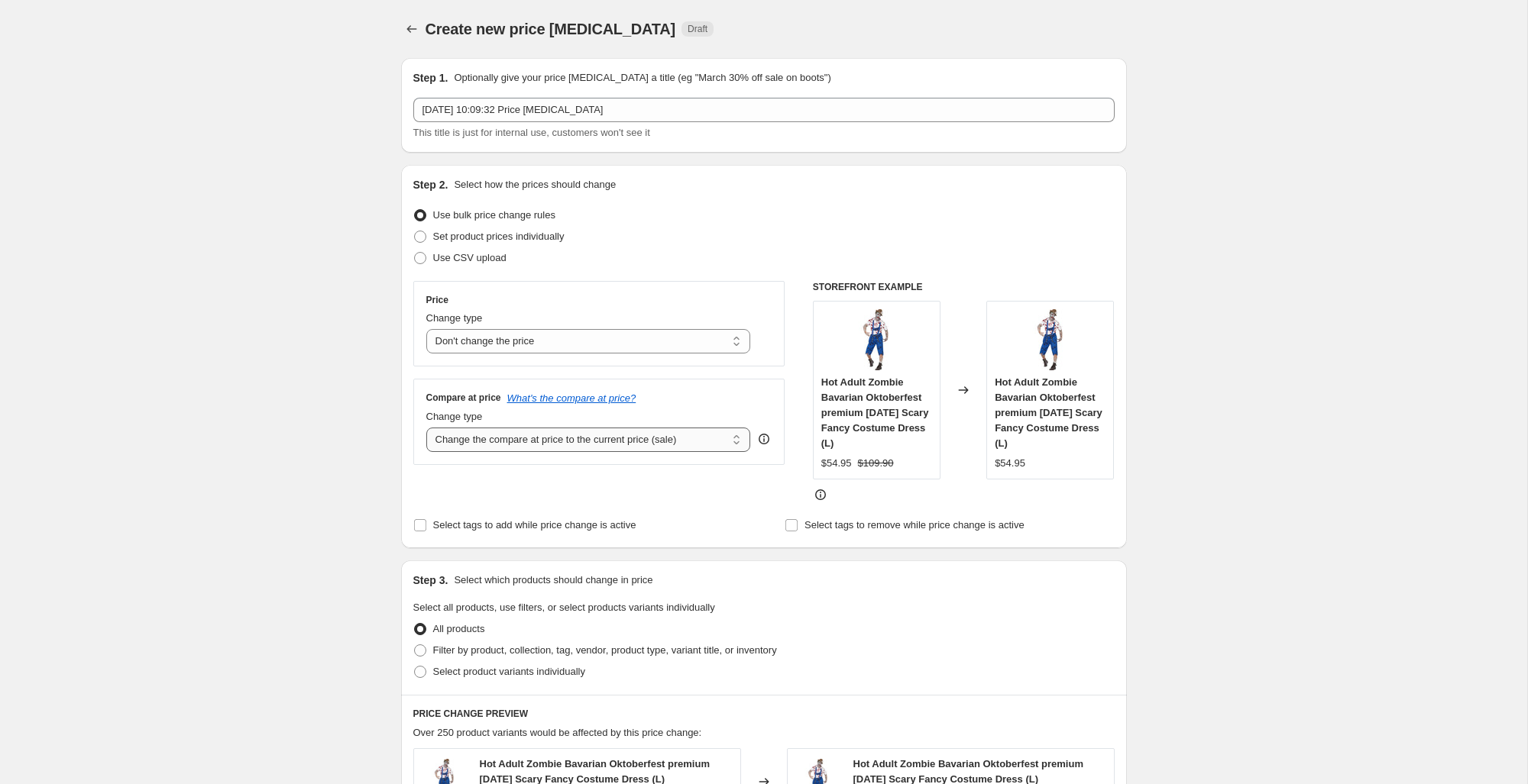
click at [495, 443] on select "Change the compare at price to the current price (sale) Change the compare at p…" at bounding box center [588, 440] width 325 height 25
select select "percentage"
click at [426, 427] on select "Change the compare at price to the current price (sale) Change the compare at p…" at bounding box center [588, 440] width 325 height 25
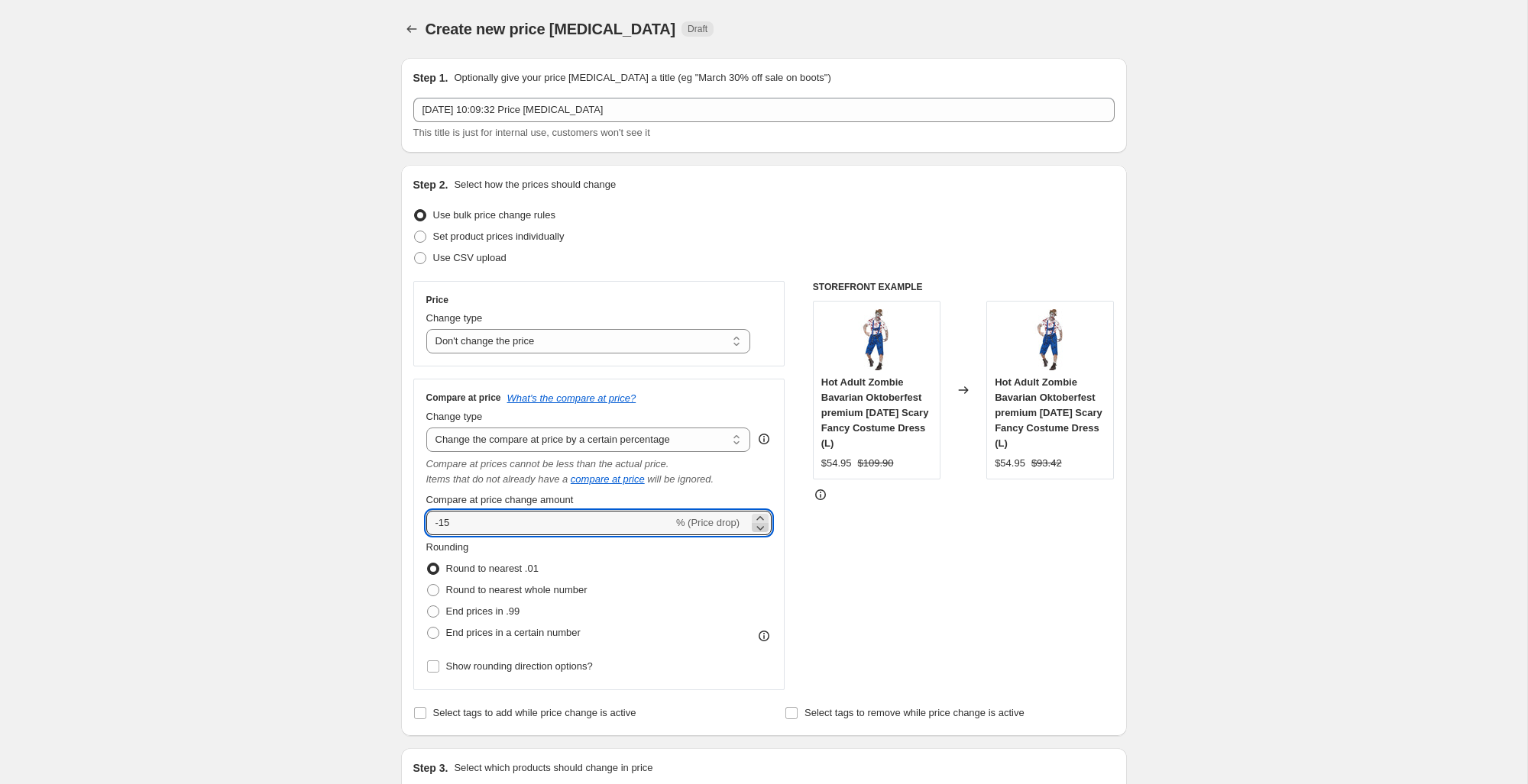
click at [757, 526] on icon at bounding box center [761, 528] width 8 height 5
click at [767, 514] on icon at bounding box center [760, 518] width 15 height 15
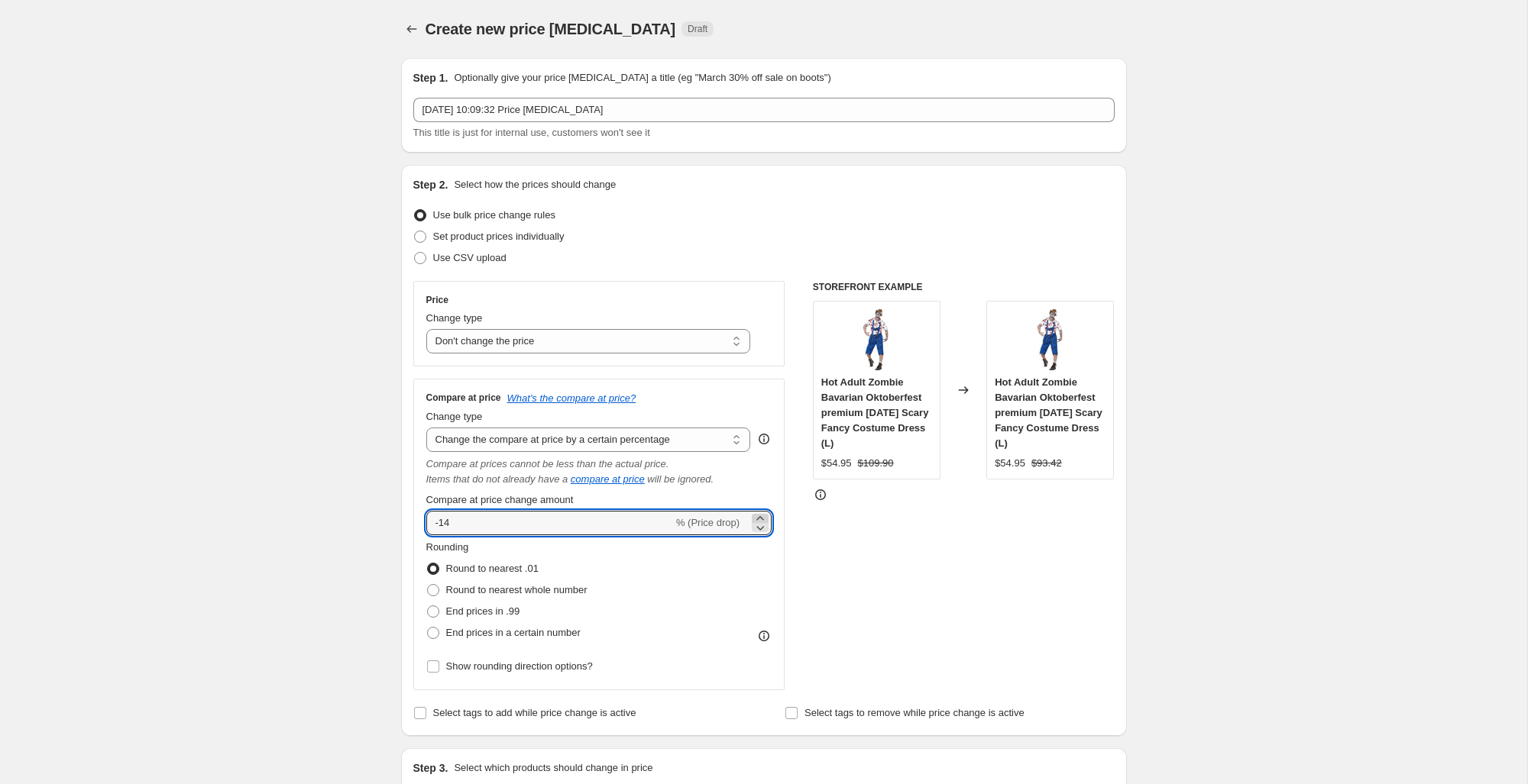
click at [767, 514] on icon at bounding box center [760, 518] width 15 height 15
type input "-10"
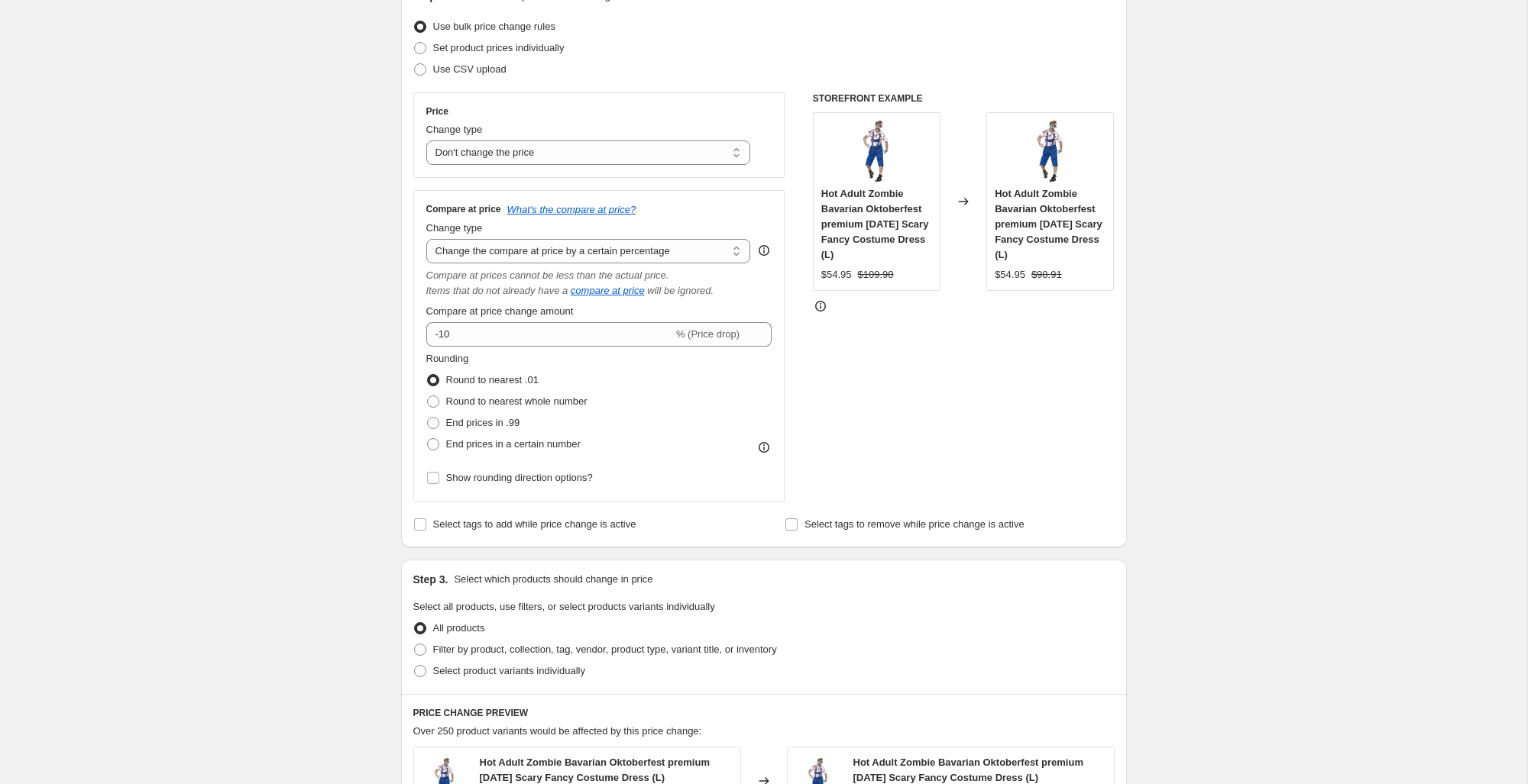
scroll to position [191, 0]
click at [436, 443] on span at bounding box center [433, 442] width 12 height 12
click at [428, 437] on input "End prices in a certain number" at bounding box center [427, 436] width 1 height 1
radio input "true"
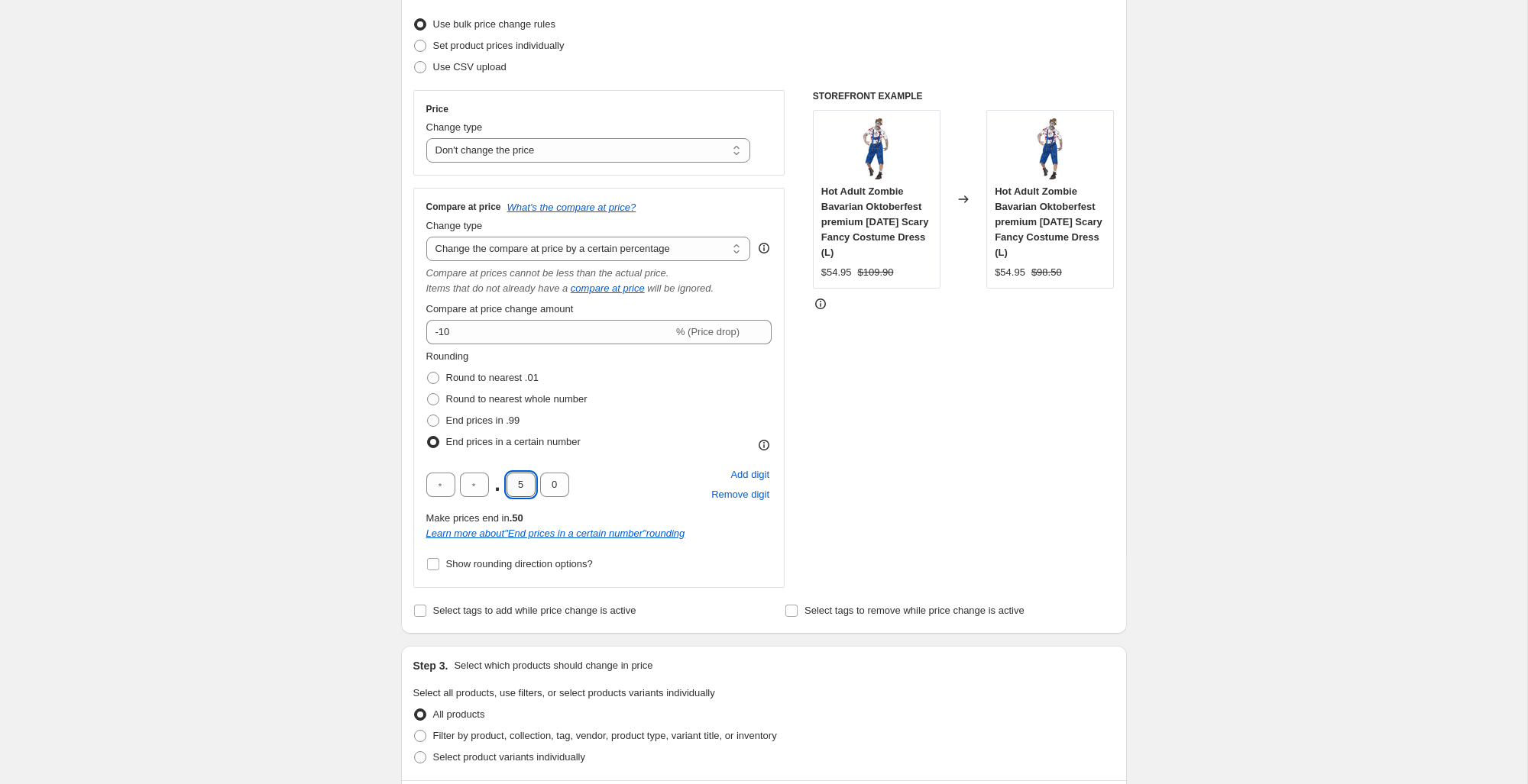
click at [529, 491] on input "5" at bounding box center [521, 485] width 29 height 25
type input "9"
type input "5"
click at [343, 510] on div "Create new price change job. This page is ready Create new price change job Dra…" at bounding box center [764, 669] width 1527 height 1720
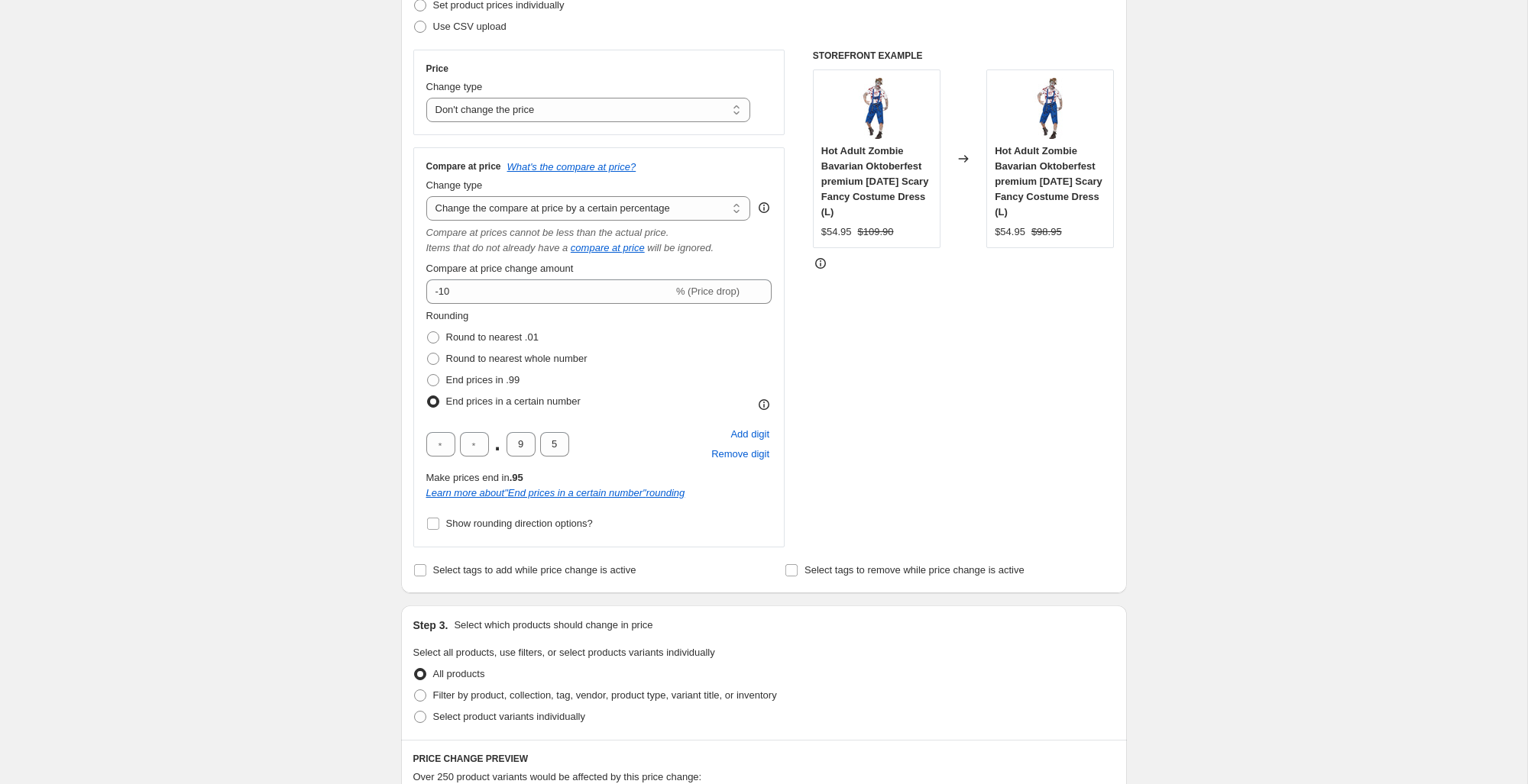
scroll to position [234, 0]
drag, startPoint x: 529, startPoint y: 439, endPoint x: 515, endPoint y: 438, distance: 14.0
click at [515, 438] on input "9" at bounding box center [521, 441] width 29 height 25
click at [303, 520] on div "Create new price change job. This page is ready Create new price change job Dra…" at bounding box center [764, 626] width 1527 height 1720
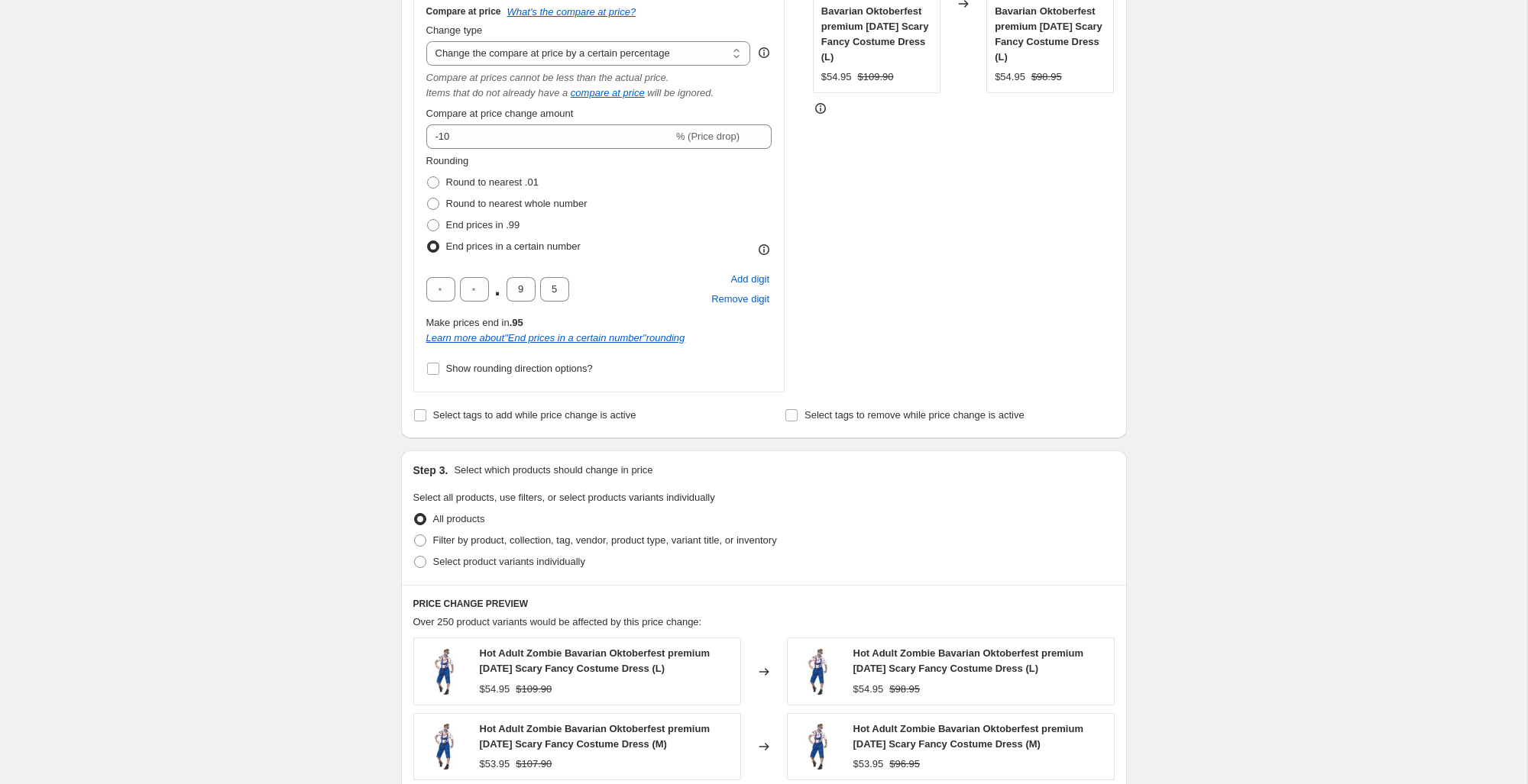
scroll to position [369, 0]
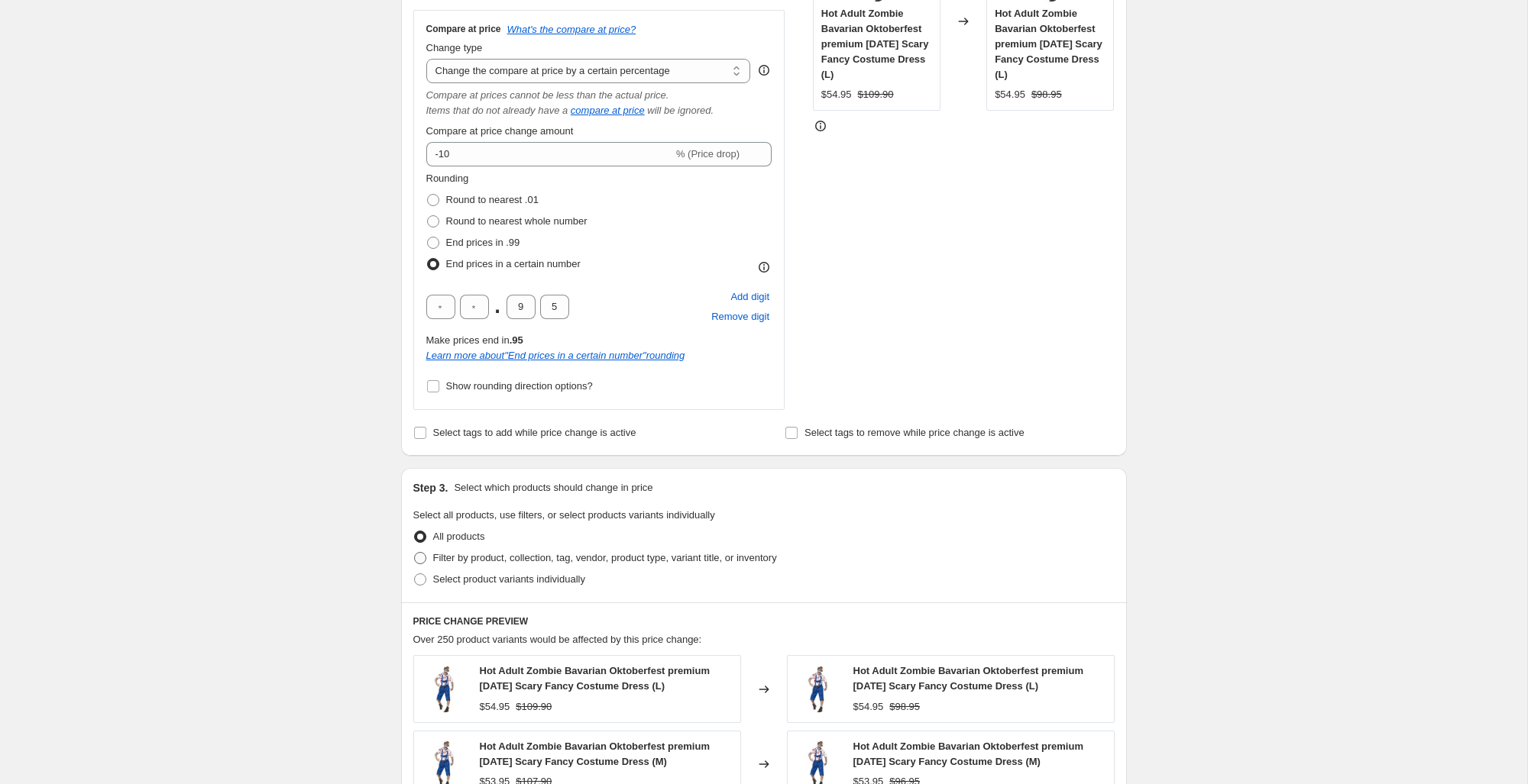
click at [421, 556] on span at bounding box center [420, 558] width 12 height 12
click at [414, 553] on input "Filter by product, collection, tag, vendor, product type, variant title, or inv…" at bounding box center [414, 552] width 1 height 1
radio input "true"
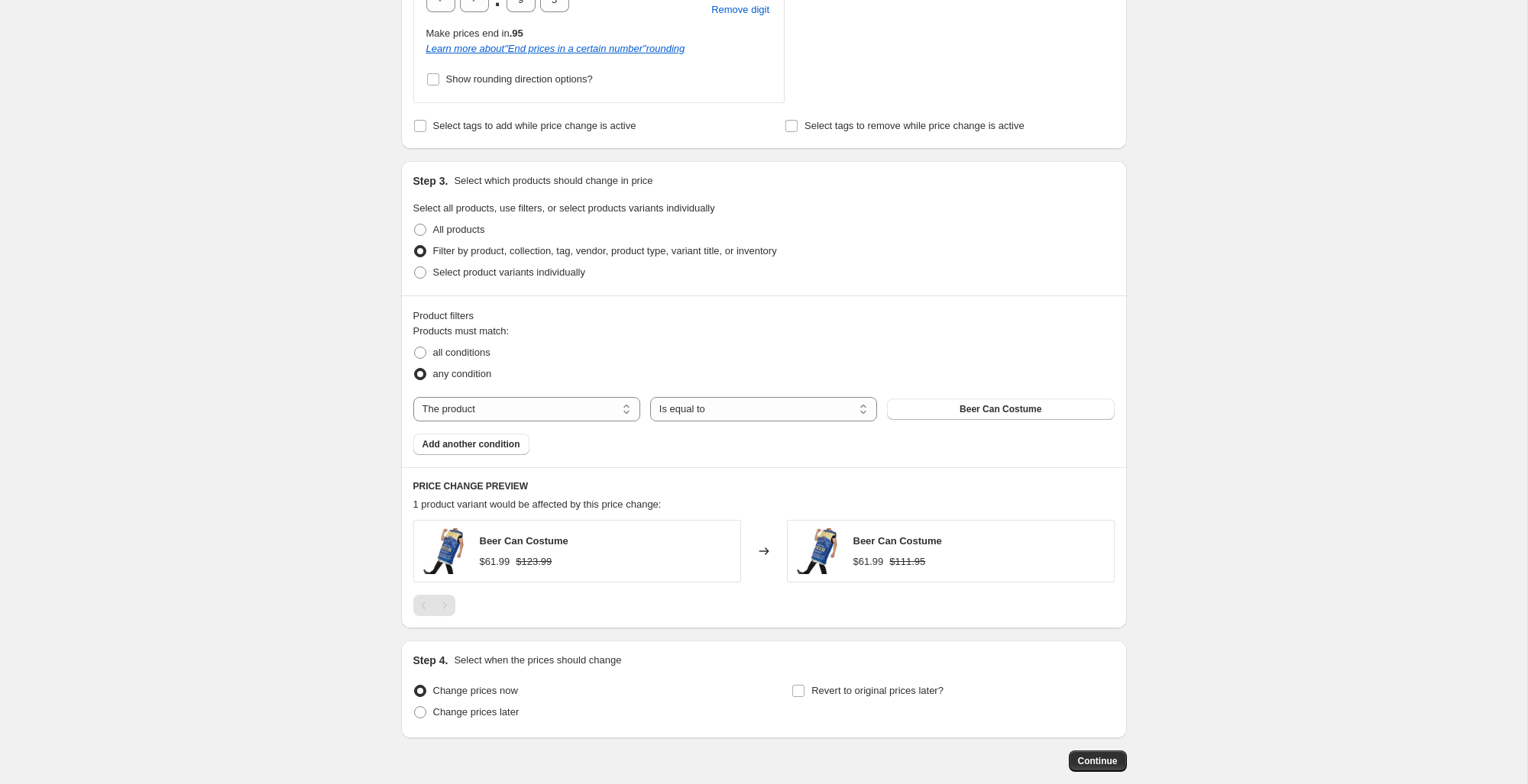
scroll to position [692, 0]
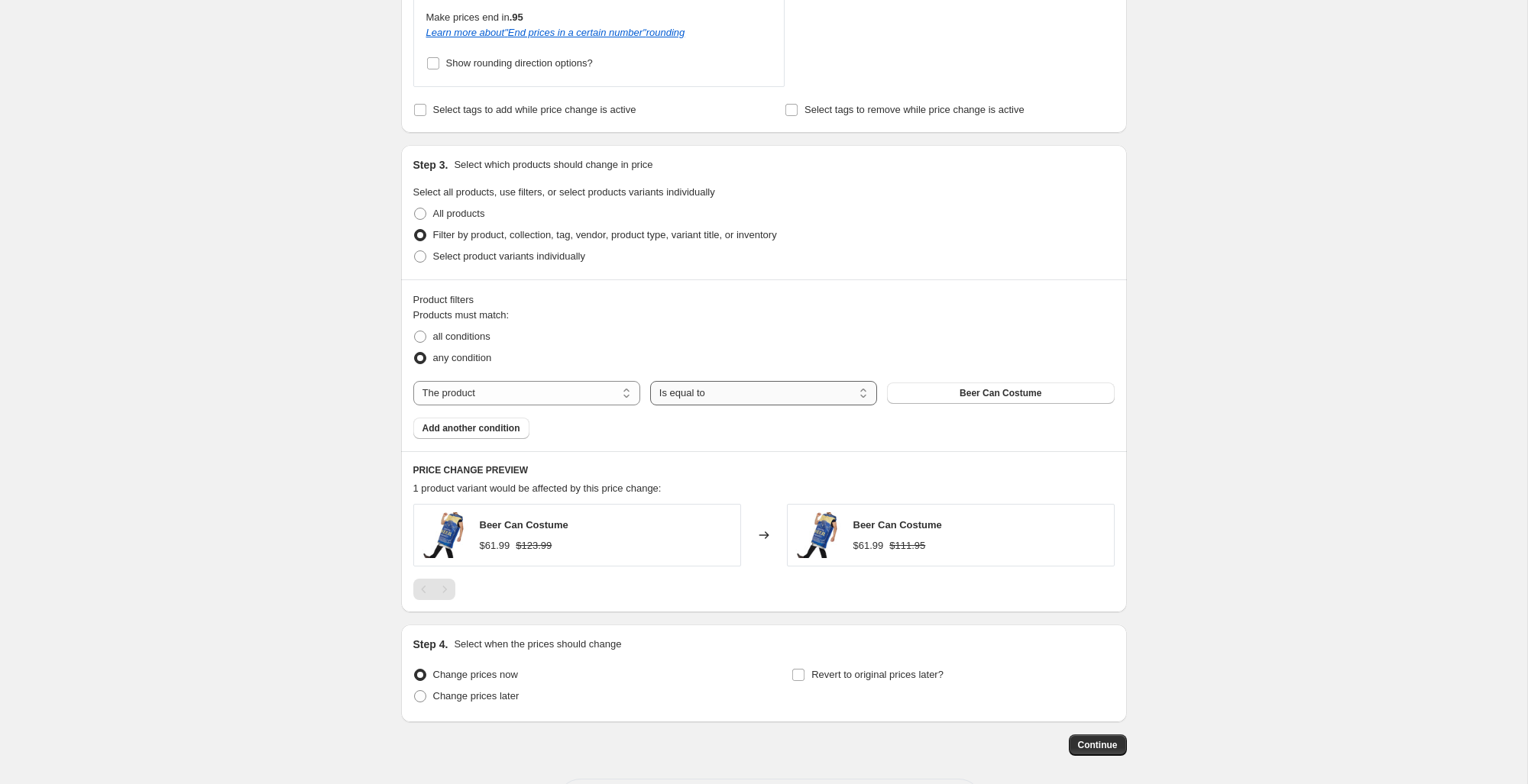
click at [744, 398] on select "Is equal to Is not equal to" at bounding box center [763, 394] width 227 height 25
click at [650, 381] on select "Is equal to Is not equal to" at bounding box center [763, 394] width 227 height 25
click at [510, 397] on select "The product The product's collection The product's tag The product's vendor The…" at bounding box center [526, 394] width 227 height 25
select select "product_status"
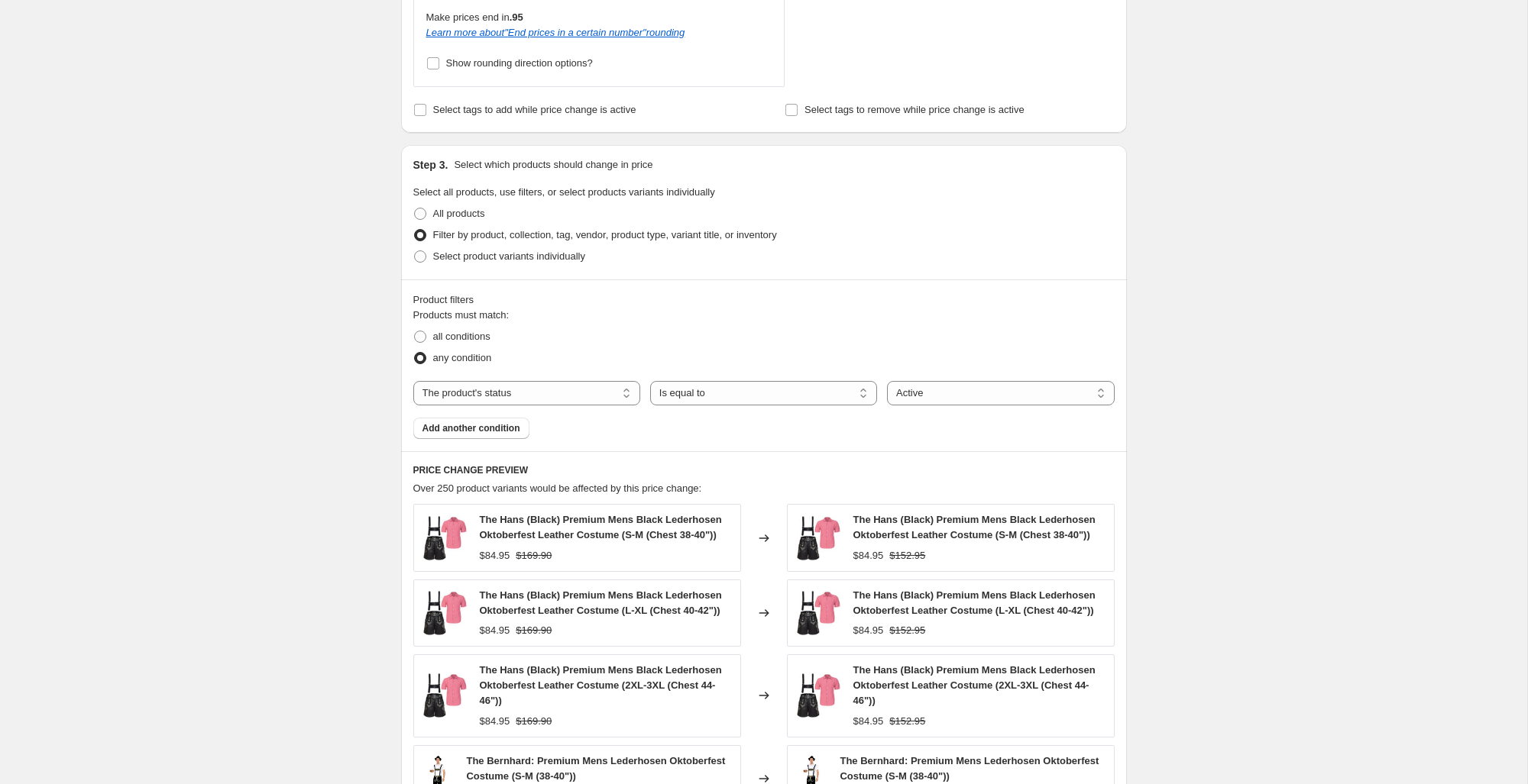
click at [935, 426] on div "Products must match: all conditions any condition The product The product's col…" at bounding box center [764, 373] width 701 height 131
click at [967, 397] on select "Active Draft Archived" at bounding box center [1000, 394] width 227 height 25
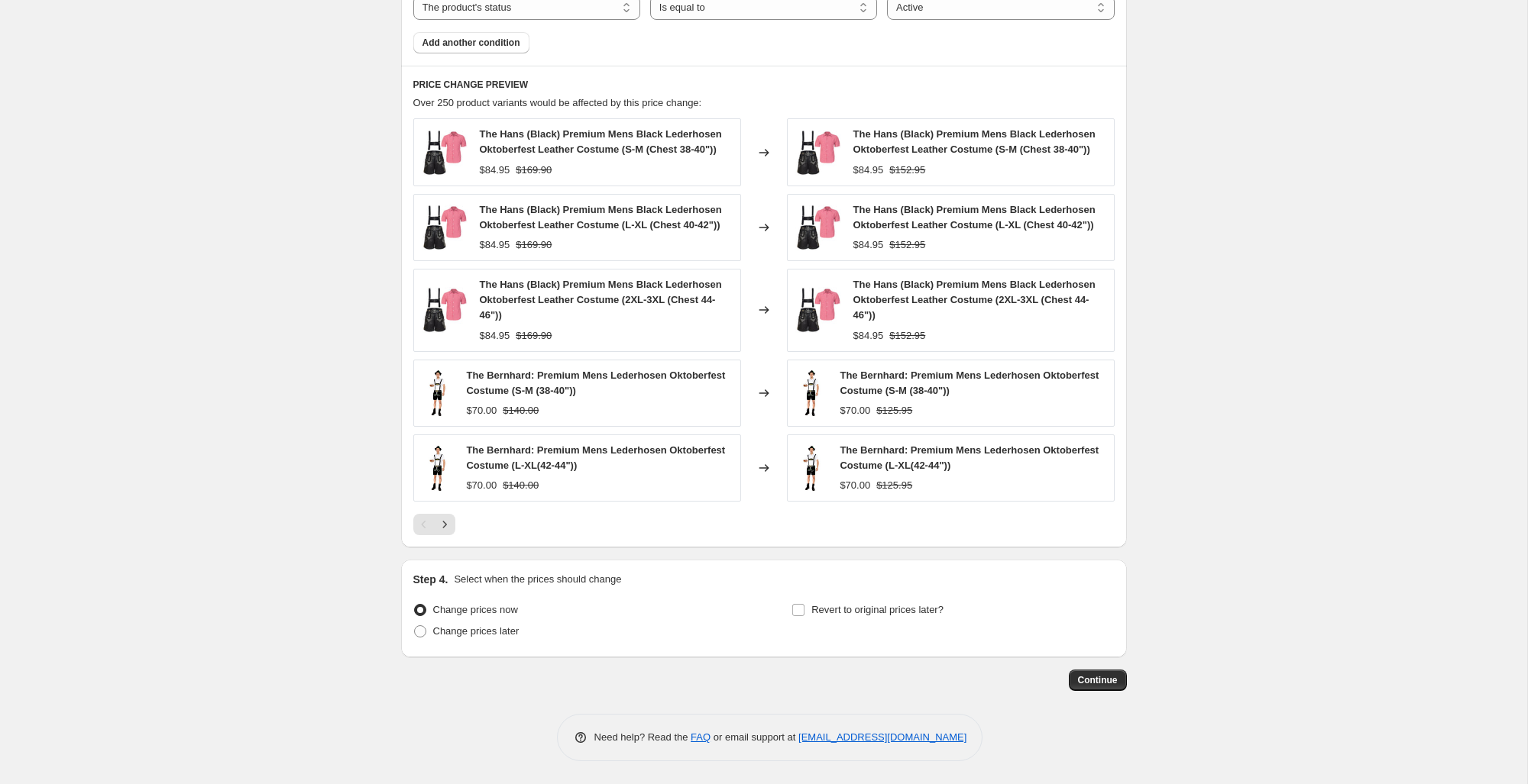
scroll to position [1101, 0]
click at [1117, 684] on button "Continue" at bounding box center [1097, 680] width 58 height 22
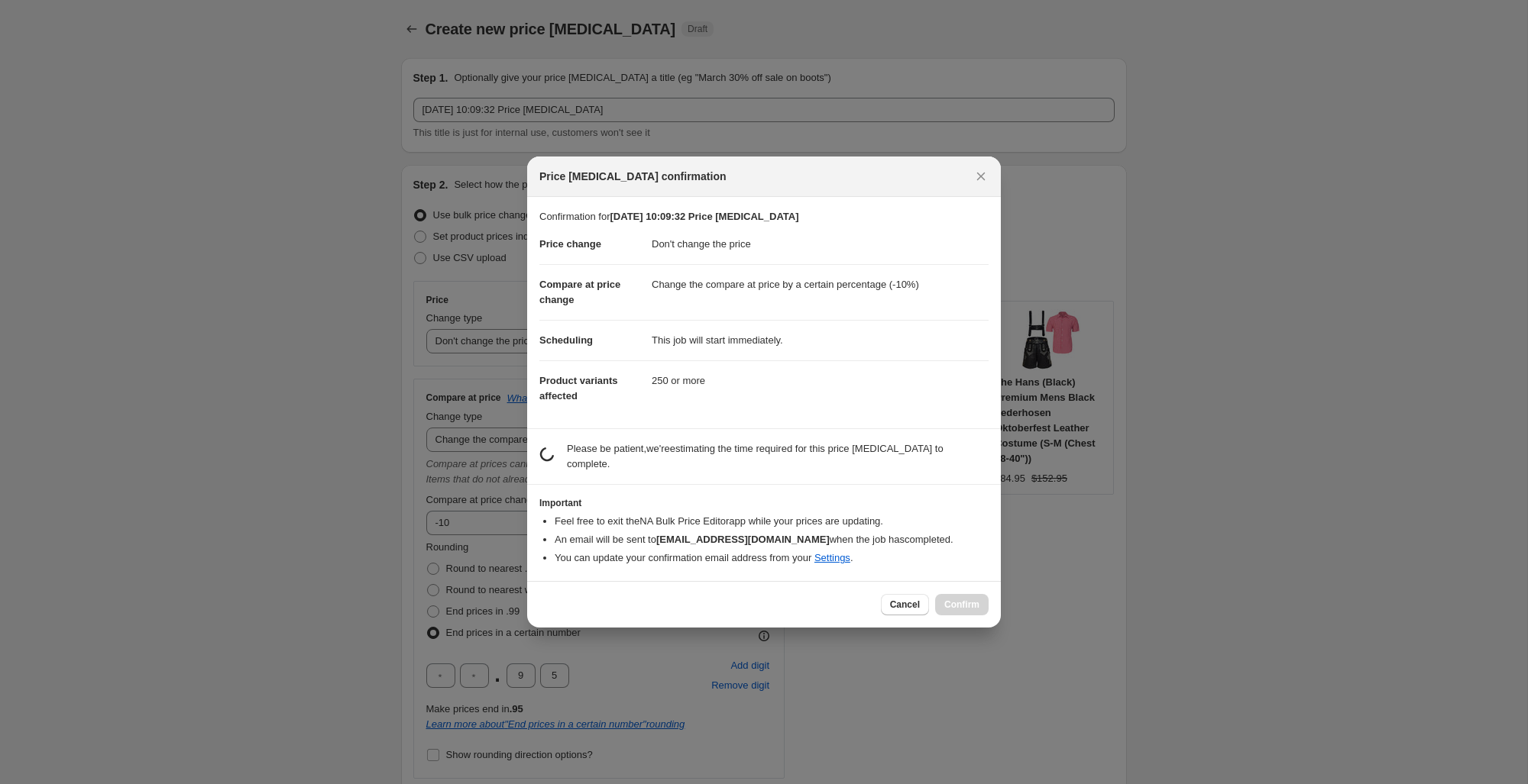
scroll to position [0, 0]
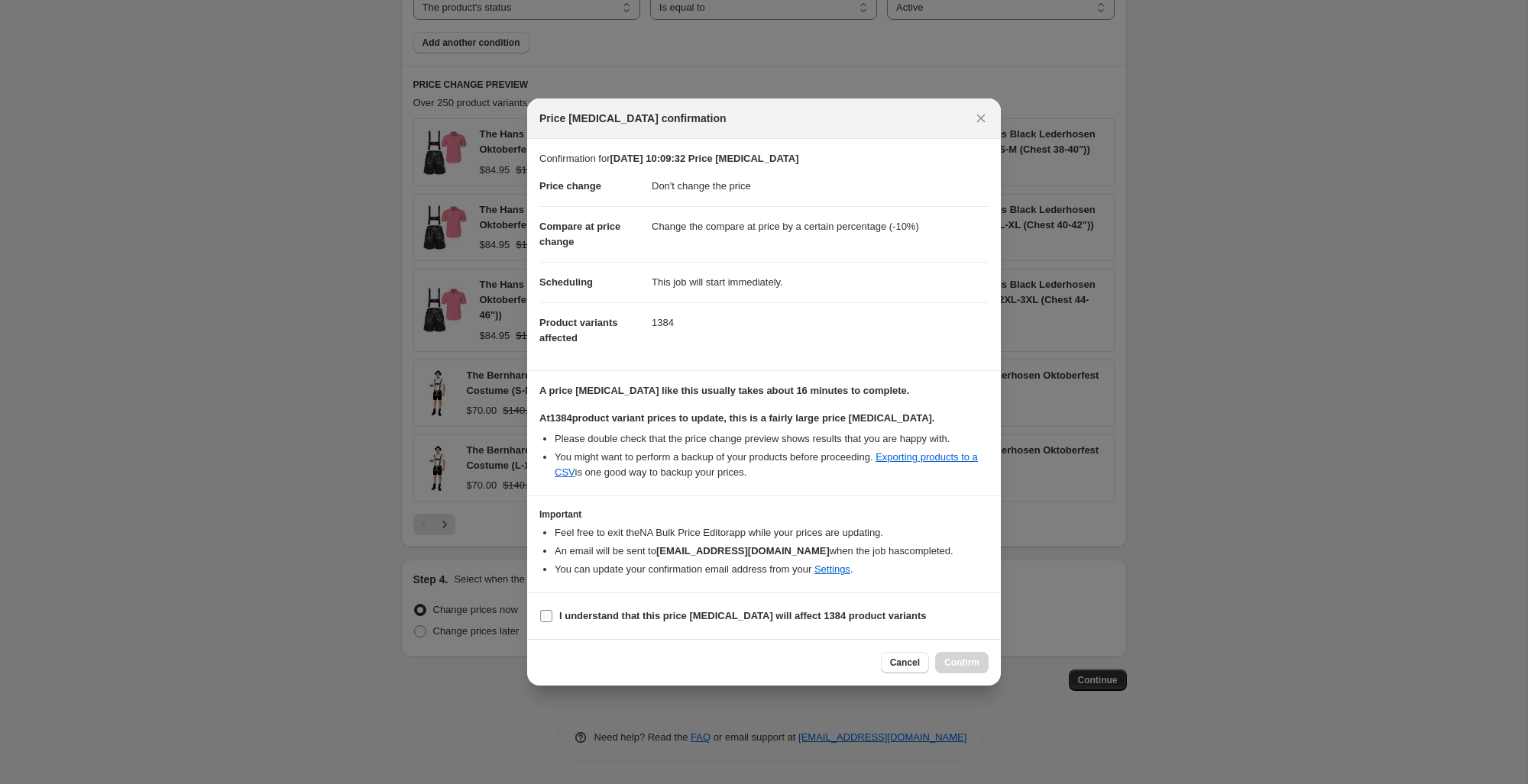
click at [546, 616] on input "I understand that this price change job will affect 1384 product variants" at bounding box center [546, 616] width 12 height 12
checkbox input "true"
click at [970, 669] on button "Confirm" at bounding box center [962, 663] width 54 height 22
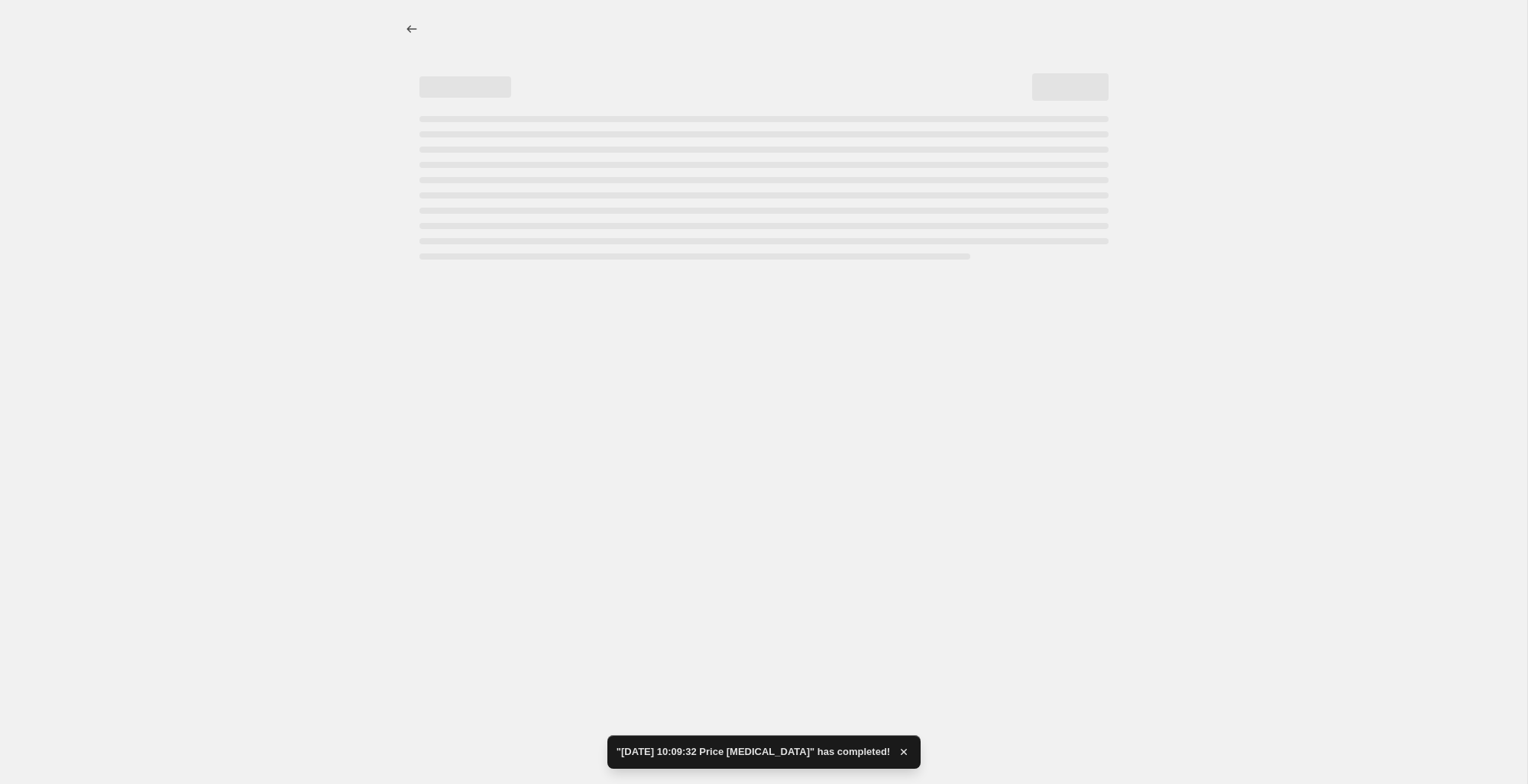
select select "no_change"
select select "percentage"
select select "product_status"
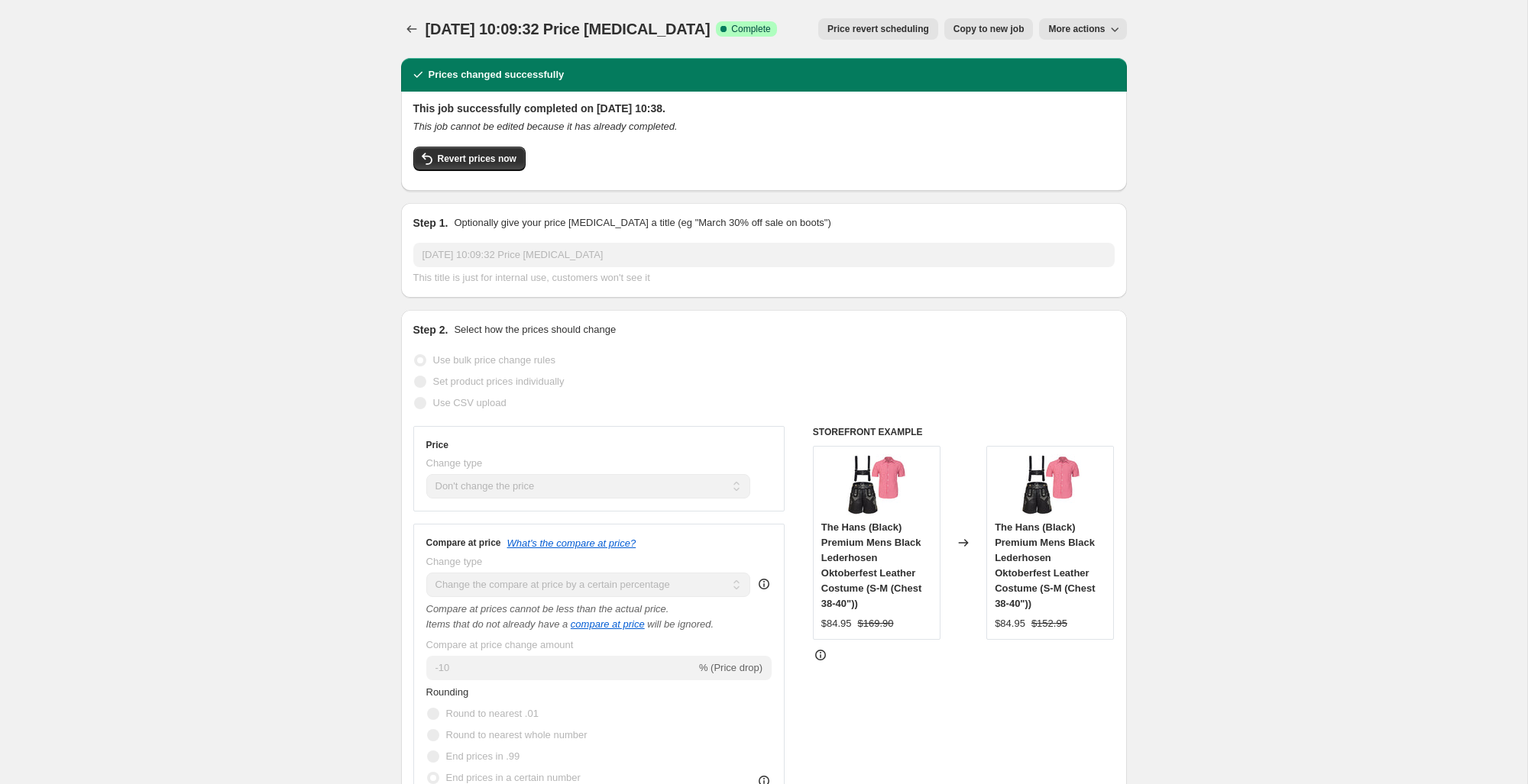
click at [408, 22] on icon "Price change jobs" at bounding box center [411, 29] width 15 height 15
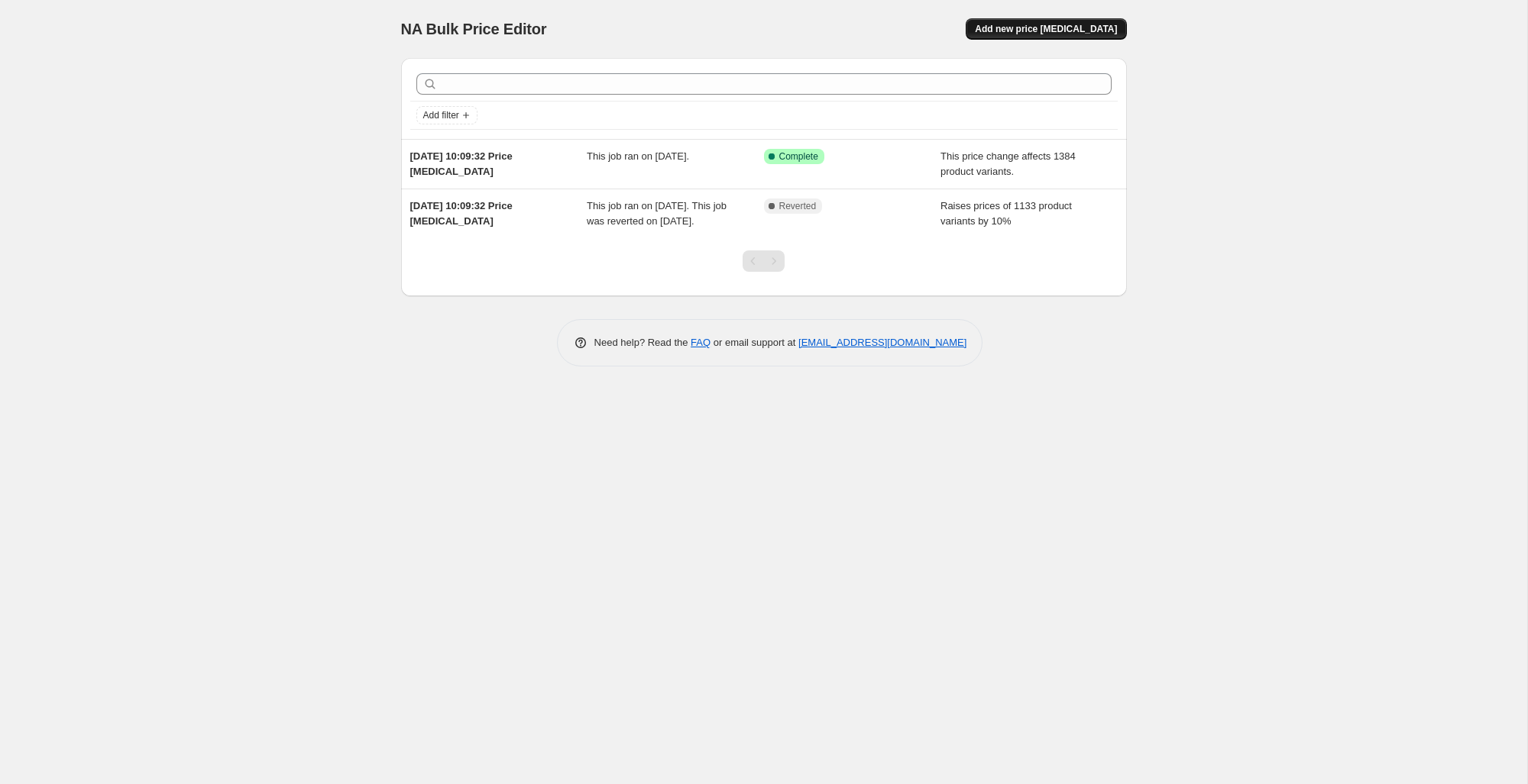
click at [1031, 28] on span "Add new price change job" at bounding box center [1045, 29] width 142 height 12
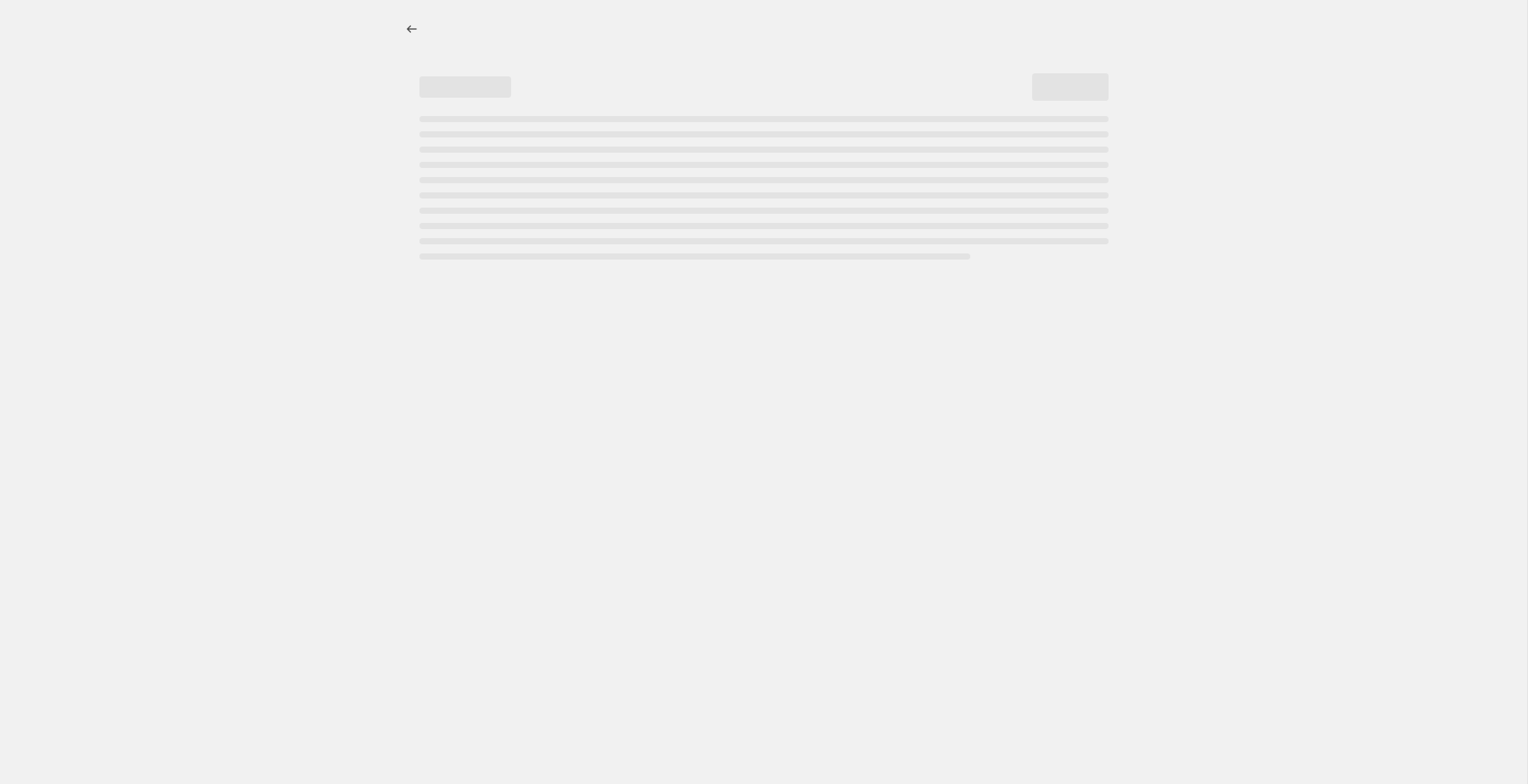
select select "percentage"
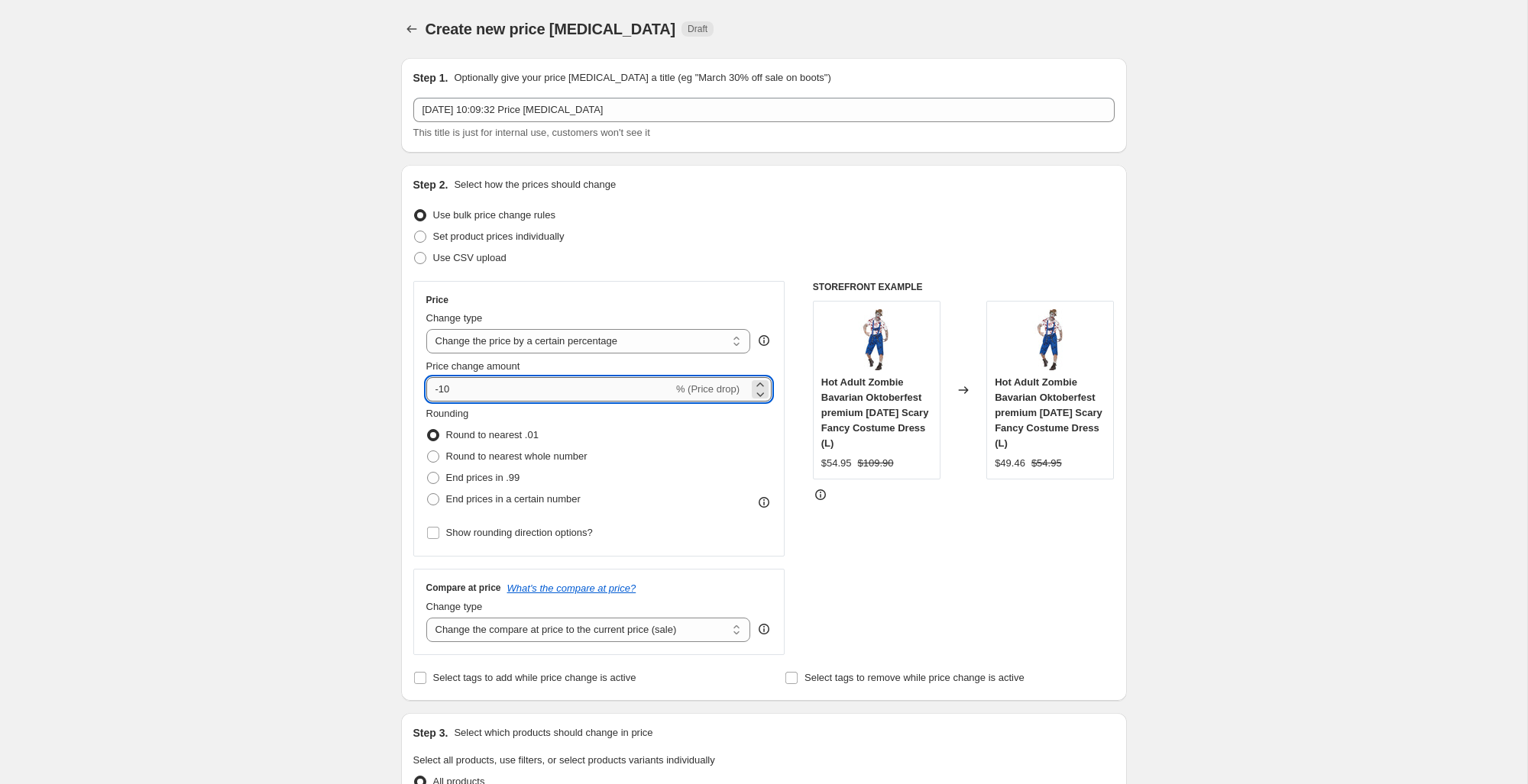
click at [489, 387] on input "-10" at bounding box center [549, 390] width 247 height 25
click at [758, 383] on icon at bounding box center [760, 385] width 15 height 15
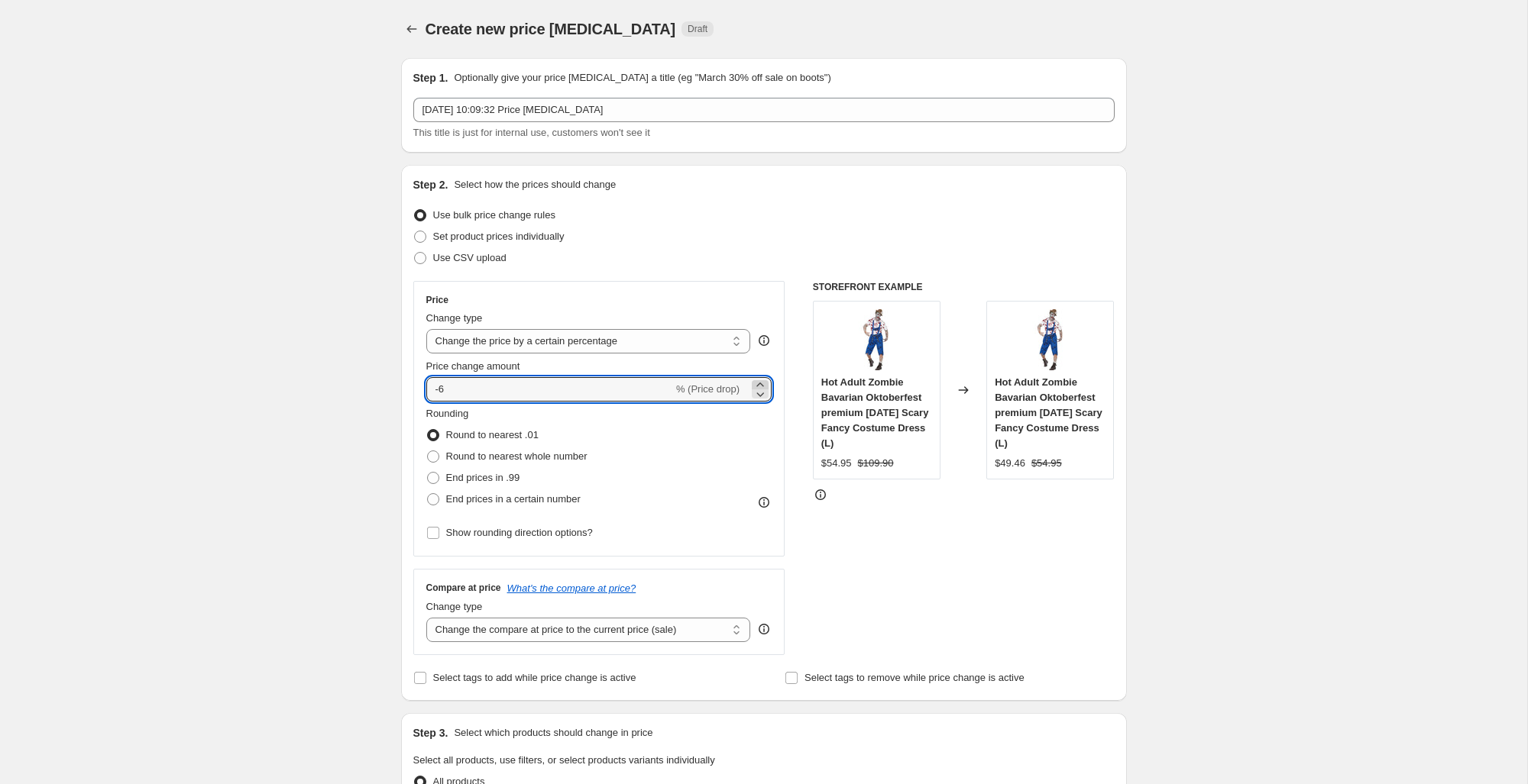
click at [758, 383] on icon at bounding box center [760, 385] width 15 height 15
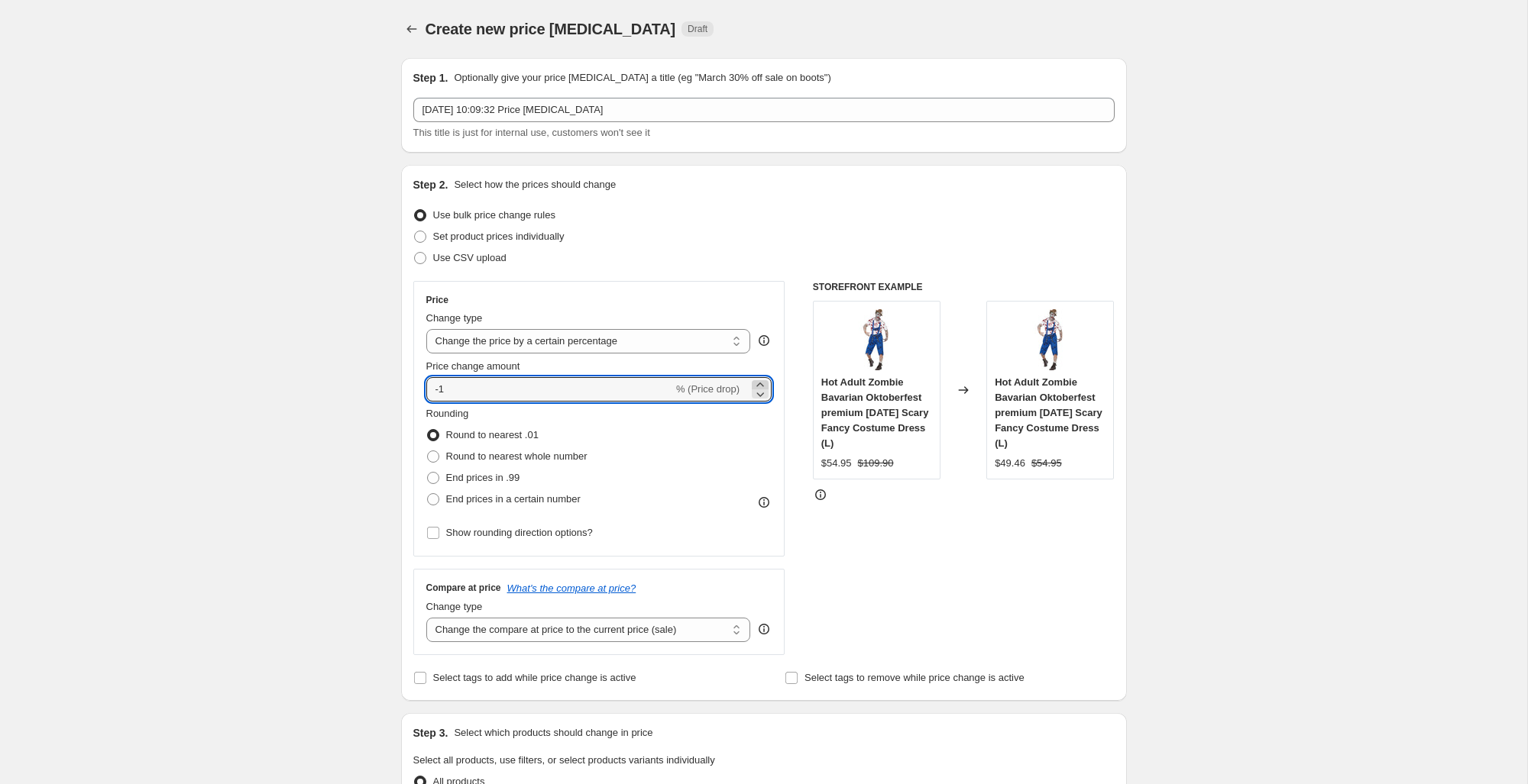
click at [758, 383] on icon at bounding box center [760, 385] width 15 height 15
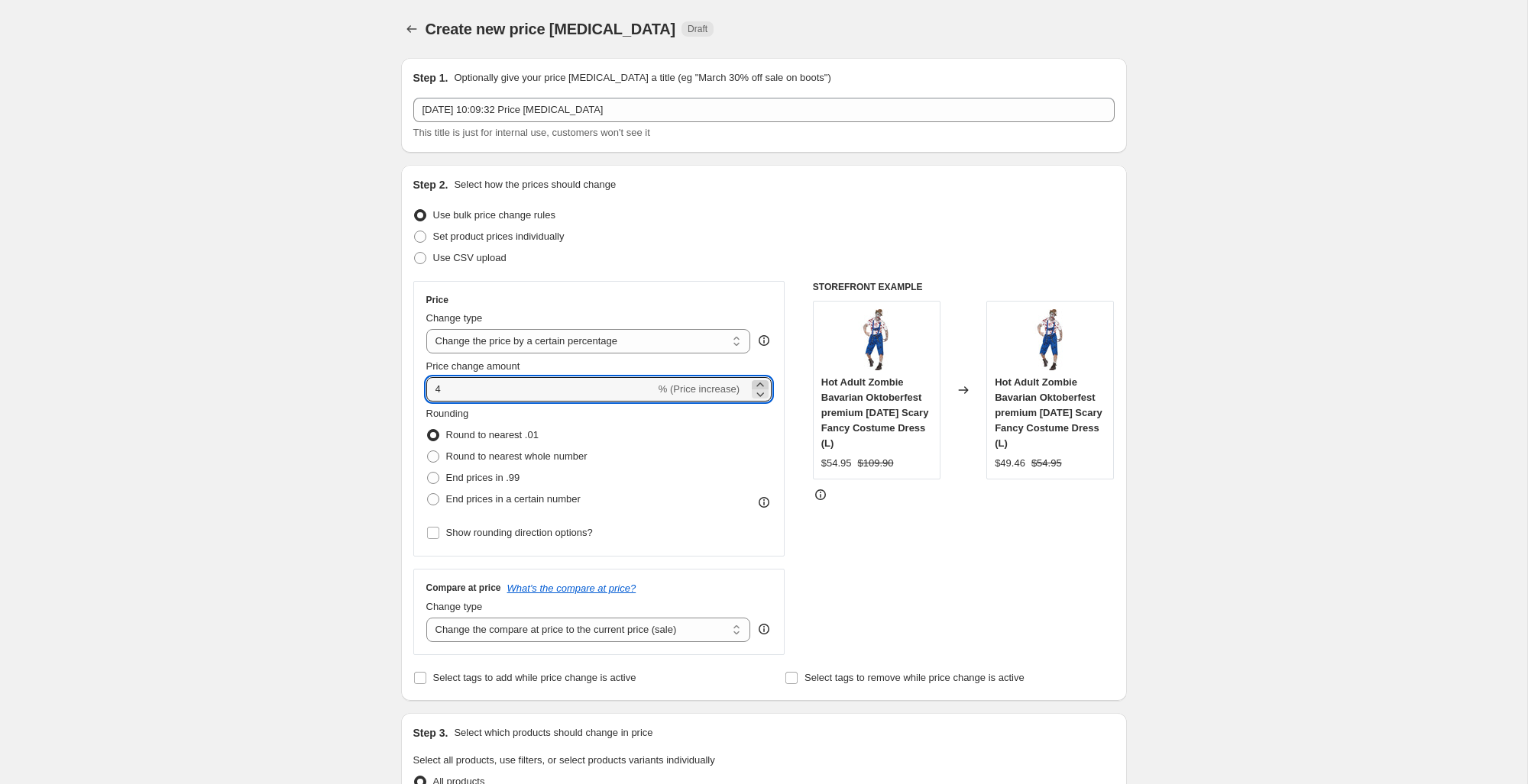
click at [758, 383] on icon at bounding box center [760, 385] width 15 height 15
type input "5"
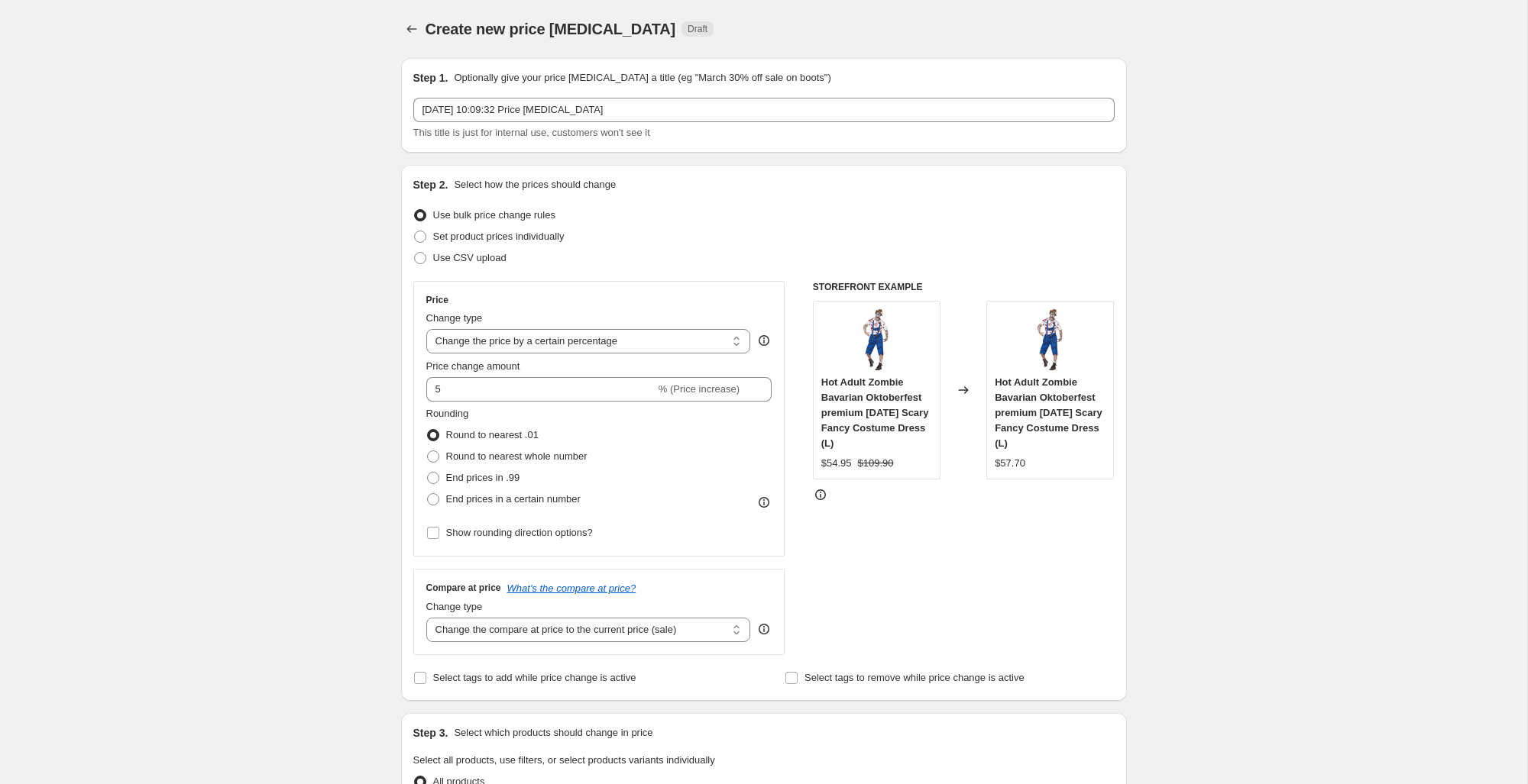
click at [336, 511] on div "Create new price change job. This page is ready Create new price change job Dra…" at bounding box center [764, 798] width 1527 height 1596
click at [465, 503] on span "End prices in a certain number" at bounding box center [513, 499] width 135 height 12
click at [428, 494] on input "End prices in a certain number" at bounding box center [427, 493] width 1 height 1
radio input "true"
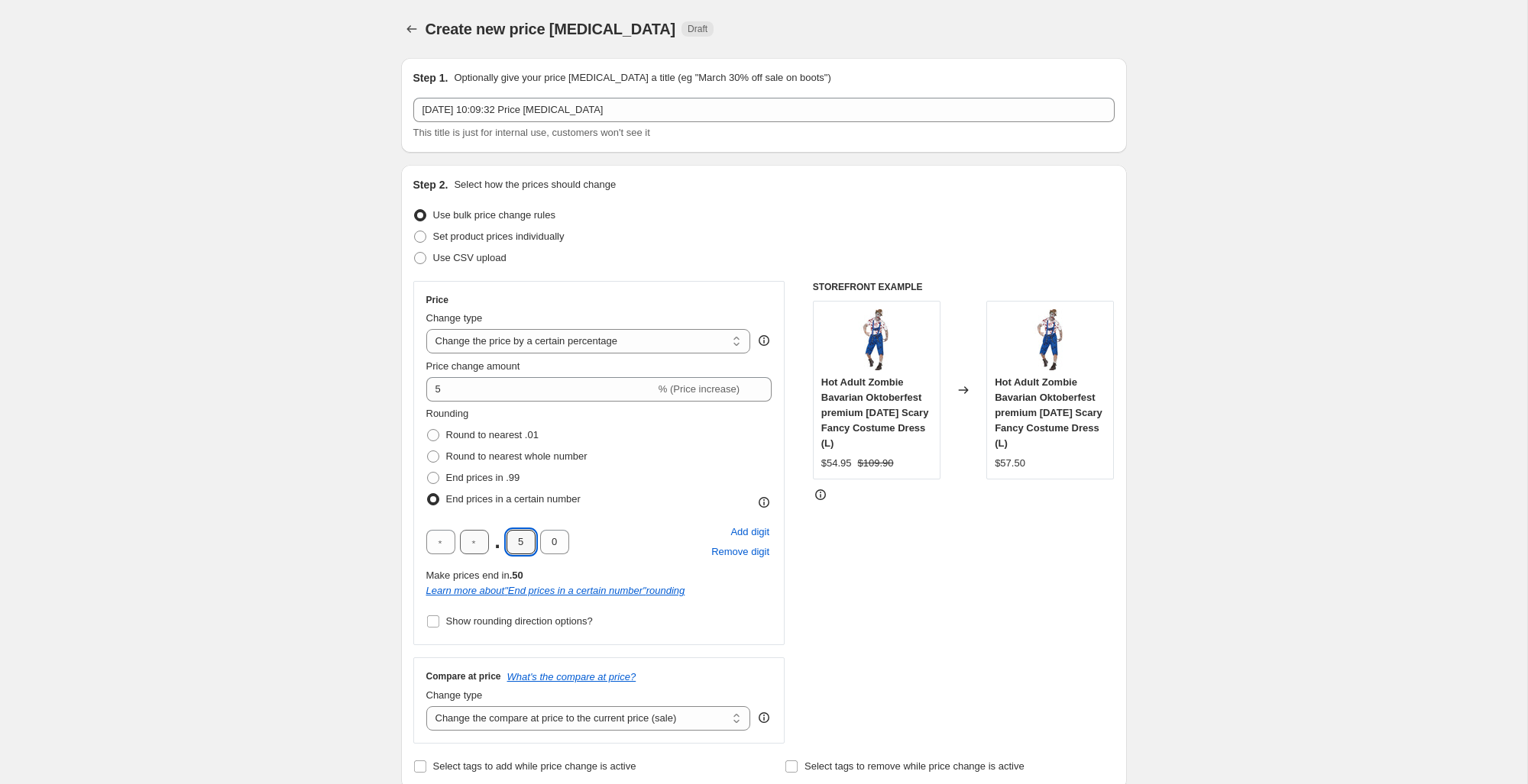
drag, startPoint x: 522, startPoint y: 539, endPoint x: 483, endPoint y: 541, distance: 39.1
click at [483, 541] on div ". 5 0" at bounding box center [498, 542] width 143 height 25
type input "9"
type input "5"
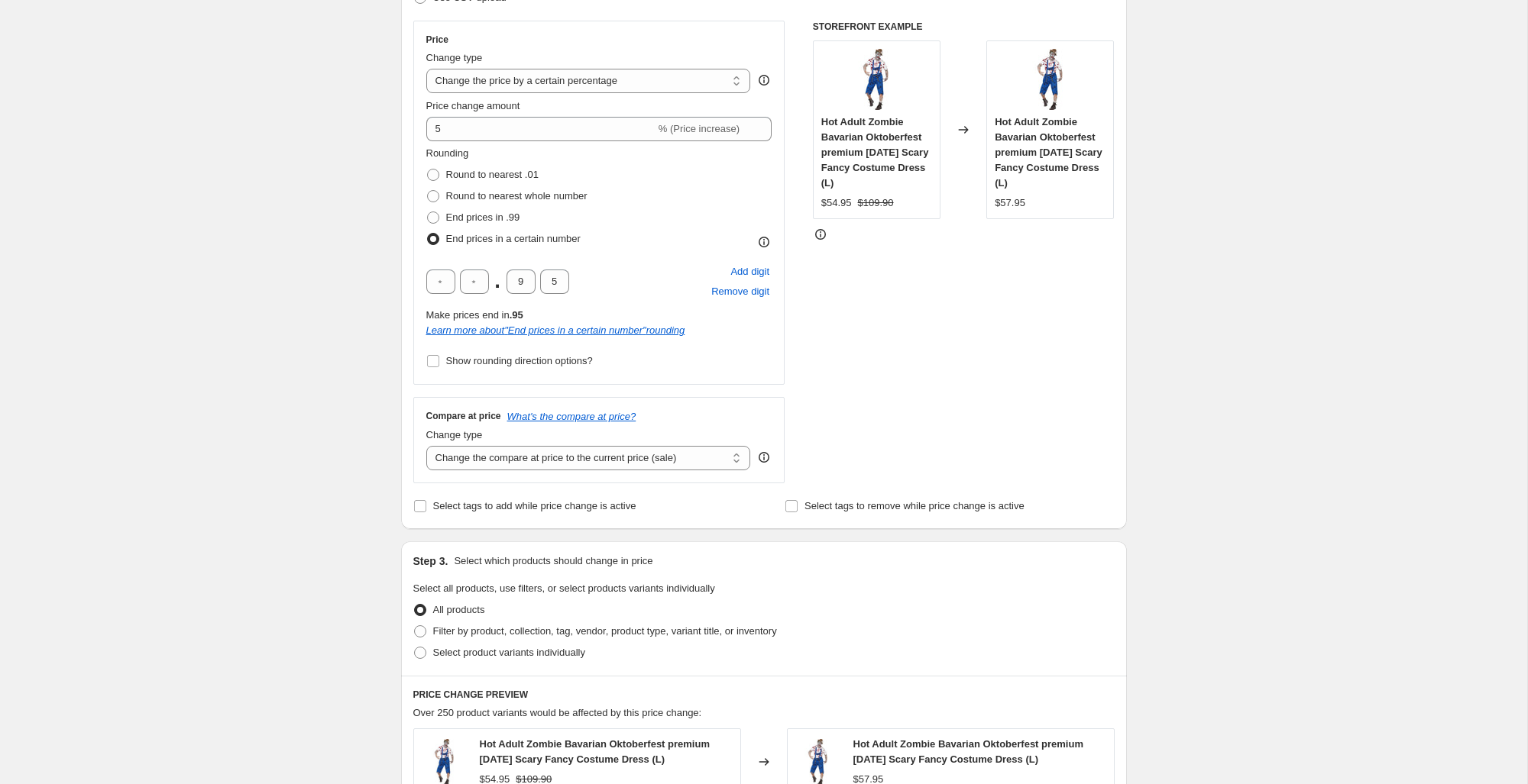
scroll to position [264, 0]
click at [511, 453] on select "Change the compare at price to the current price (sale) Change the compare at p…" at bounding box center [588, 455] width 325 height 25
select select "no_change"
click at [426, 443] on select "Change the compare at price to the current price (sale) Change the compare at p…" at bounding box center [588, 455] width 325 height 25
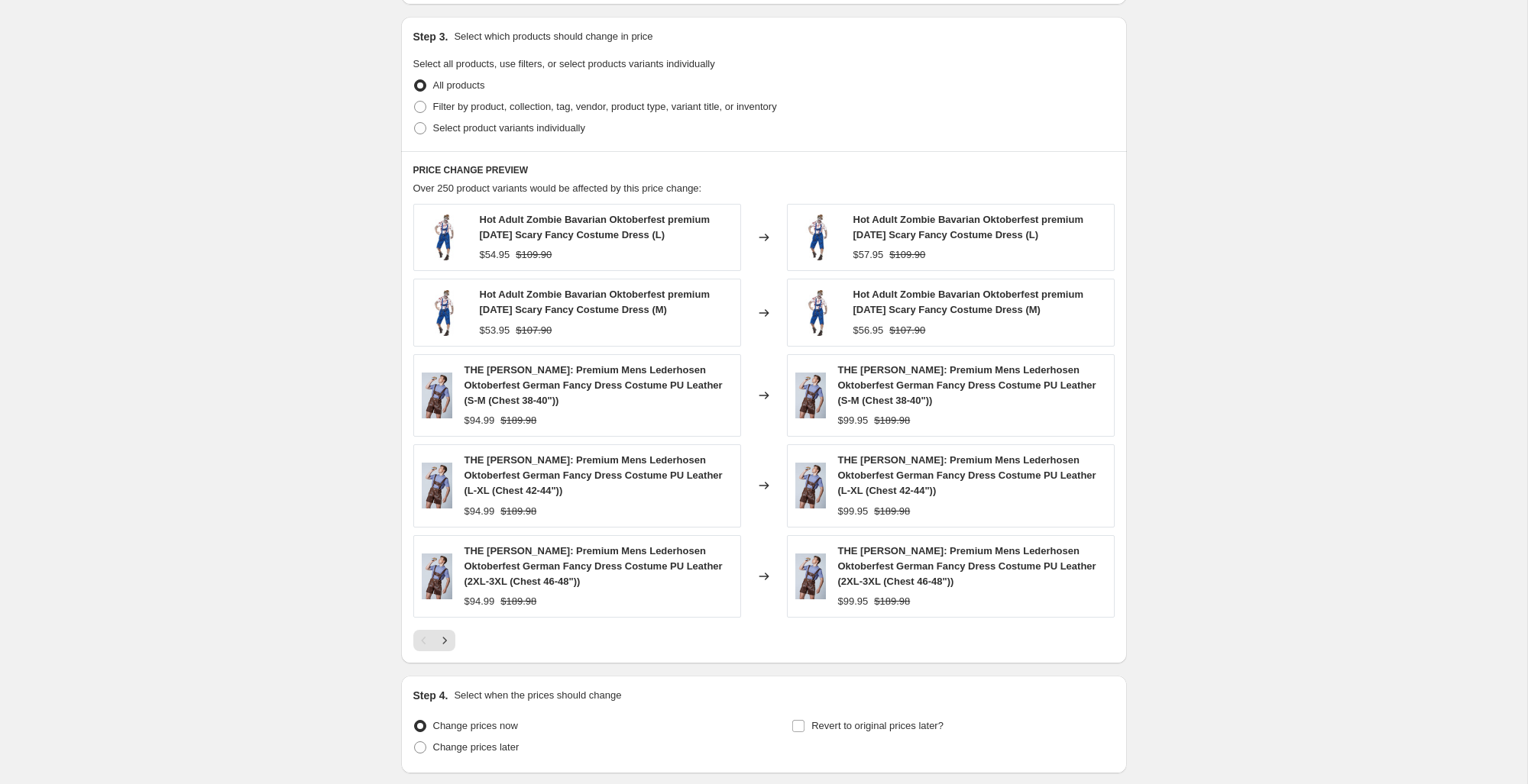
scroll to position [796, 0]
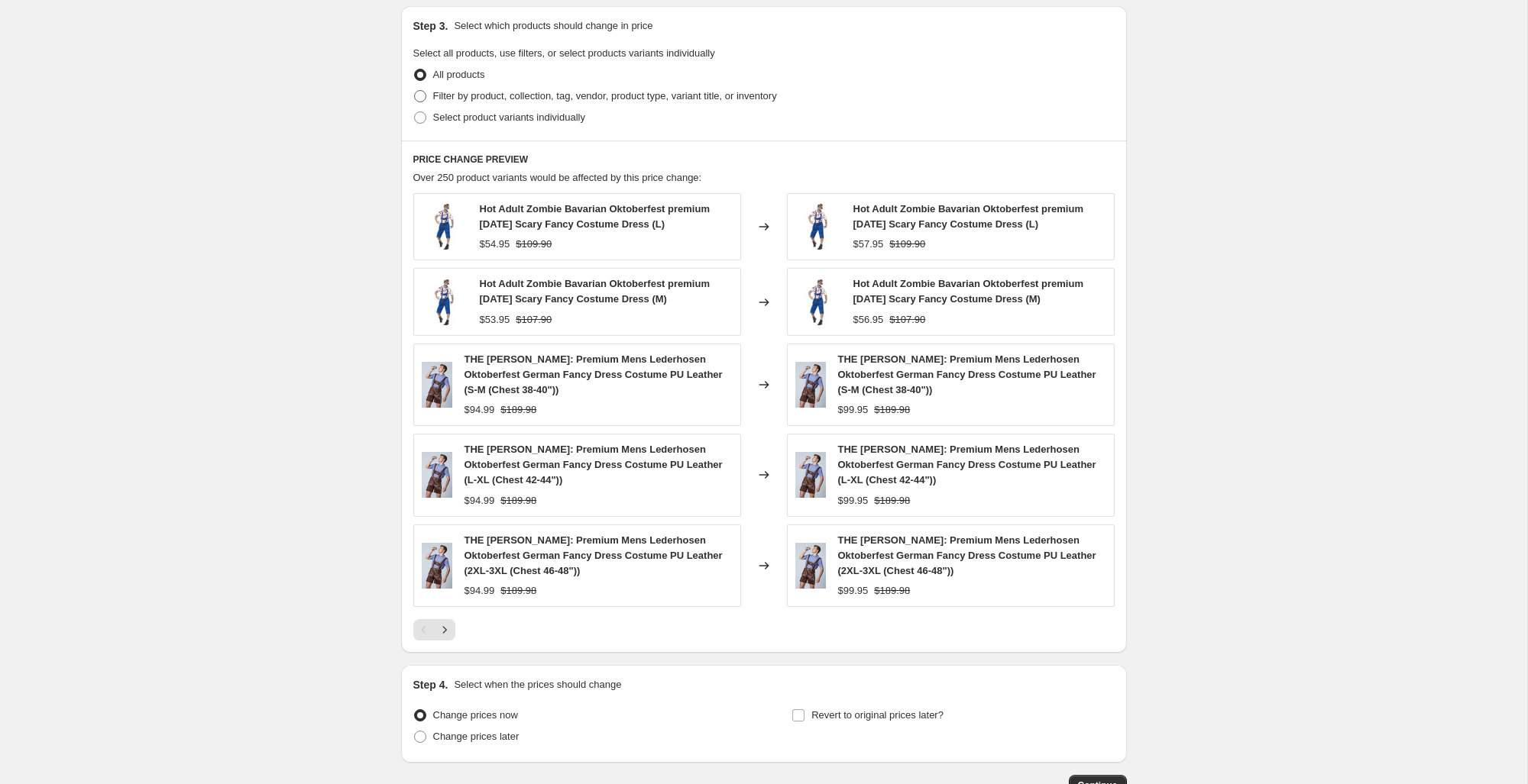
click at [480, 93] on span "Filter by product, collection, tag, vendor, product type, variant title, or inv…" at bounding box center [604, 95] width 344 height 12
click at [414, 91] on input "Filter by product, collection, tag, vendor, product type, variant title, or inv…" at bounding box center [414, 90] width 1 height 1
radio input "true"
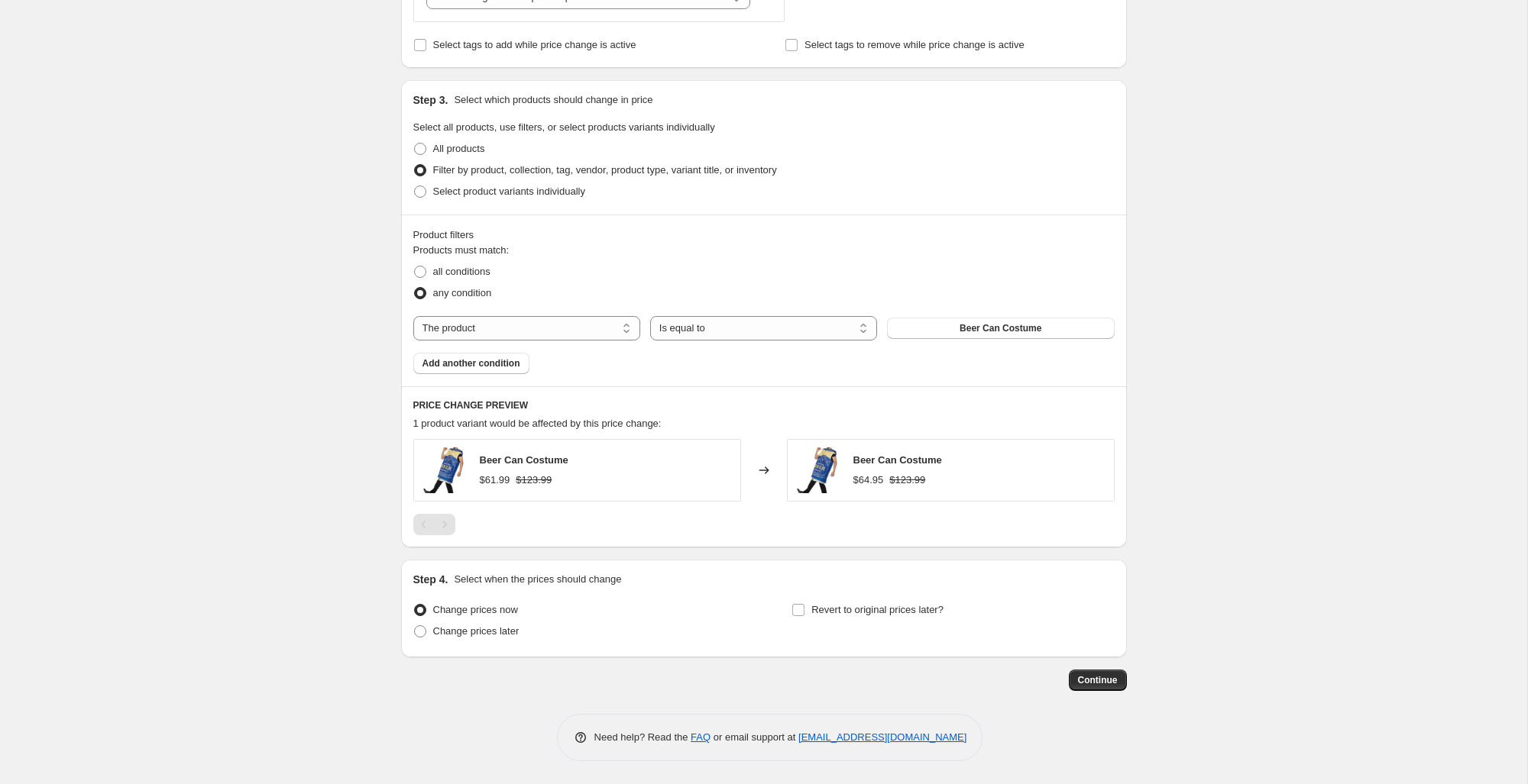
scroll to position [718, 0]
click at [614, 335] on select "The product The product's collection The product's tag The product's vendor The…" at bounding box center [526, 332] width 227 height 25
select select "product_status"
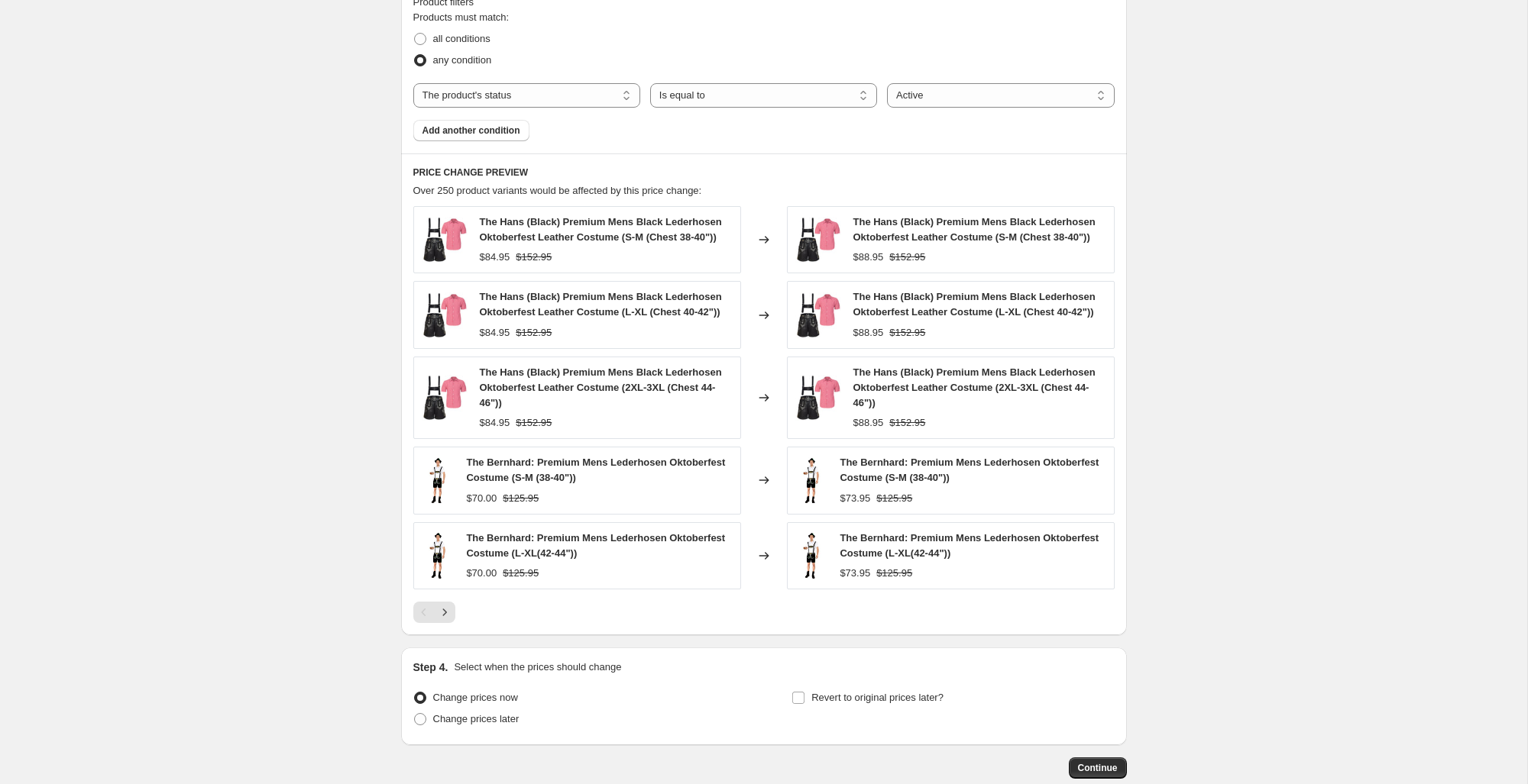
scroll to position [958, 0]
click at [442, 617] on icon "Next" at bounding box center [444, 610] width 15 height 15
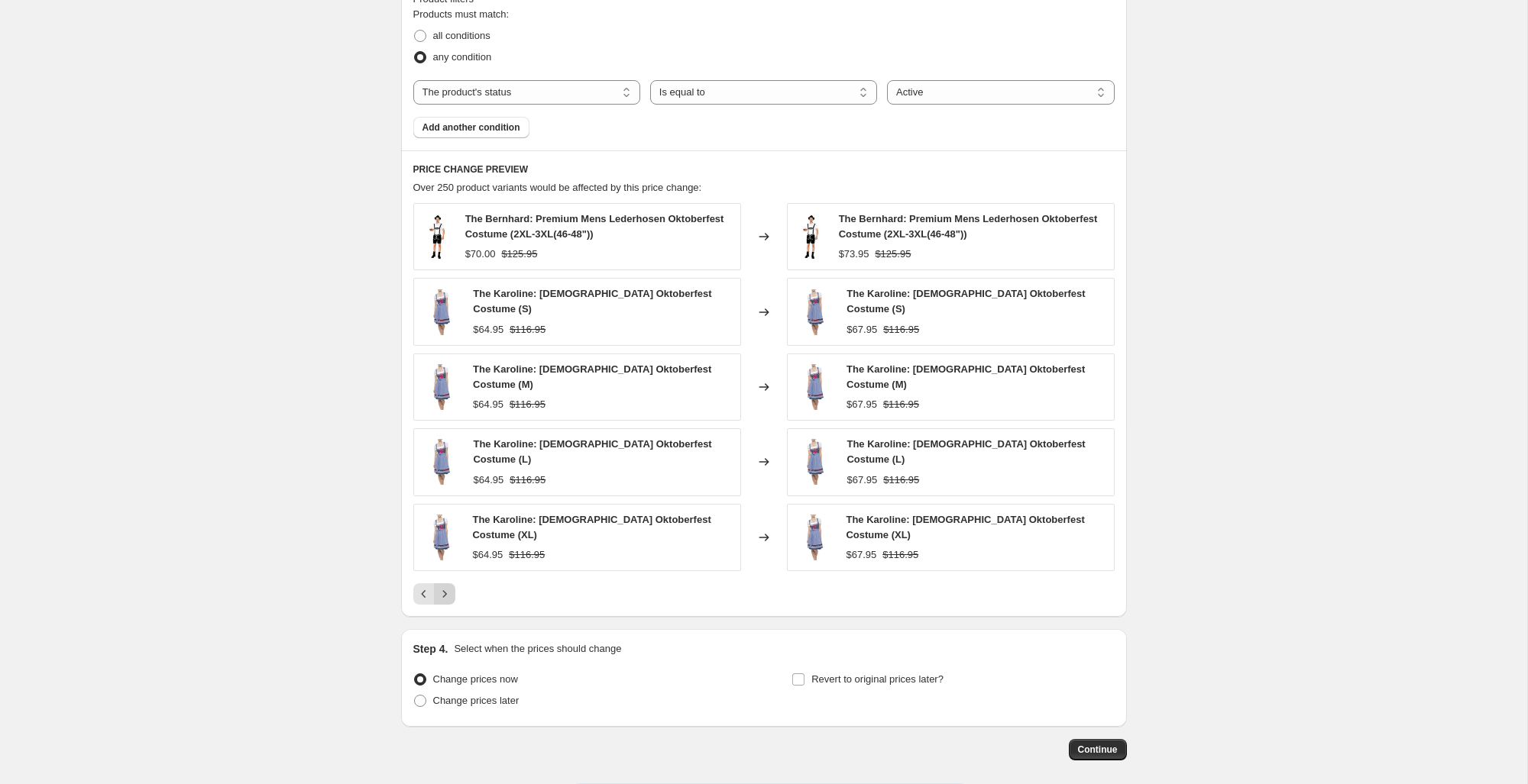
click at [452, 583] on button "Next" at bounding box center [444, 594] width 22 height 22
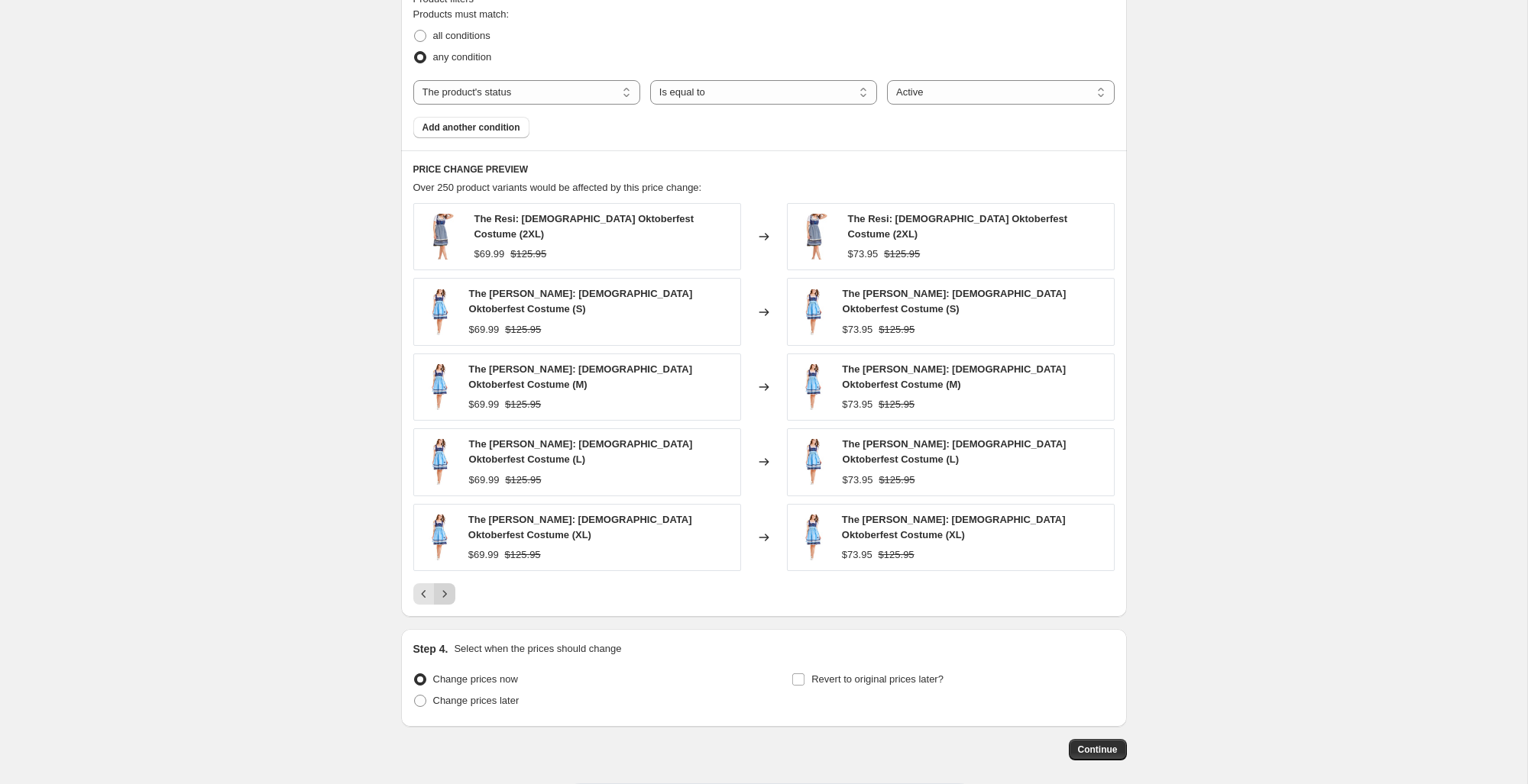
click at [452, 583] on button "Next" at bounding box center [444, 594] width 22 height 22
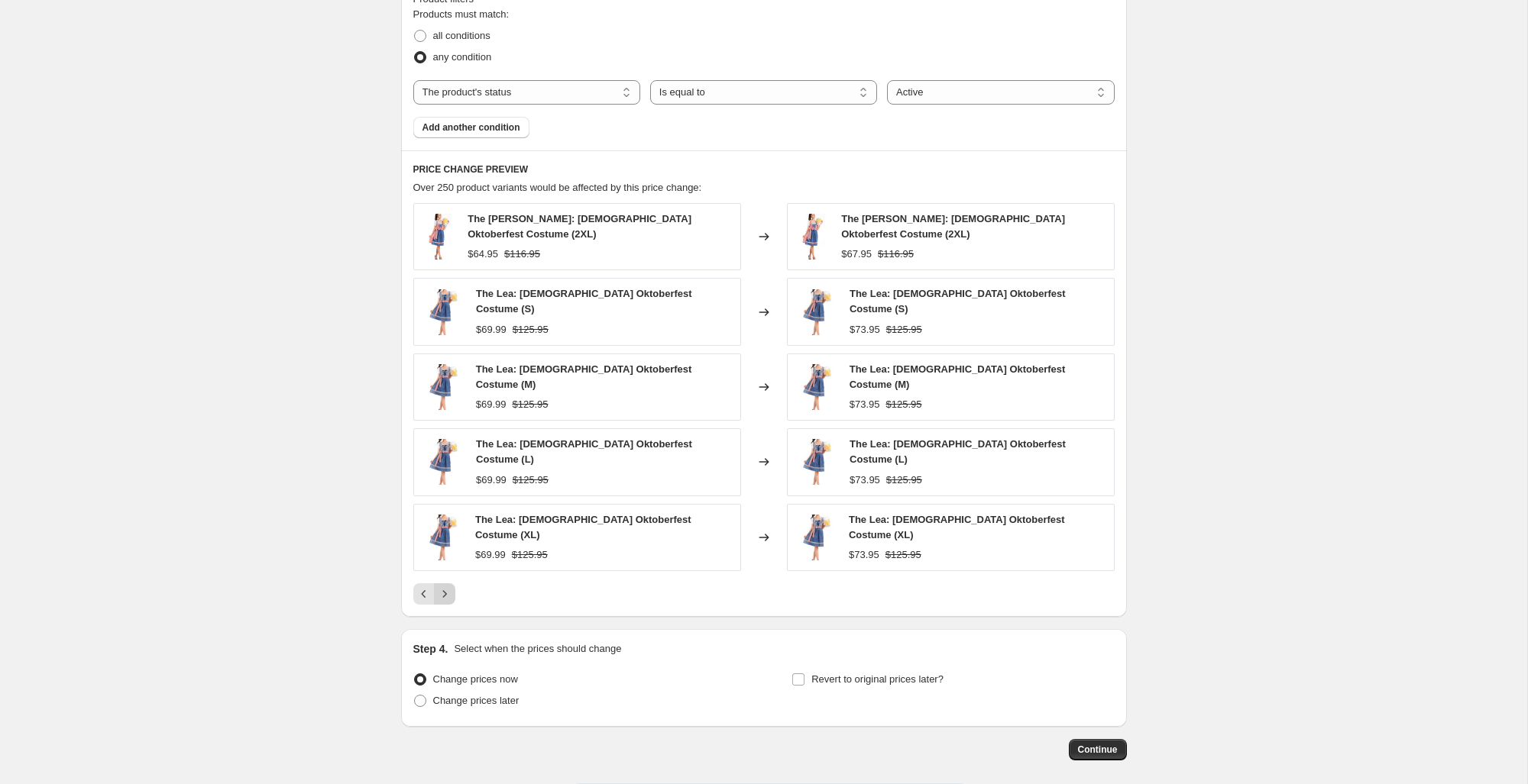
click at [452, 583] on button "Next" at bounding box center [444, 594] width 22 height 22
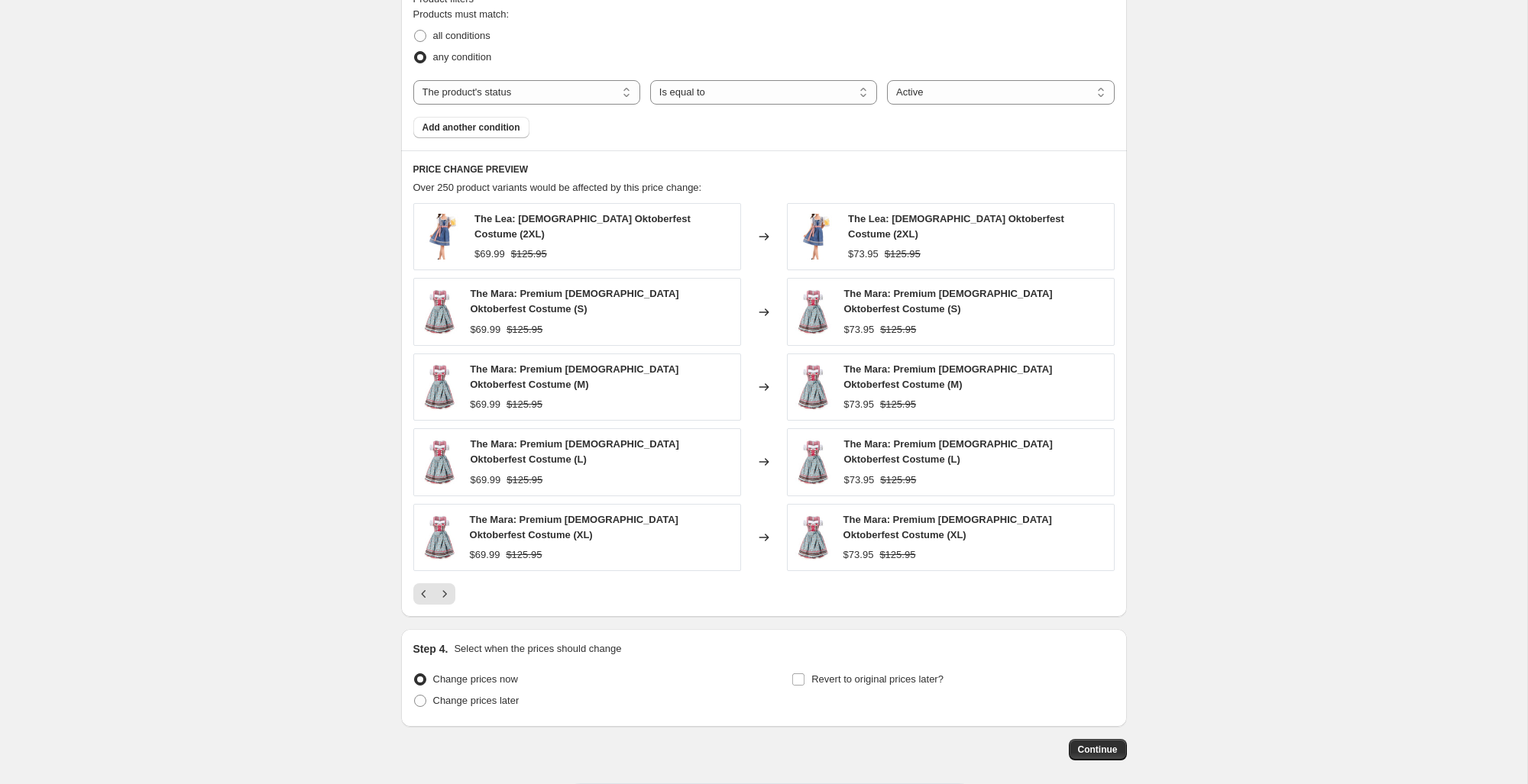
drag, startPoint x: 1085, startPoint y: 737, endPoint x: 951, endPoint y: 764, distance: 136.7
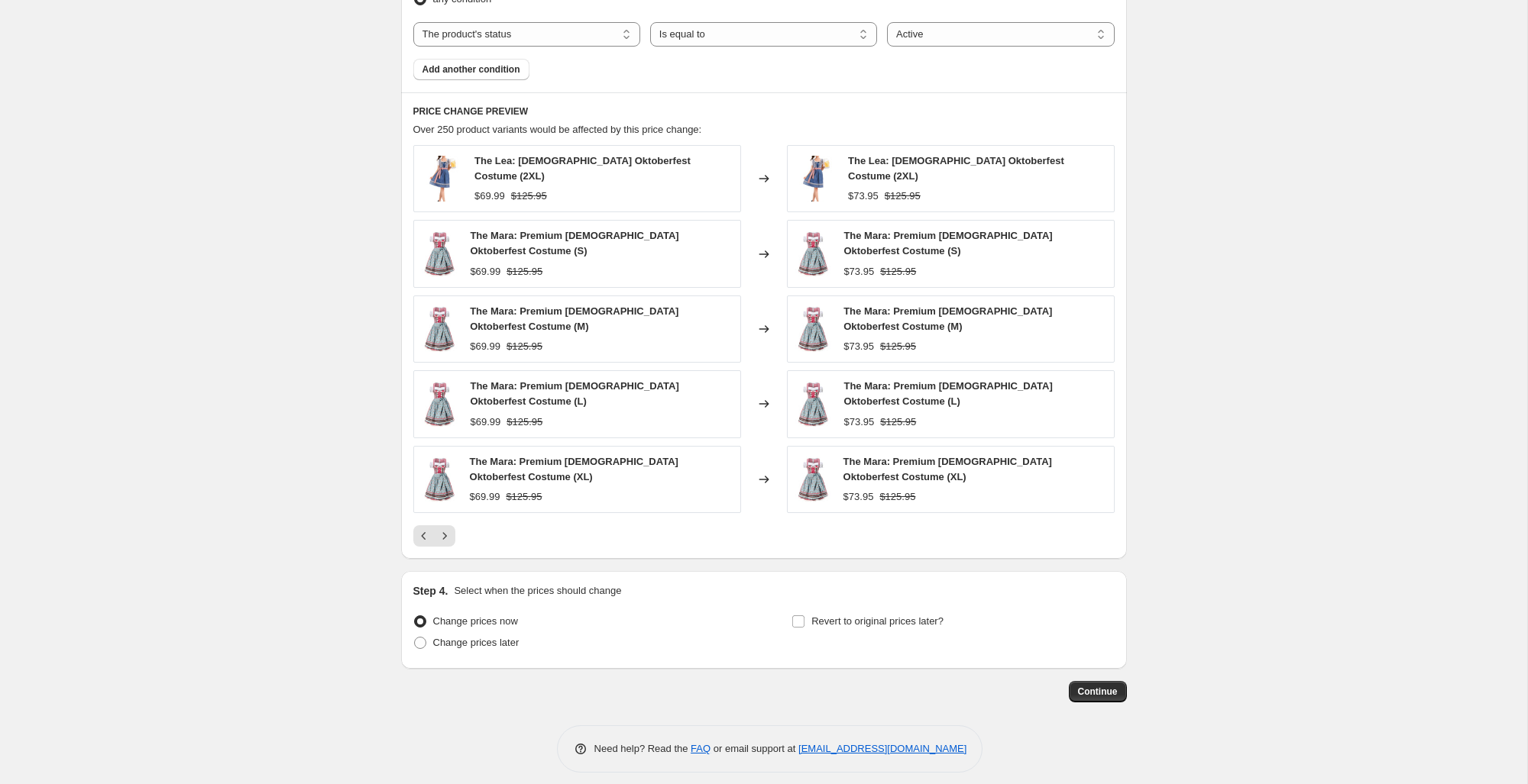
scroll to position [0, 0]
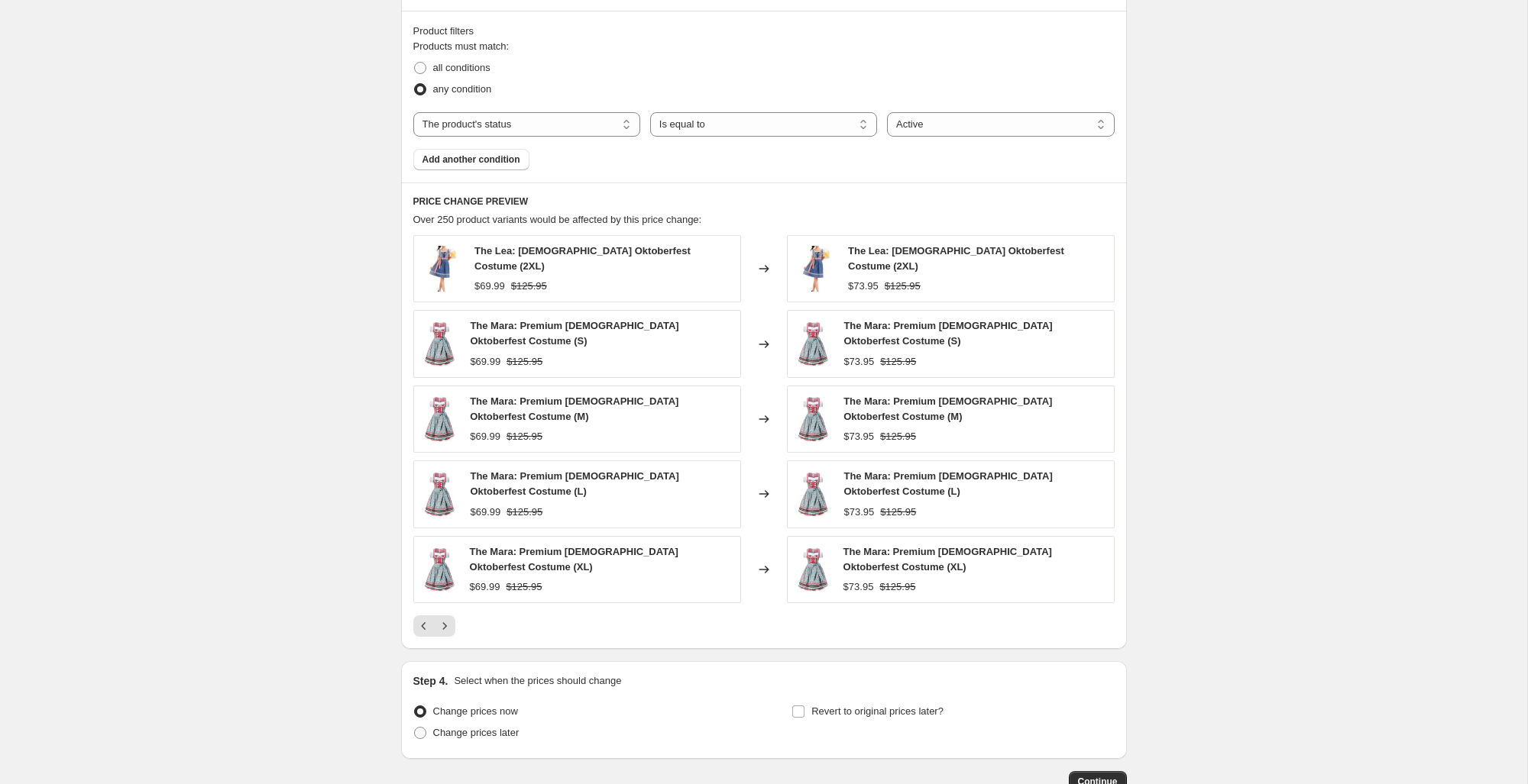
scroll to position [1015, 0]
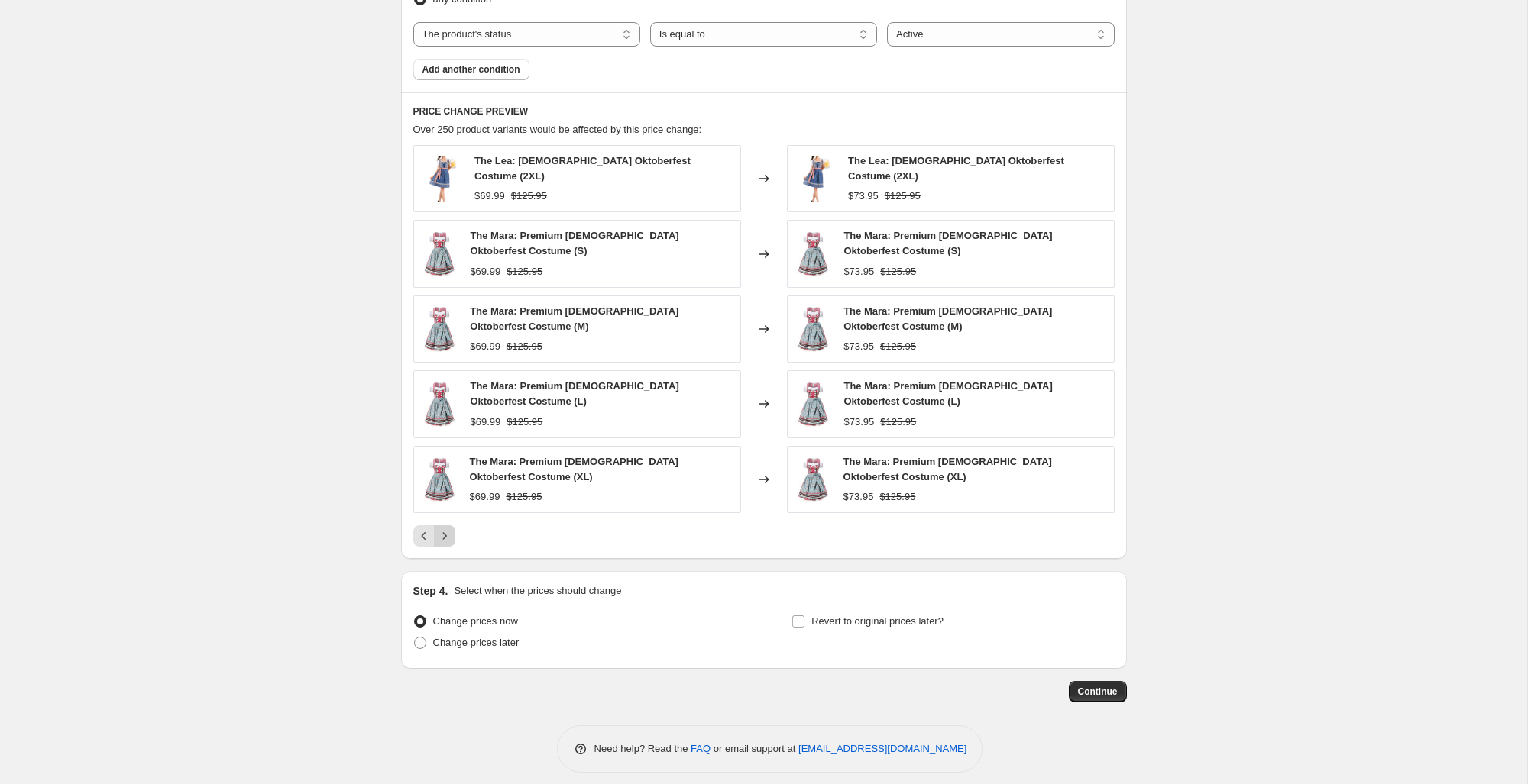
click at [454, 527] on button "Next" at bounding box center [444, 536] width 22 height 22
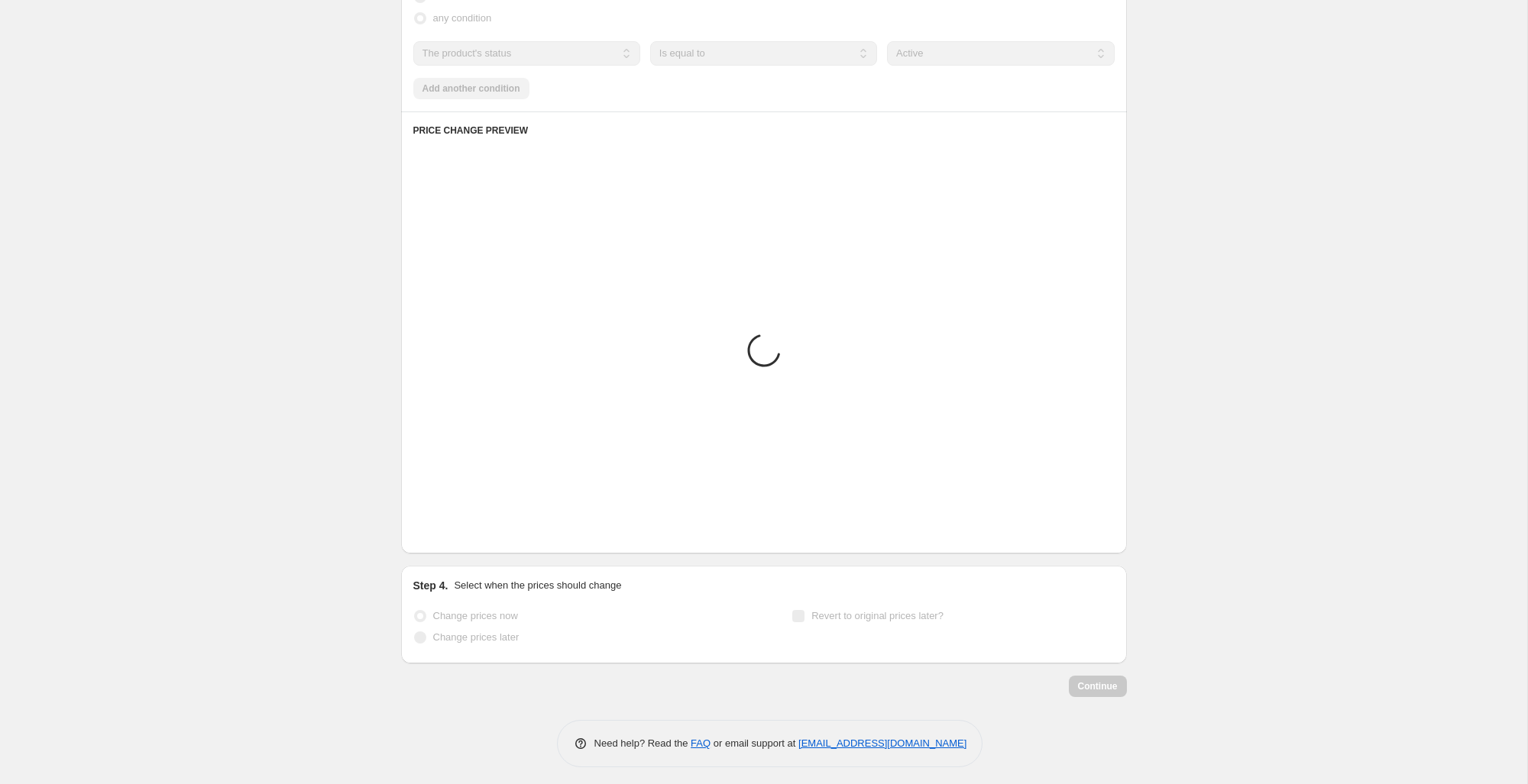
scroll to position [1001, 0]
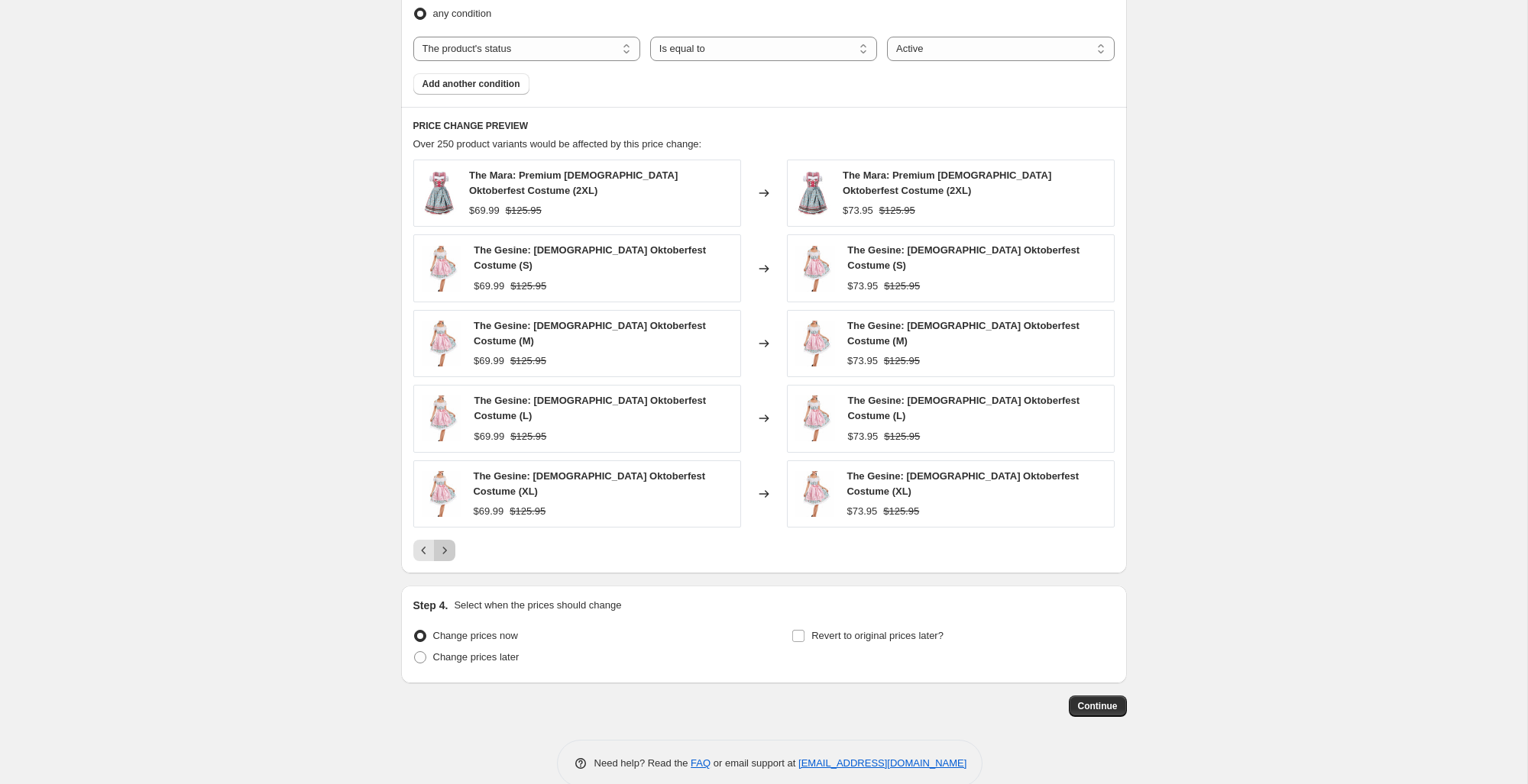
click at [454, 540] on button "Next" at bounding box center [444, 550] width 22 height 22
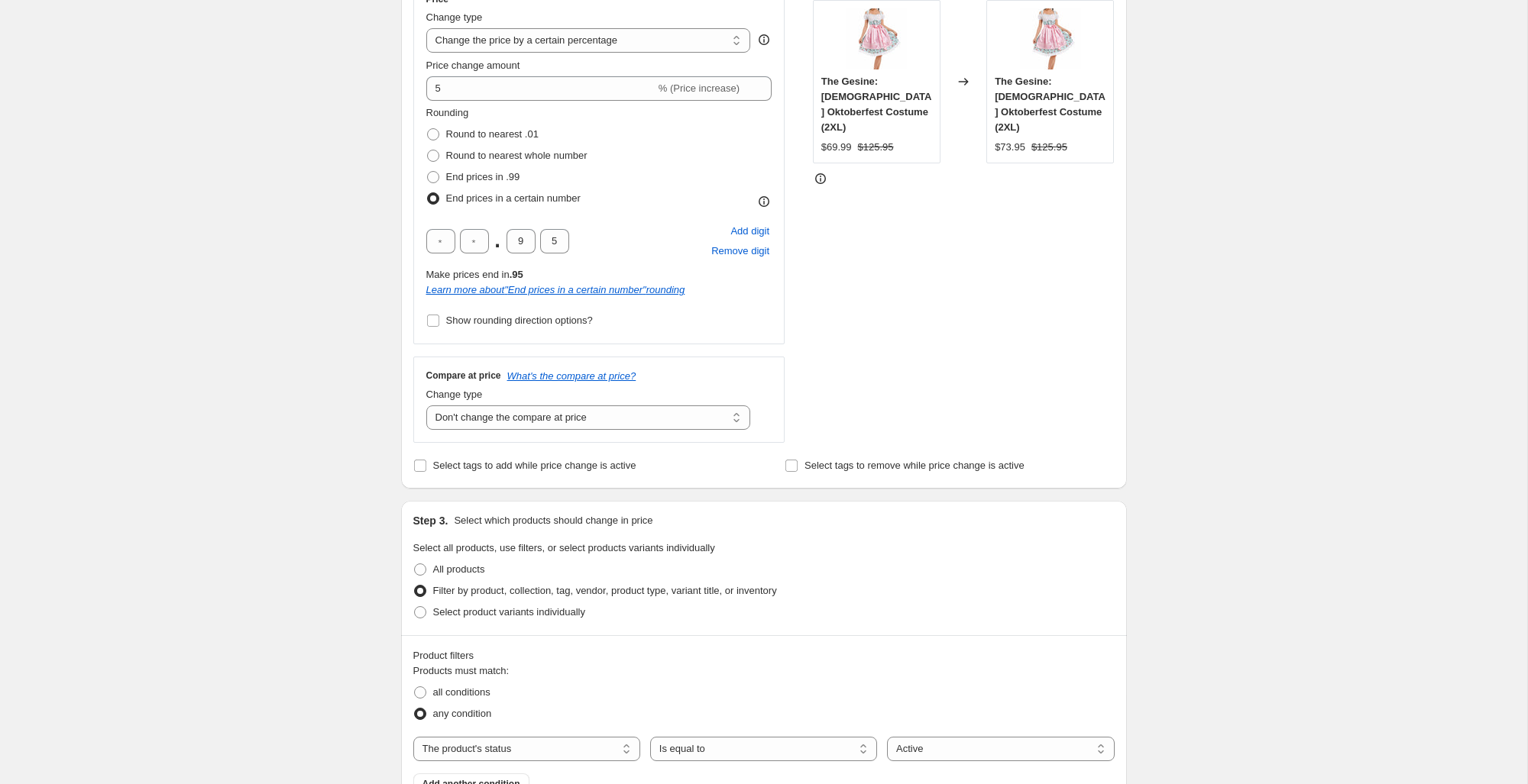
scroll to position [0, 0]
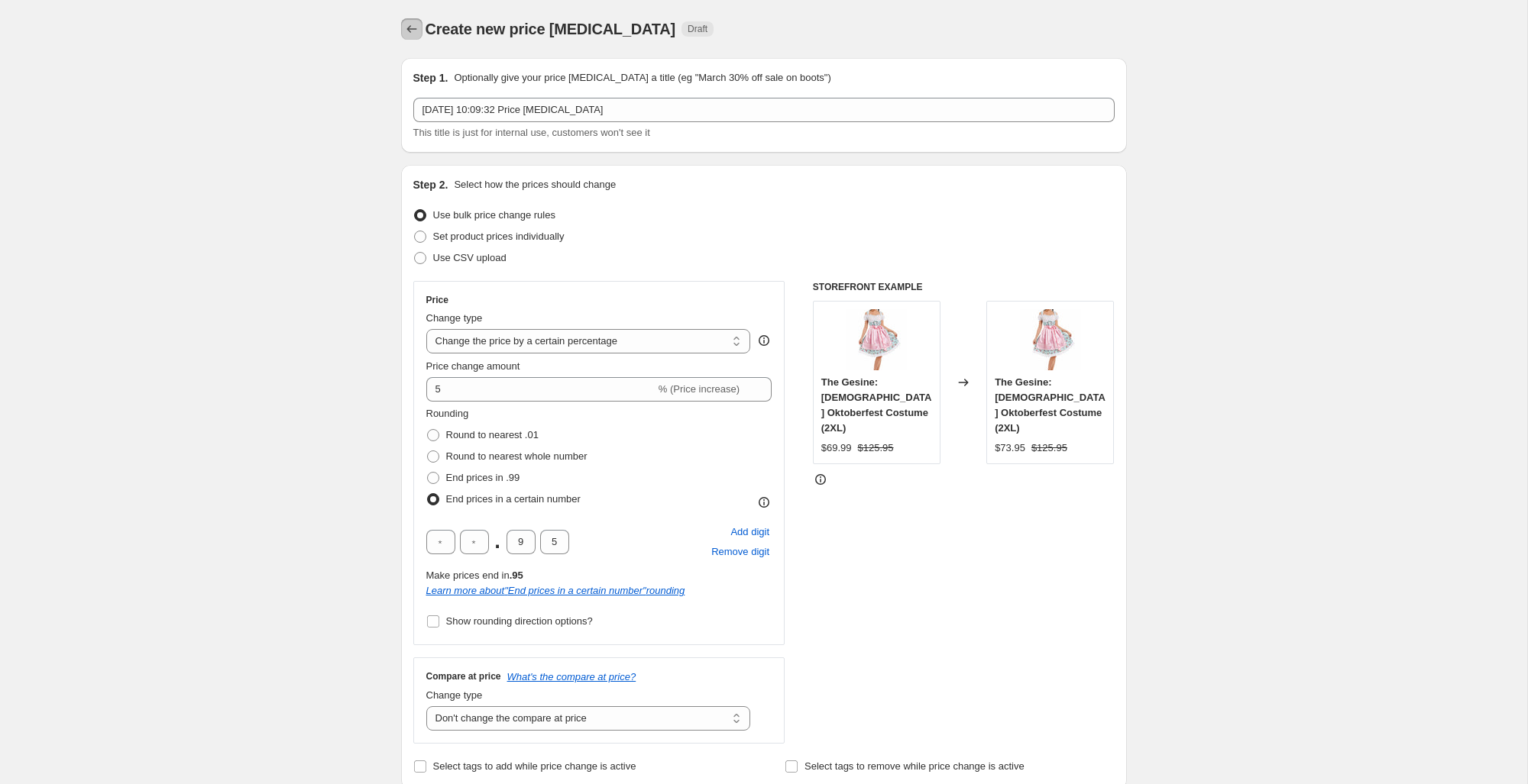
click at [416, 26] on icon "Price change jobs" at bounding box center [411, 29] width 15 height 15
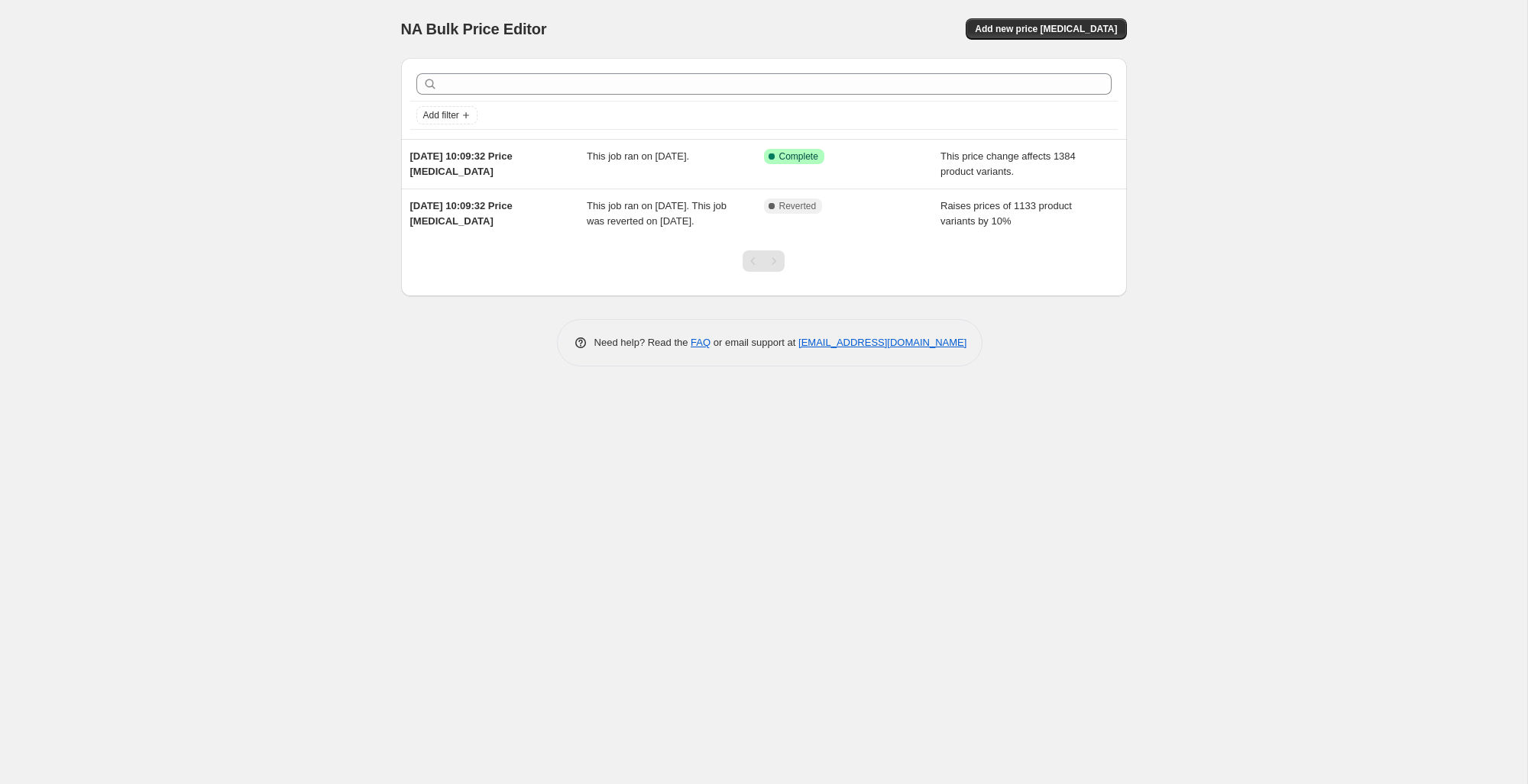
click at [308, 194] on div "NA Bulk Price Editor. This page is ready NA Bulk Price Editor Add new price cha…" at bounding box center [764, 392] width 1527 height 784
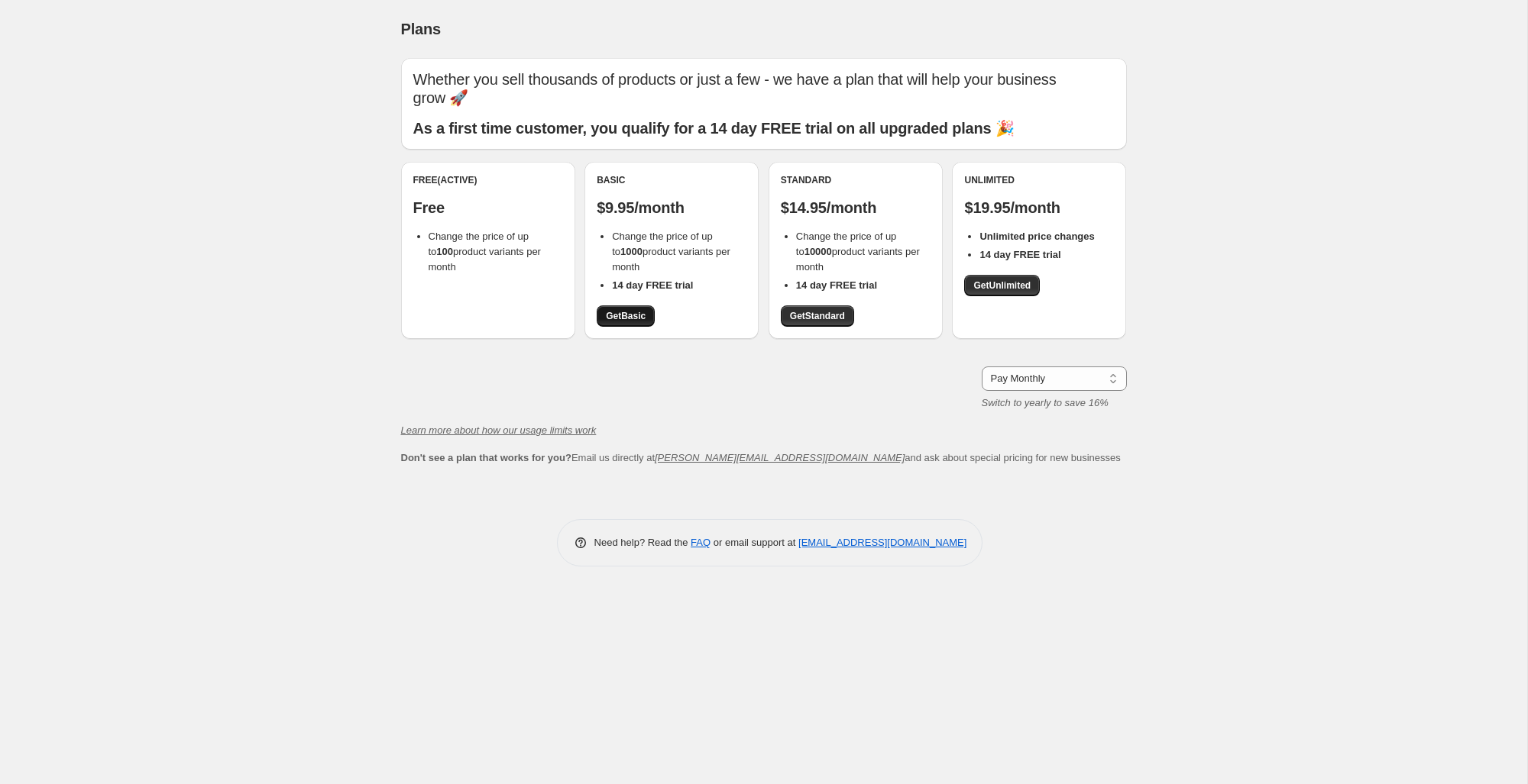
click at [645, 310] on span "Get Basic" at bounding box center [626, 316] width 40 height 12
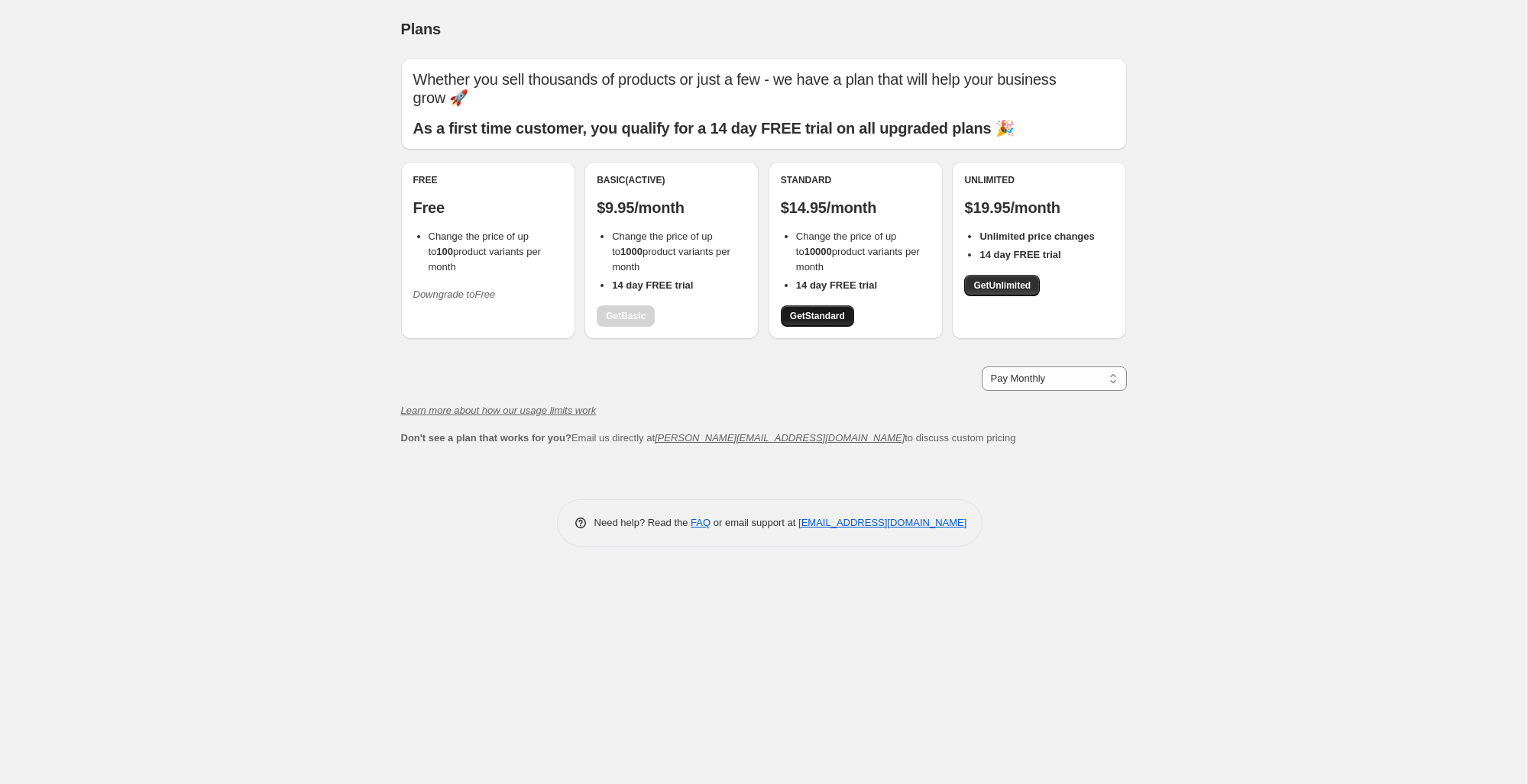
click at [814, 310] on span "Get Standard" at bounding box center [817, 316] width 55 height 12
